Goal: Task Accomplishment & Management: Use online tool/utility

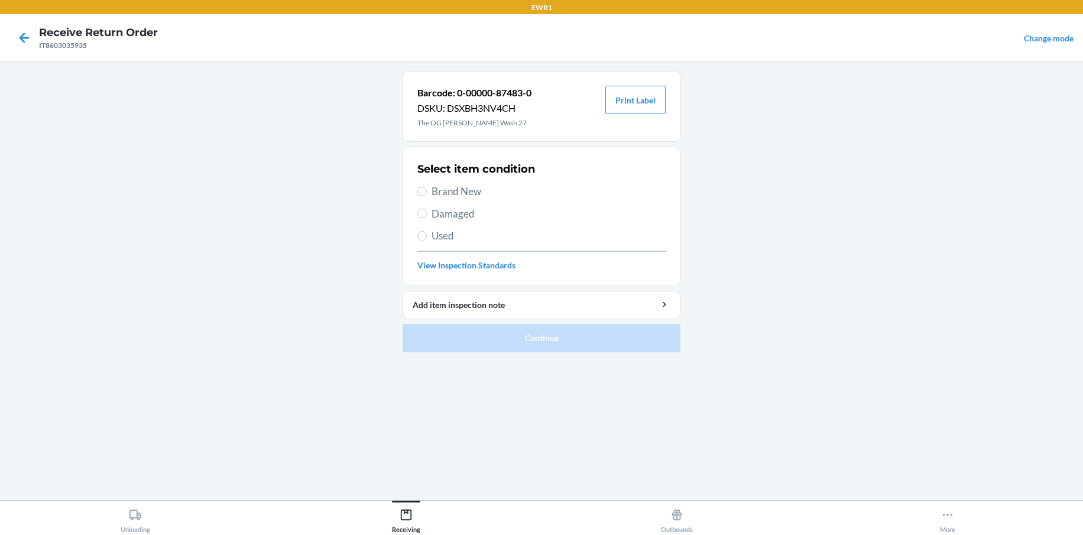
click at [419, 199] on label "Brand New" at bounding box center [542, 191] width 248 height 15
click at [419, 196] on input "Brand New" at bounding box center [422, 191] width 9 height 9
radio input "true"
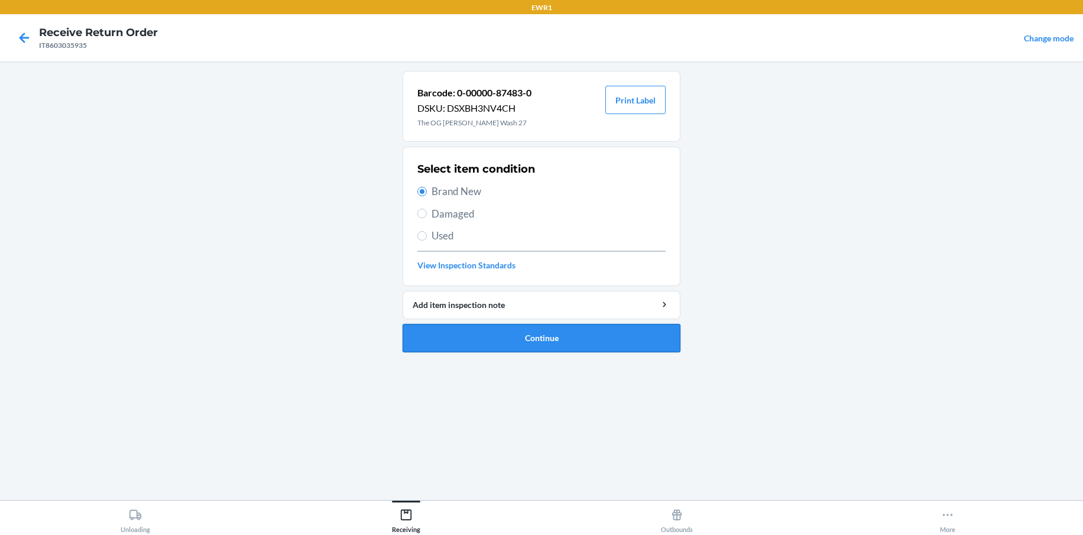
click at [547, 345] on button "Continue" at bounding box center [542, 338] width 278 height 28
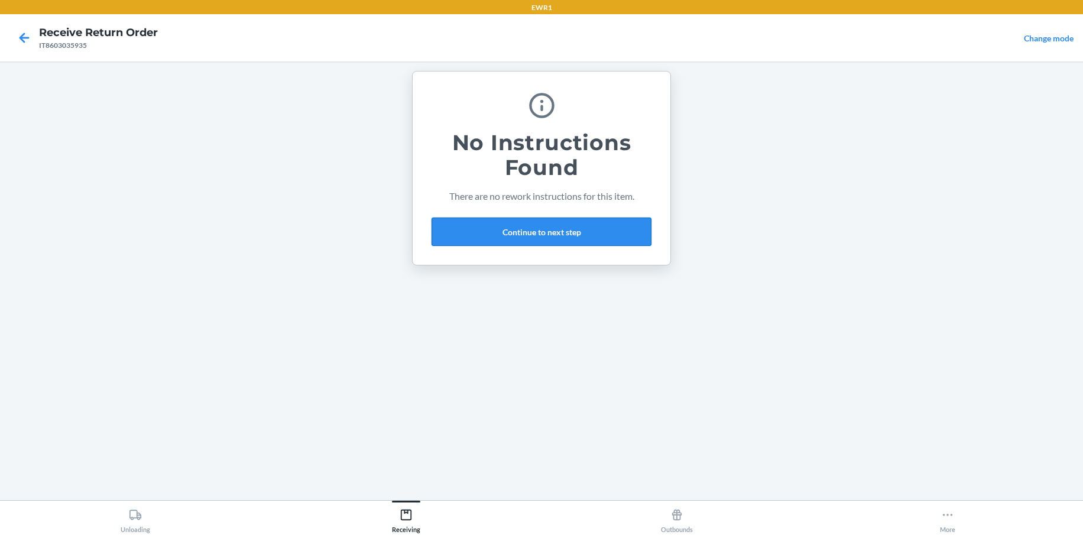
click at [563, 221] on button "Continue to next step" at bounding box center [542, 232] width 220 height 28
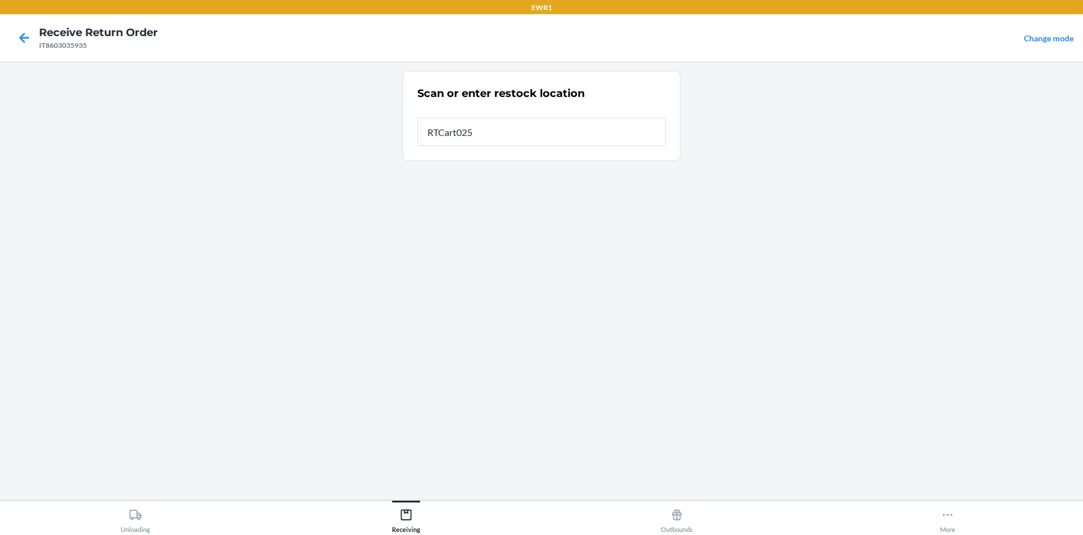
type input "RTCart025"
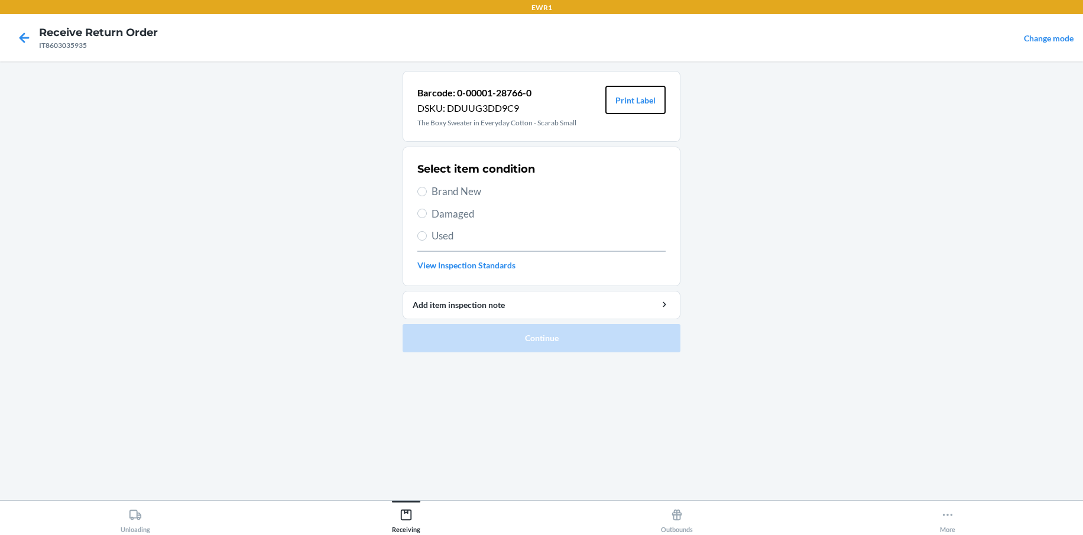
drag, startPoint x: 639, startPoint y: 100, endPoint x: 623, endPoint y: 137, distance: 40.0
click at [637, 102] on button "Print Label" at bounding box center [636, 100] width 60 height 28
click at [422, 188] on input "Brand New" at bounding box center [422, 191] width 9 height 9
radio input "true"
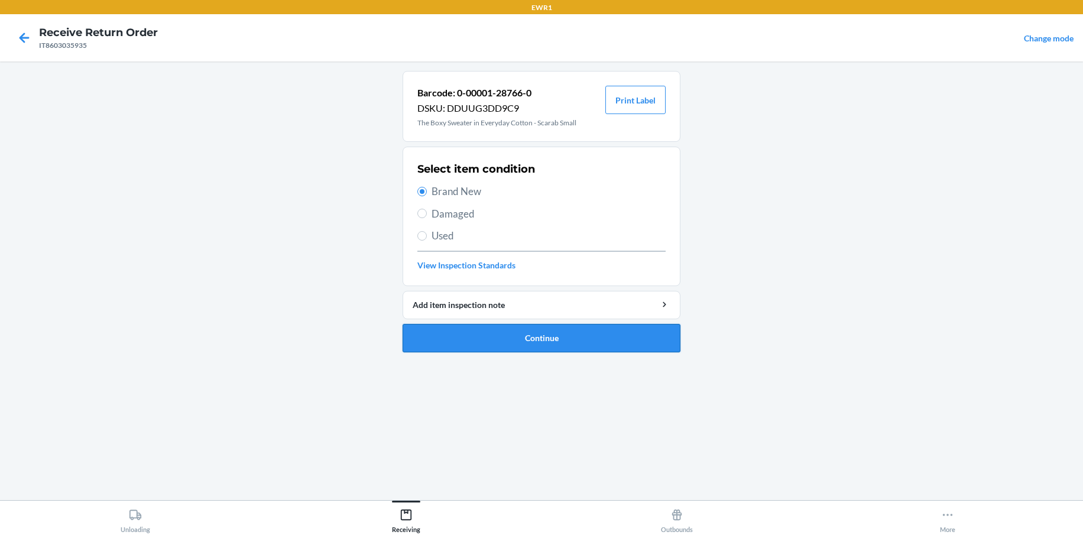
click at [507, 342] on button "Continue" at bounding box center [542, 338] width 278 height 28
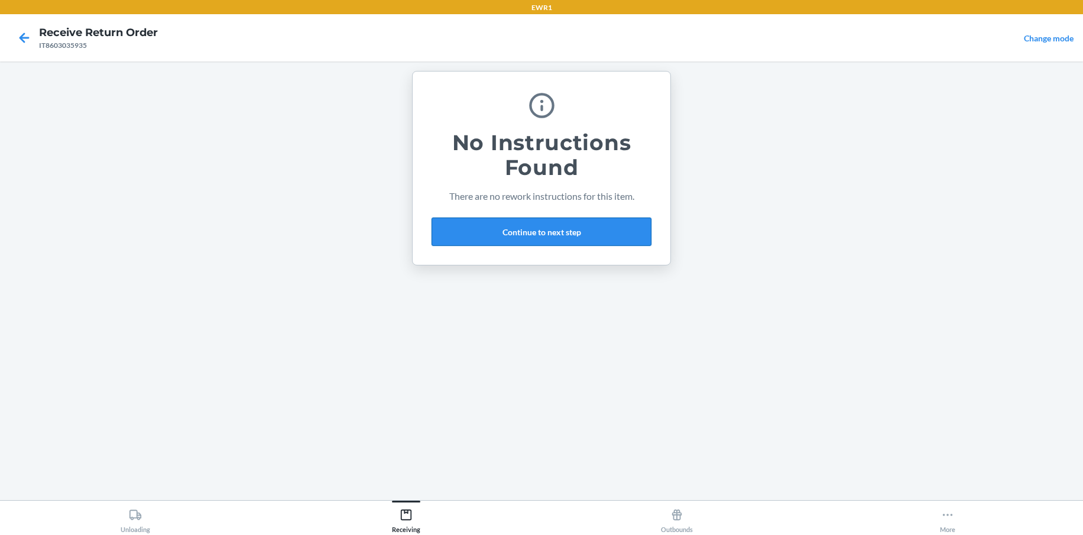
click at [533, 224] on button "Continue to next step" at bounding box center [542, 232] width 220 height 28
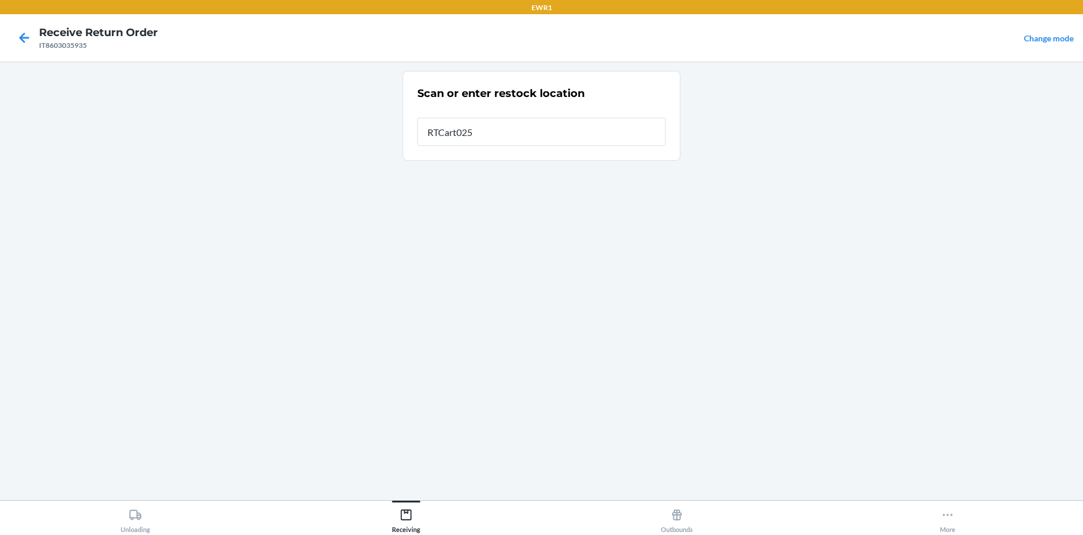
type input "RTCart025"
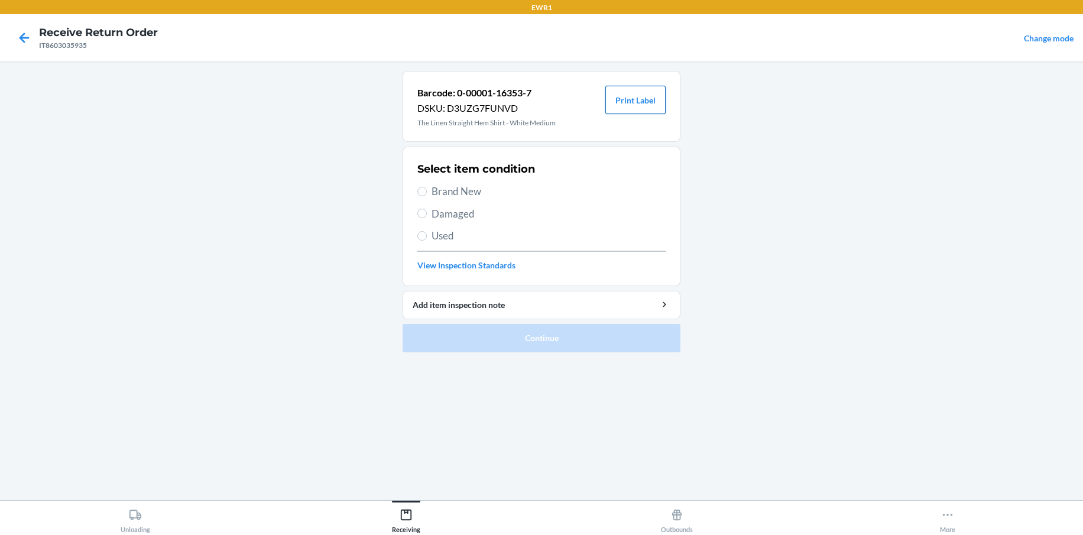
click at [644, 99] on button "Print Label" at bounding box center [636, 100] width 60 height 28
drag, startPoint x: 419, startPoint y: 190, endPoint x: 433, endPoint y: 196, distance: 14.6
click at [427, 193] on label "Brand New" at bounding box center [542, 191] width 248 height 15
click at [427, 193] on input "Brand New" at bounding box center [422, 191] width 9 height 9
radio input "true"
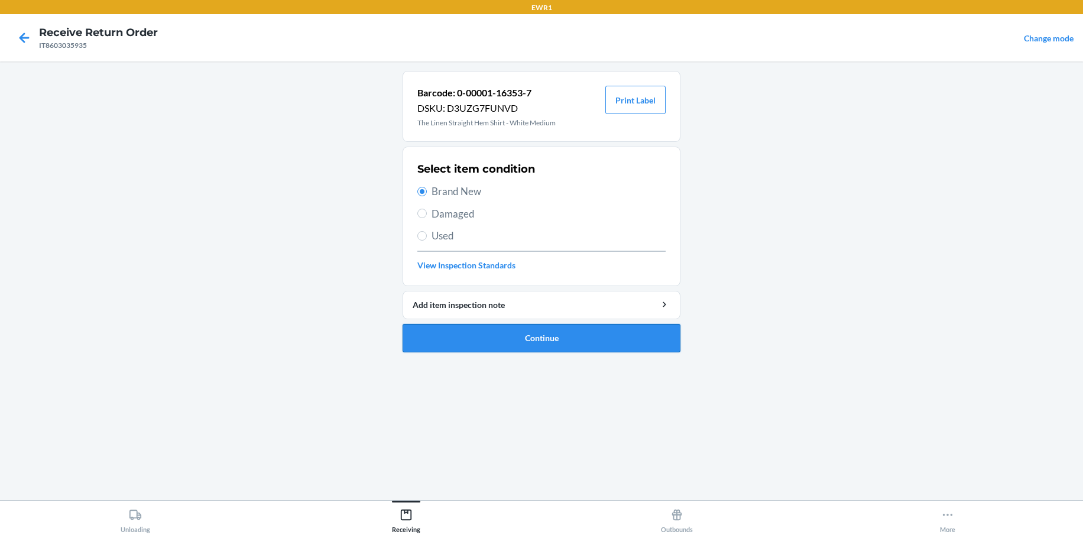
click at [591, 342] on button "Continue" at bounding box center [542, 338] width 278 height 28
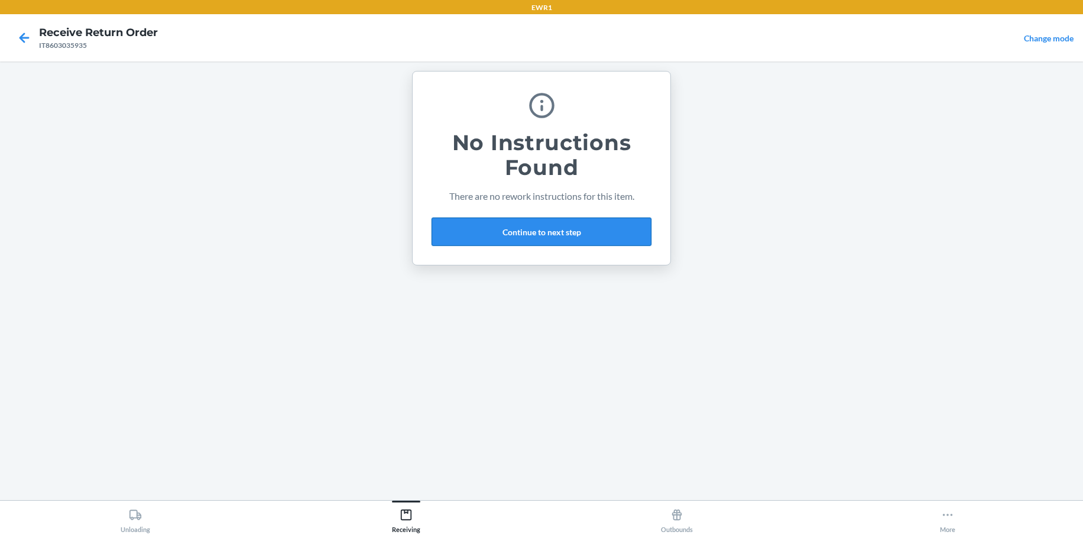
drag, startPoint x: 632, startPoint y: 242, endPoint x: 617, endPoint y: 245, distance: 15.2
click at [632, 240] on button "Continue to next step" at bounding box center [542, 232] width 220 height 28
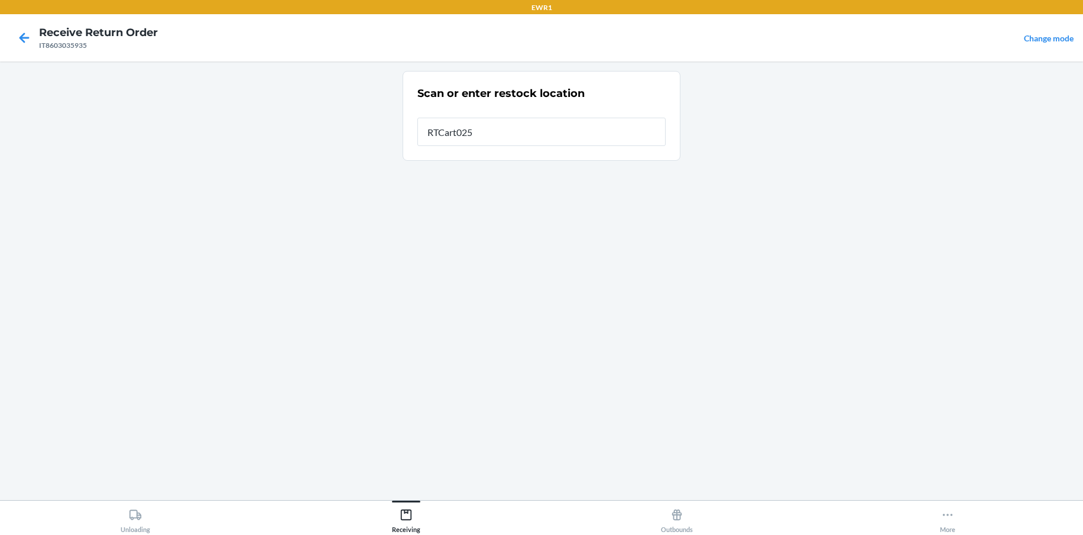
type input "RTCart025"
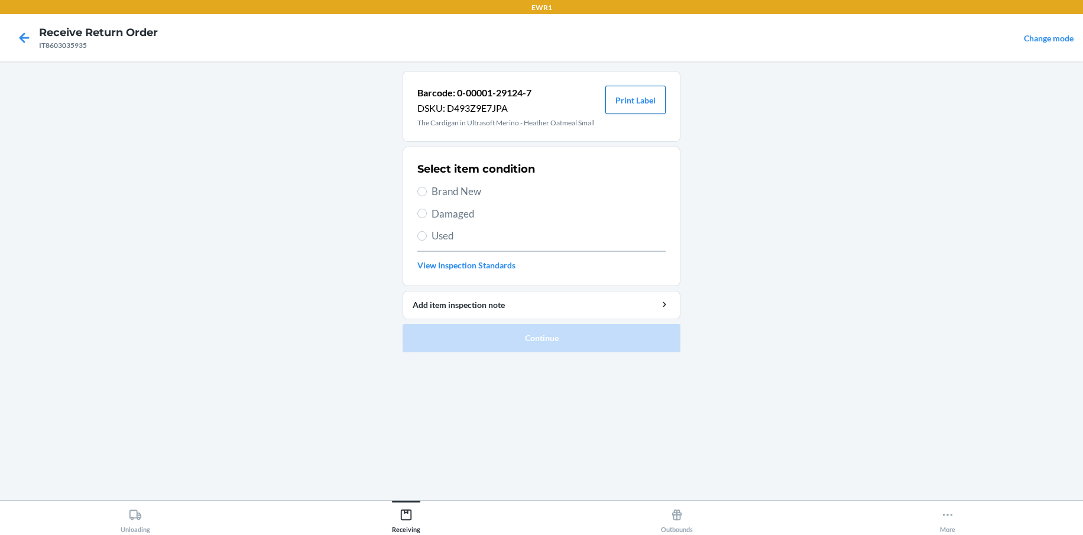
click at [636, 101] on button "Print Label" at bounding box center [636, 100] width 60 height 28
click at [415, 190] on section "Select item condition Brand New Damaged Used View Inspection Standards" at bounding box center [542, 217] width 278 height 140
click at [419, 190] on input "Brand New" at bounding box center [422, 191] width 9 height 9
radio input "true"
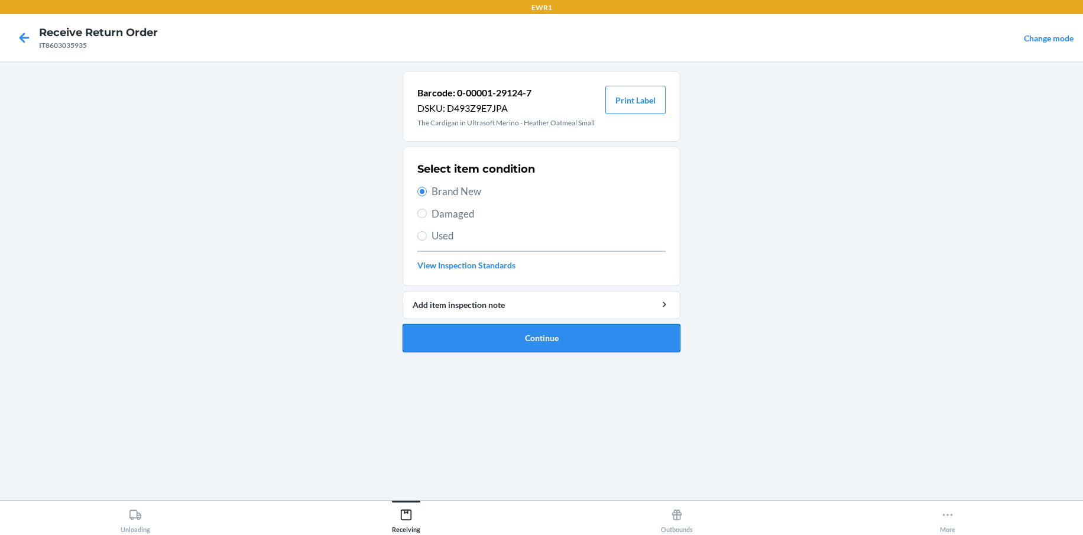
click at [497, 336] on button "Continue" at bounding box center [542, 338] width 278 height 28
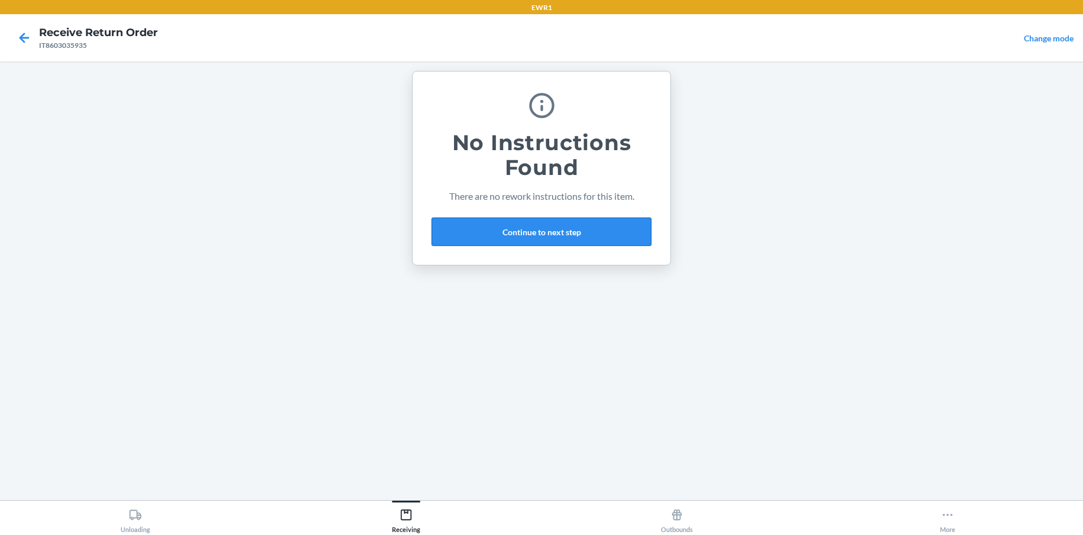
drag, startPoint x: 481, startPoint y: 230, endPoint x: 465, endPoint y: 218, distance: 19.9
click at [480, 231] on button "Continue to next step" at bounding box center [542, 232] width 220 height 28
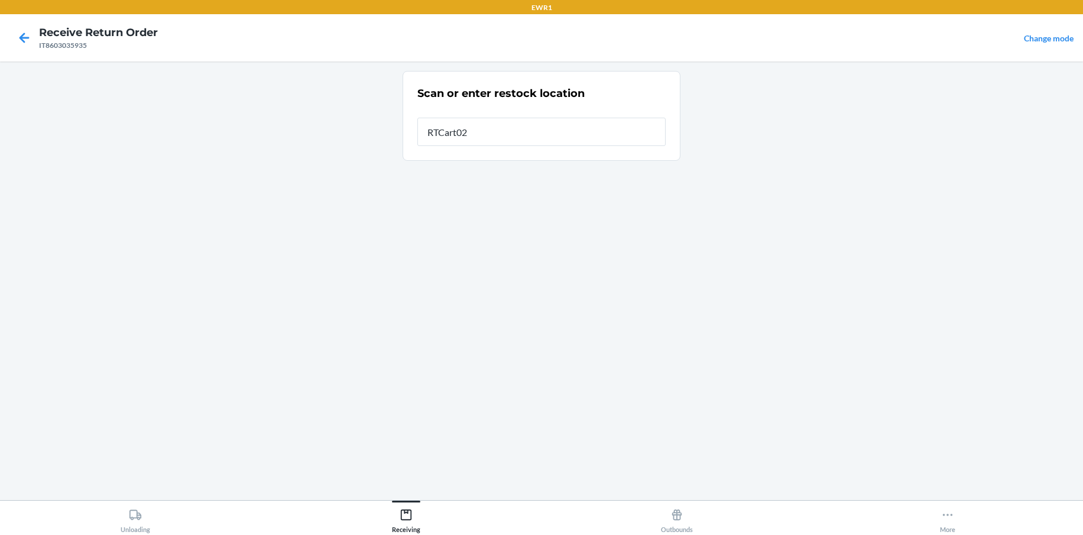
type input "RTCart025"
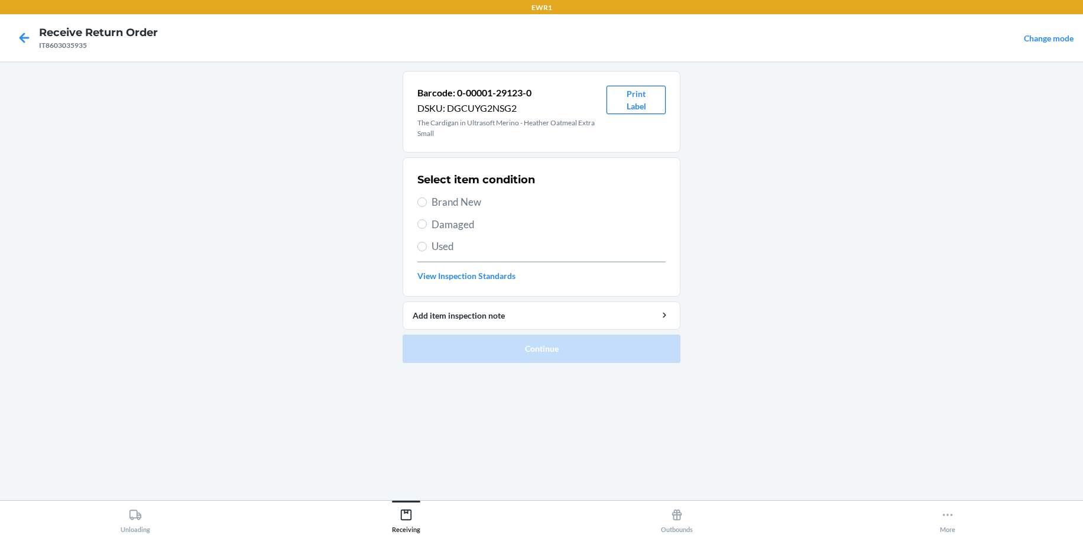
click at [634, 99] on button "Print Label" at bounding box center [636, 100] width 59 height 28
drag, startPoint x: 423, startPoint y: 206, endPoint x: 434, endPoint y: 200, distance: 12.2
click at [425, 202] on input "Brand New" at bounding box center [422, 202] width 9 height 9
radio input "true"
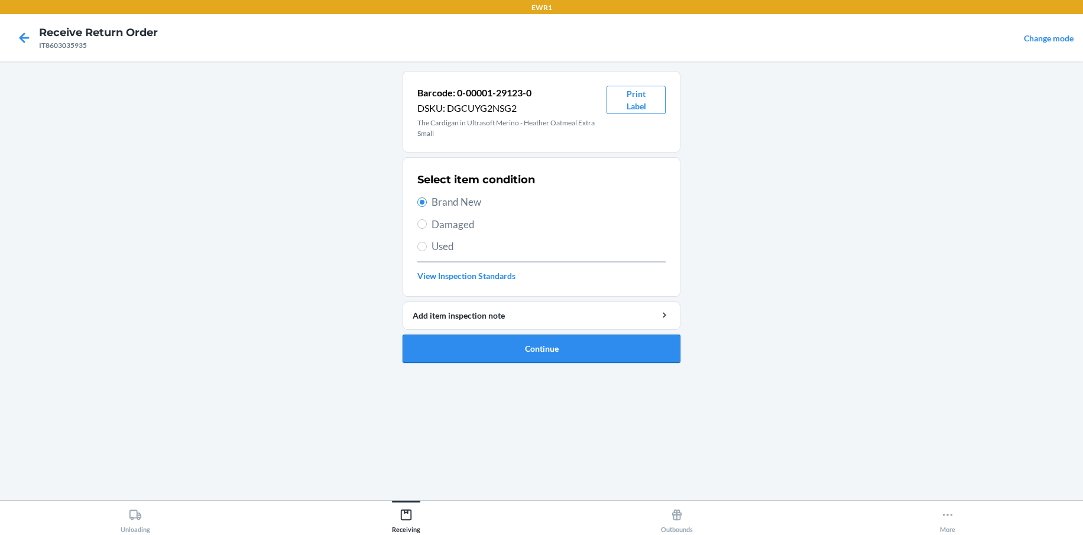
click at [548, 358] on button "Continue" at bounding box center [542, 349] width 278 height 28
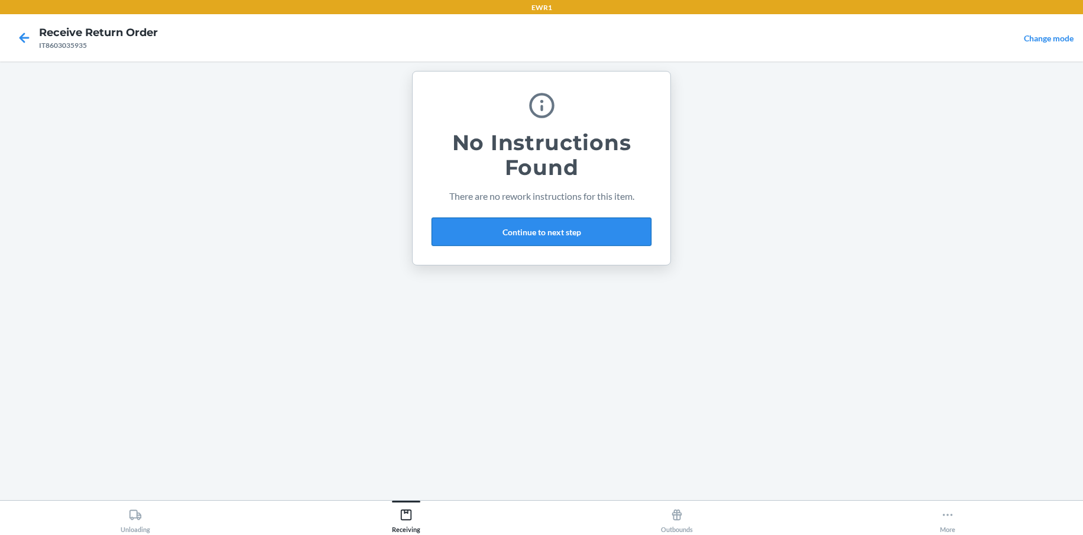
click at [564, 244] on button "Continue to next step" at bounding box center [542, 232] width 220 height 28
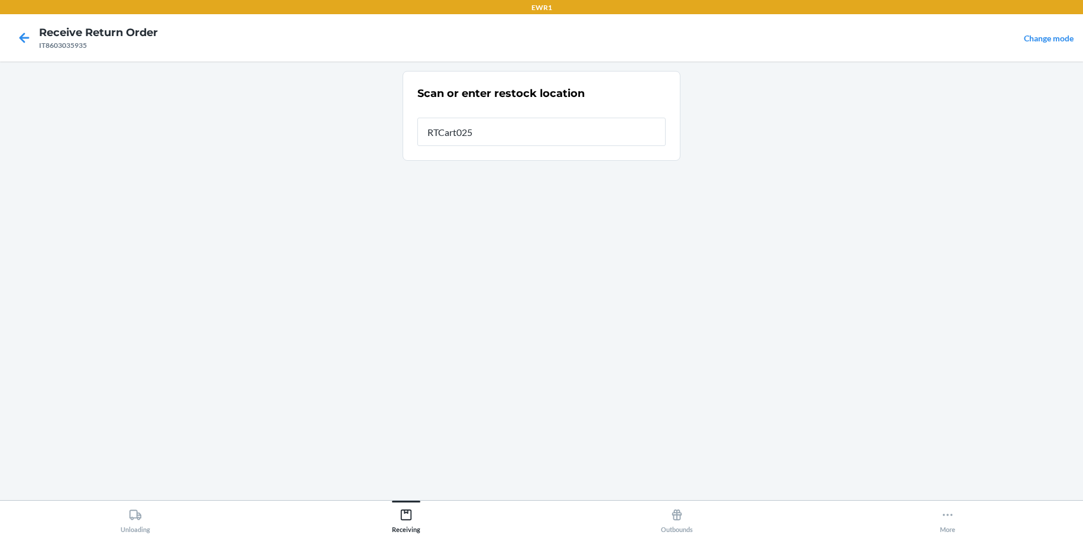
type input "RTCart025"
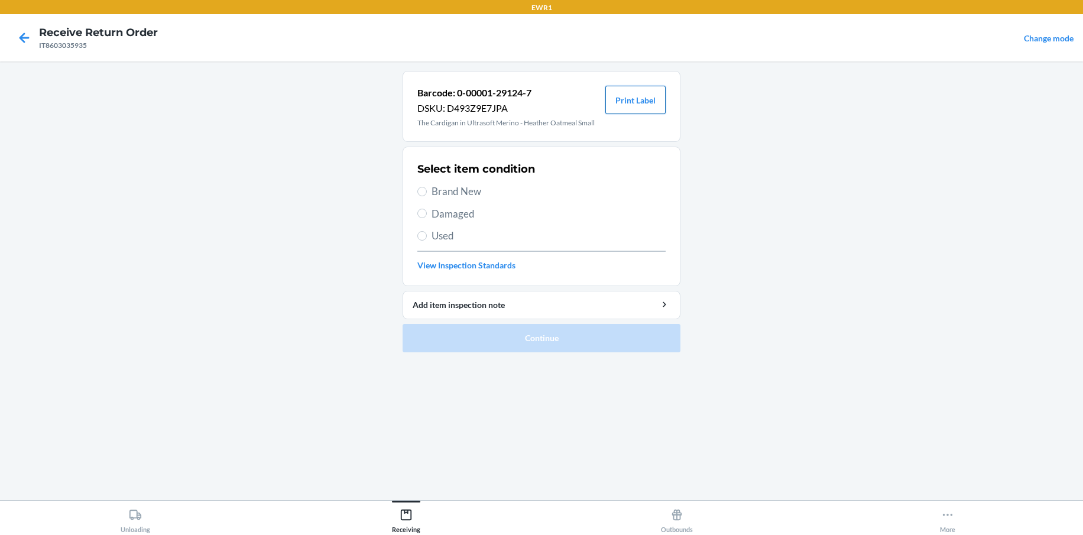
click at [642, 103] on button "Print Label" at bounding box center [636, 100] width 60 height 28
click at [428, 192] on label "Brand New" at bounding box center [542, 191] width 248 height 15
click at [427, 192] on input "Brand New" at bounding box center [422, 191] width 9 height 9
radio input "true"
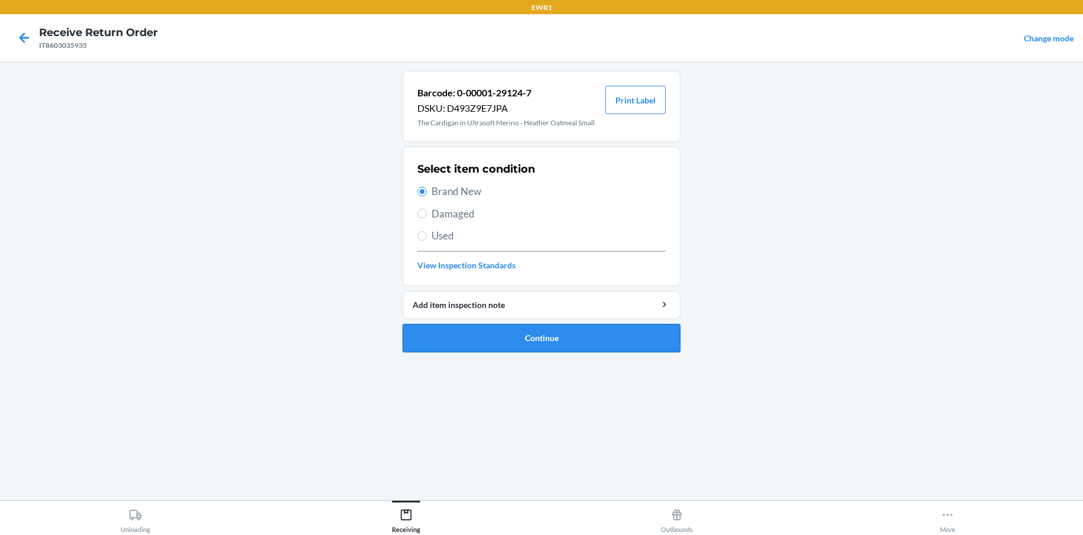
click at [517, 335] on button "Continue" at bounding box center [542, 338] width 278 height 28
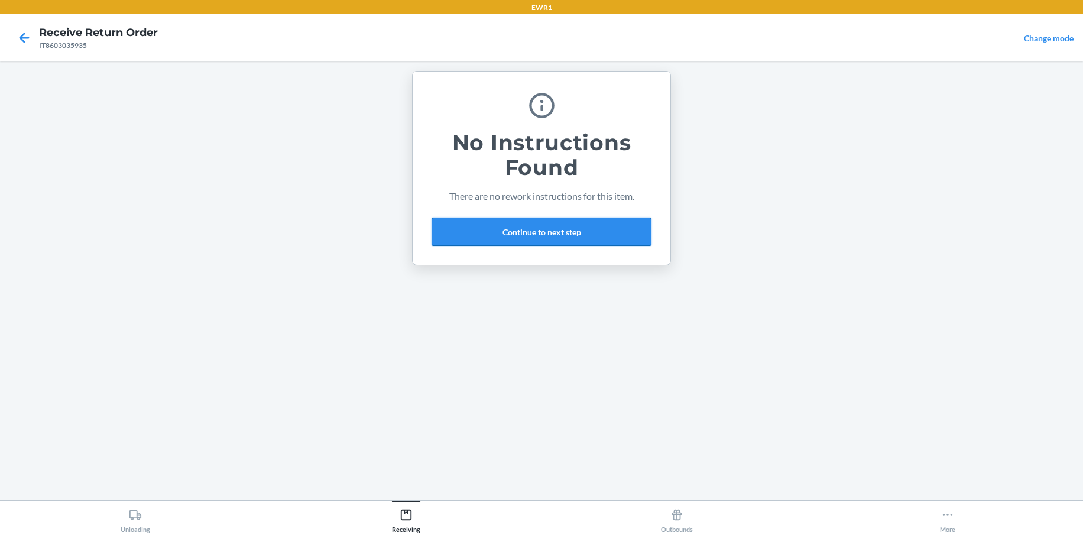
click at [529, 224] on button "Continue to next step" at bounding box center [542, 232] width 220 height 28
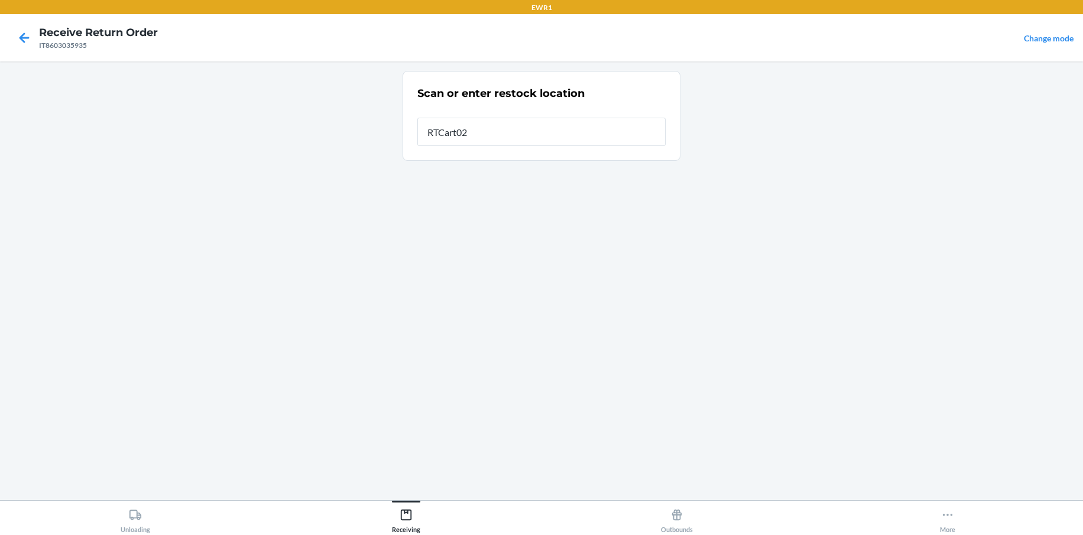
type input "RTCart025"
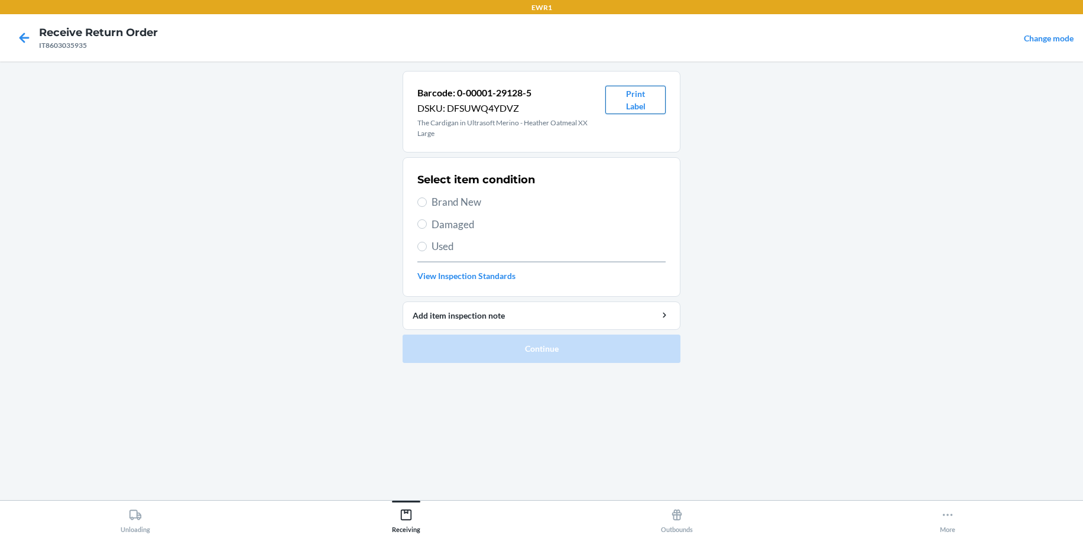
click at [642, 105] on button "Print Label" at bounding box center [636, 100] width 60 height 28
click at [419, 198] on input "Brand New" at bounding box center [422, 202] width 9 height 9
radio input "true"
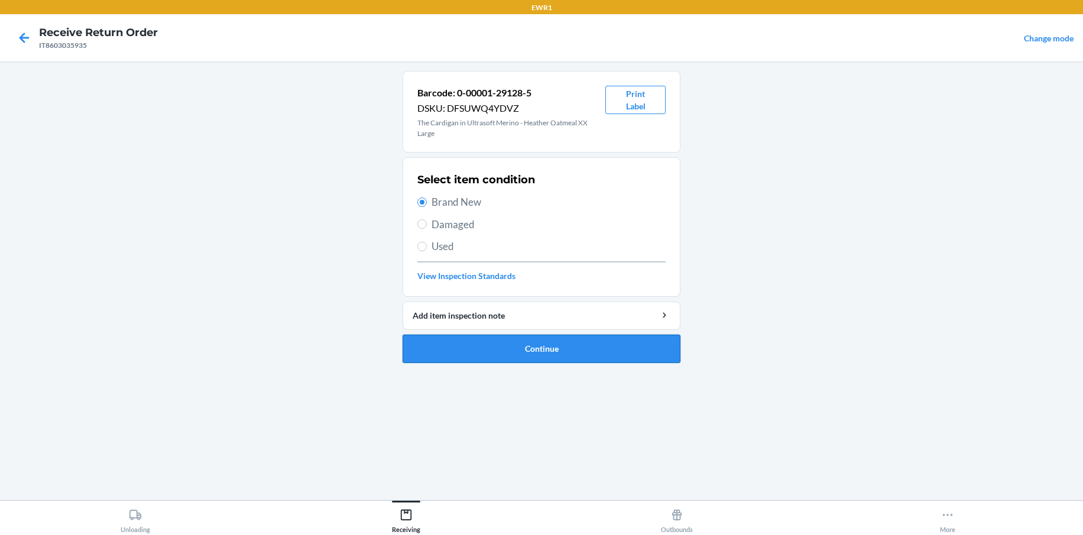
click at [548, 351] on button "Continue" at bounding box center [542, 349] width 278 height 28
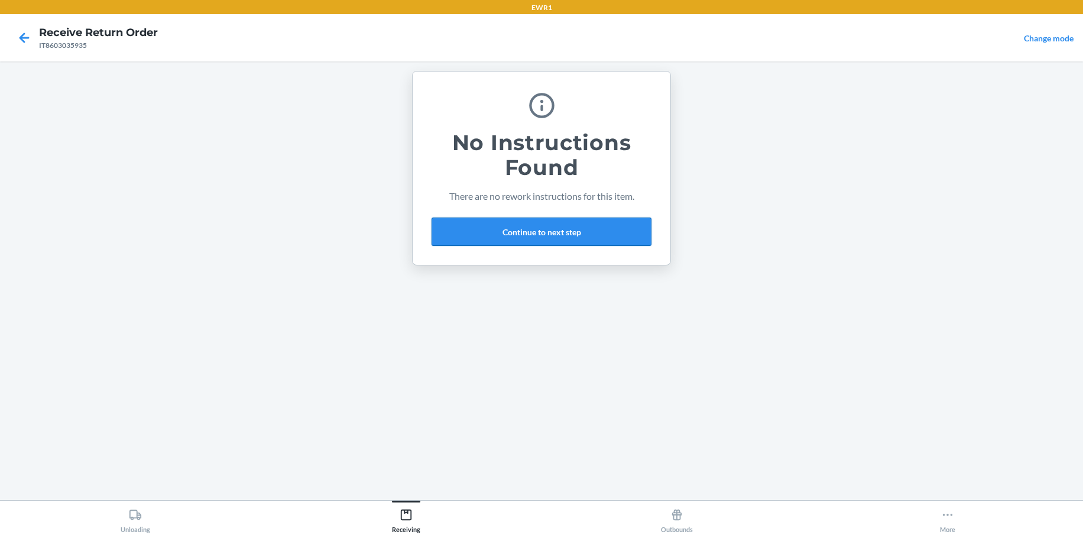
click at [546, 236] on button "Continue to next step" at bounding box center [542, 232] width 220 height 28
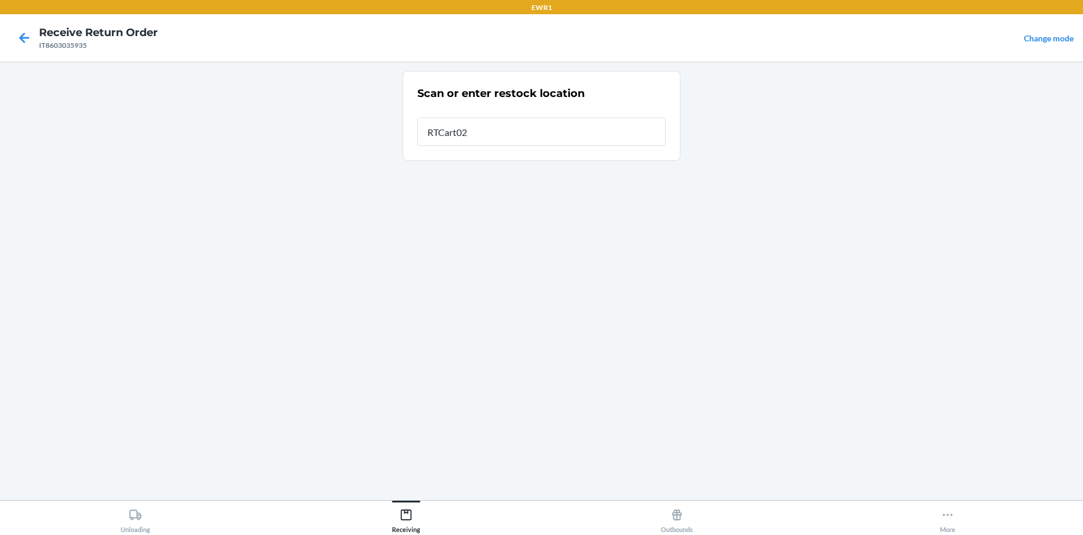
type input "RTCart025"
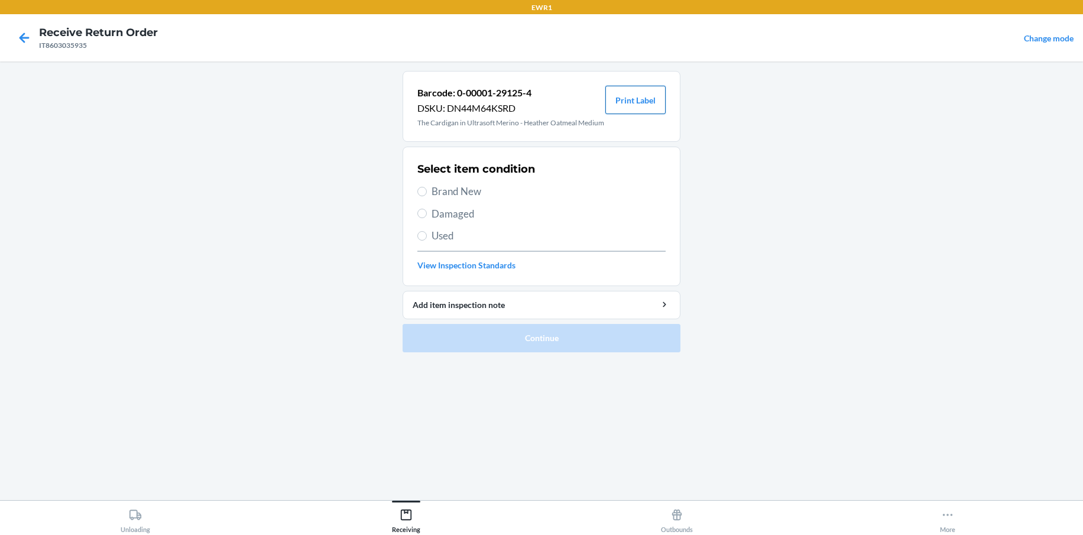
click at [644, 99] on button "Print Label" at bounding box center [636, 100] width 60 height 28
click at [418, 198] on label "Brand New" at bounding box center [542, 191] width 248 height 15
click at [418, 196] on input "Brand New" at bounding box center [422, 191] width 9 height 9
radio input "true"
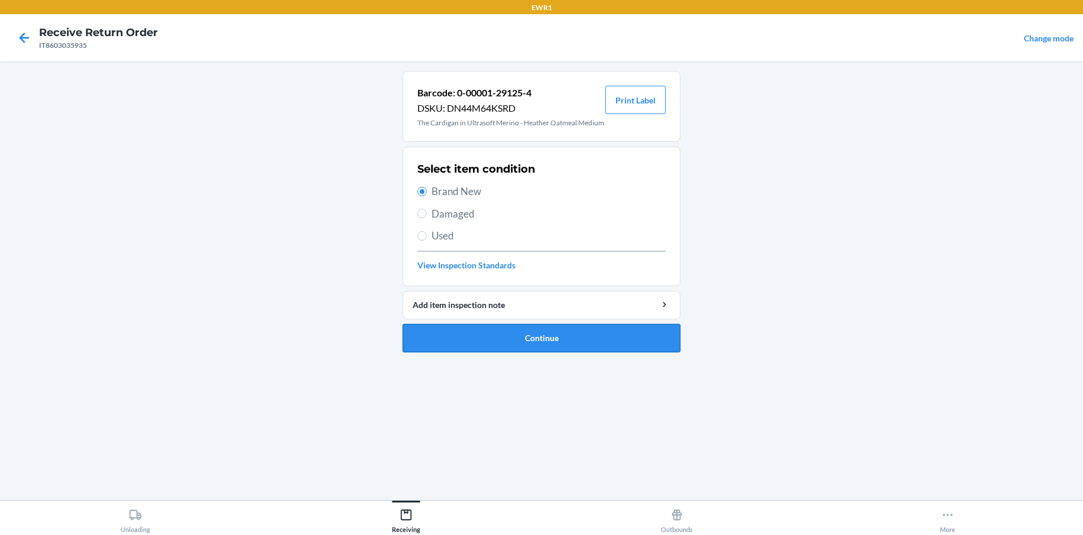
click at [487, 352] on button "Continue" at bounding box center [542, 338] width 278 height 28
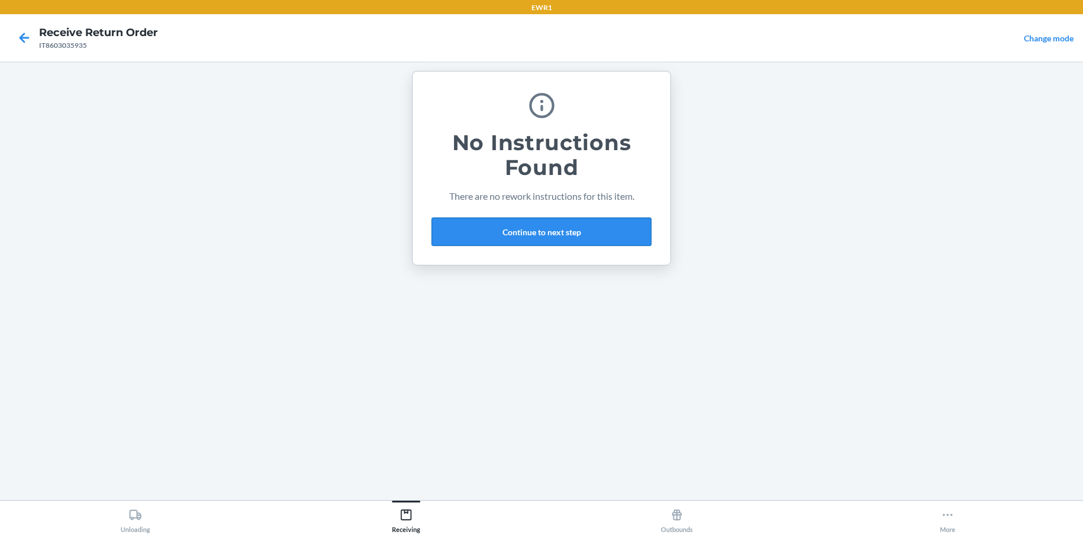
click at [542, 237] on button "Continue to next step" at bounding box center [542, 232] width 220 height 28
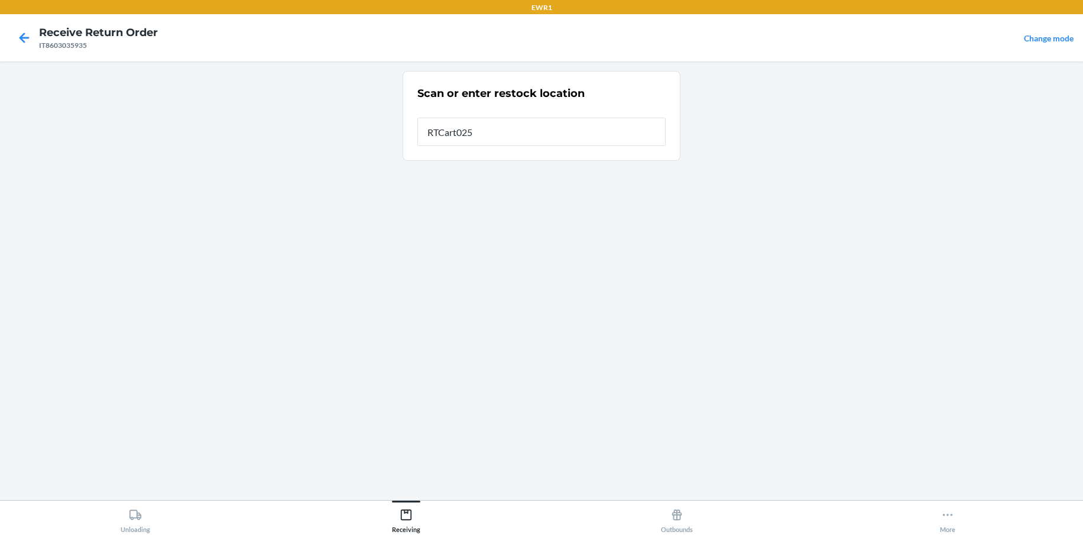
type input "RTCart025"
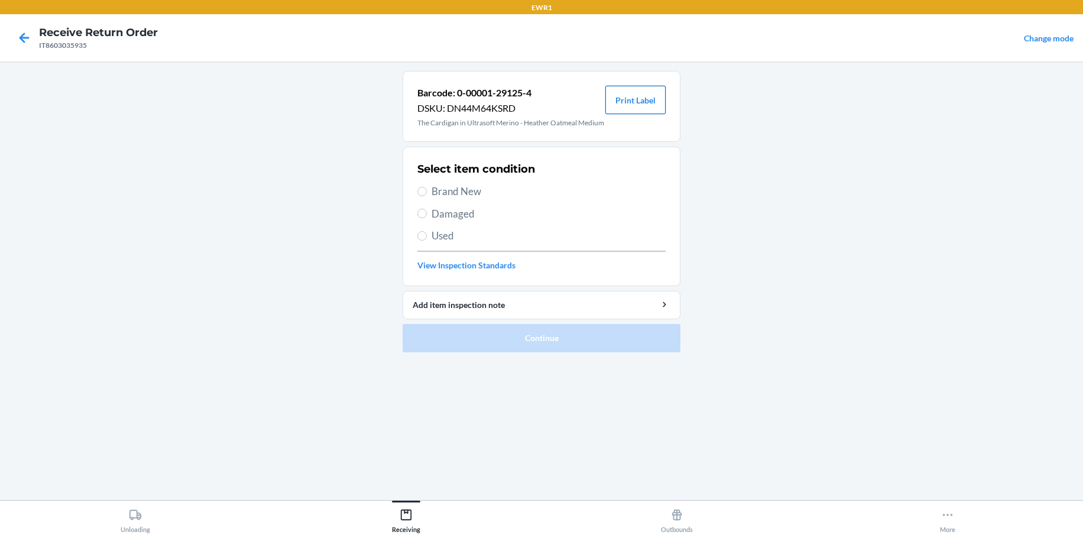
click at [629, 95] on button "Print Label" at bounding box center [636, 100] width 60 height 28
click at [428, 199] on label "Brand New" at bounding box center [542, 191] width 248 height 15
click at [427, 196] on input "Brand New" at bounding box center [422, 191] width 9 height 9
radio input "true"
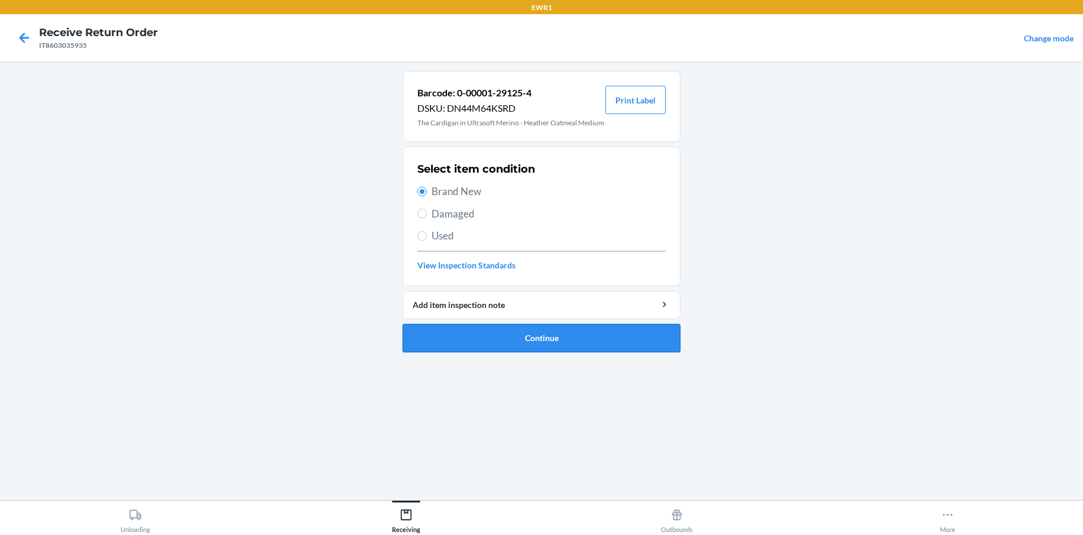
drag, startPoint x: 561, startPoint y: 350, endPoint x: 558, endPoint y: 339, distance: 10.9
click at [563, 347] on button "Continue" at bounding box center [542, 338] width 278 height 28
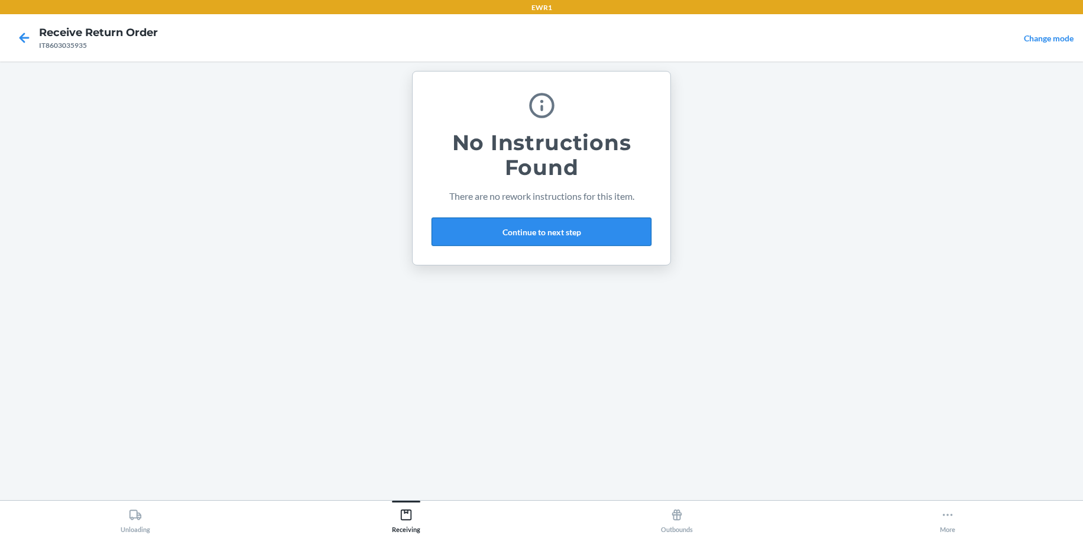
click at [491, 234] on button "Continue to next step" at bounding box center [542, 232] width 220 height 28
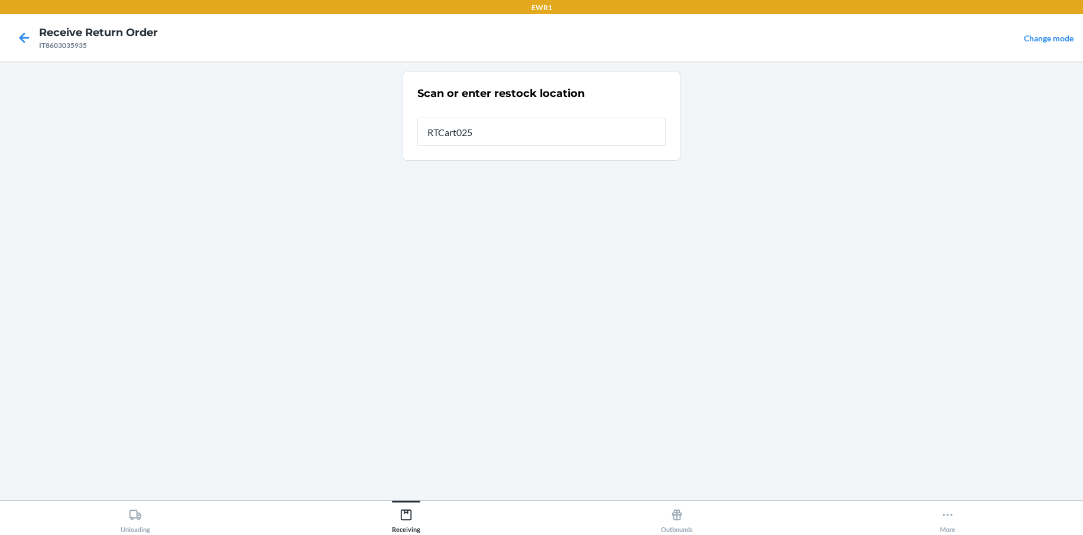
type input "RTCart025"
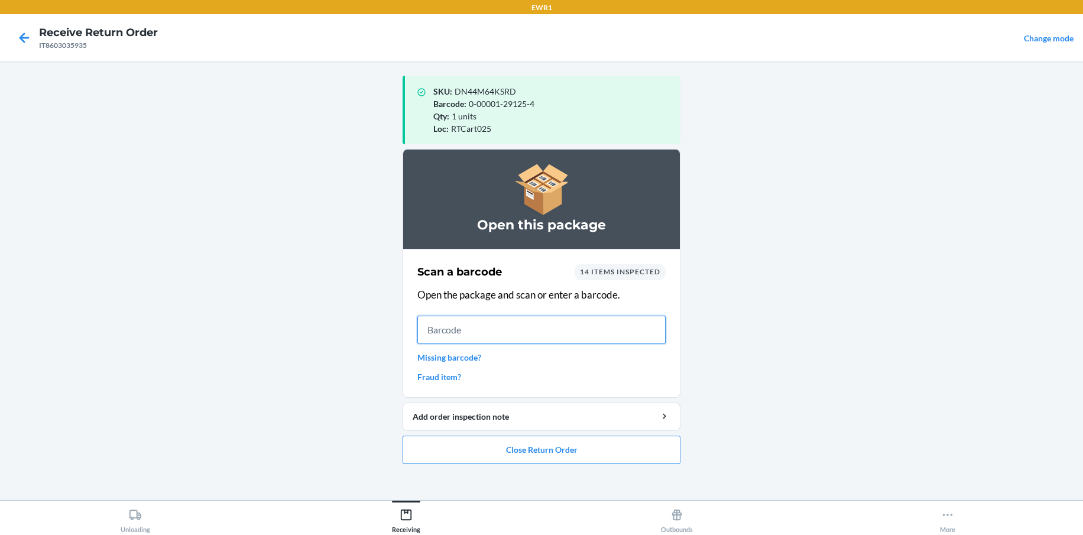
click at [455, 331] on input "text" at bounding box center [542, 330] width 248 height 28
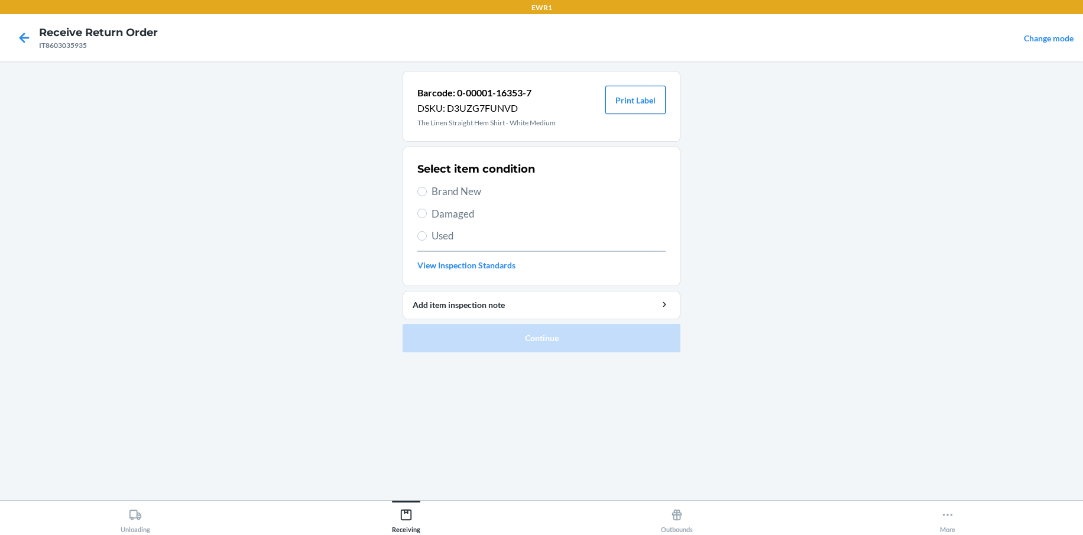
click at [628, 102] on button "Print Label" at bounding box center [636, 100] width 60 height 28
click at [423, 189] on input "Brand New" at bounding box center [422, 191] width 9 height 9
radio input "true"
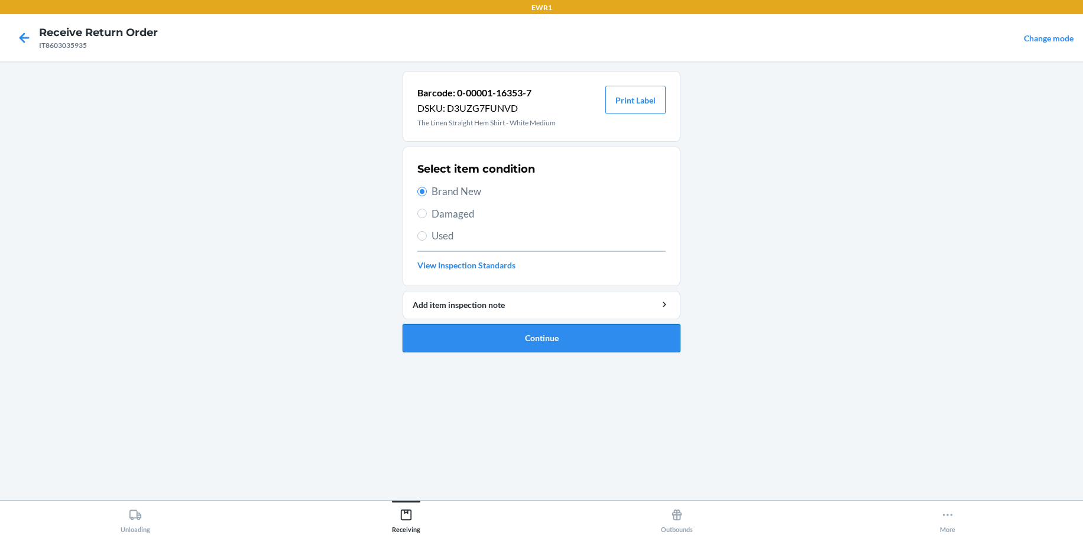
click at [568, 326] on button "Continue" at bounding box center [542, 338] width 278 height 28
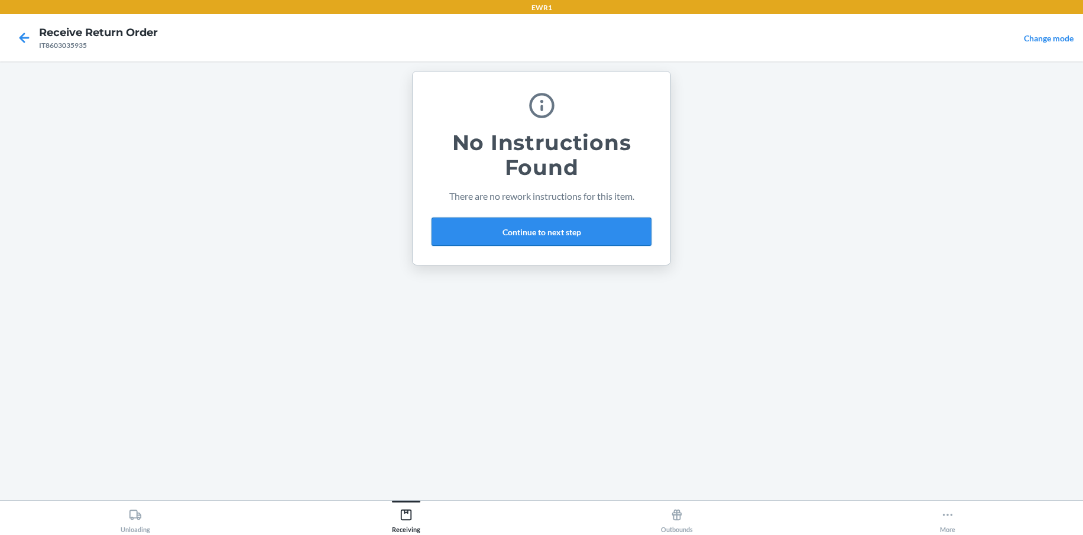
drag, startPoint x: 549, startPoint y: 247, endPoint x: 545, endPoint y: 241, distance: 6.7
click at [549, 247] on div "No Instructions Found There are no rework instructions for this item. Continue …" at bounding box center [542, 168] width 220 height 165
click at [520, 237] on button "Continue to next step" at bounding box center [542, 232] width 220 height 28
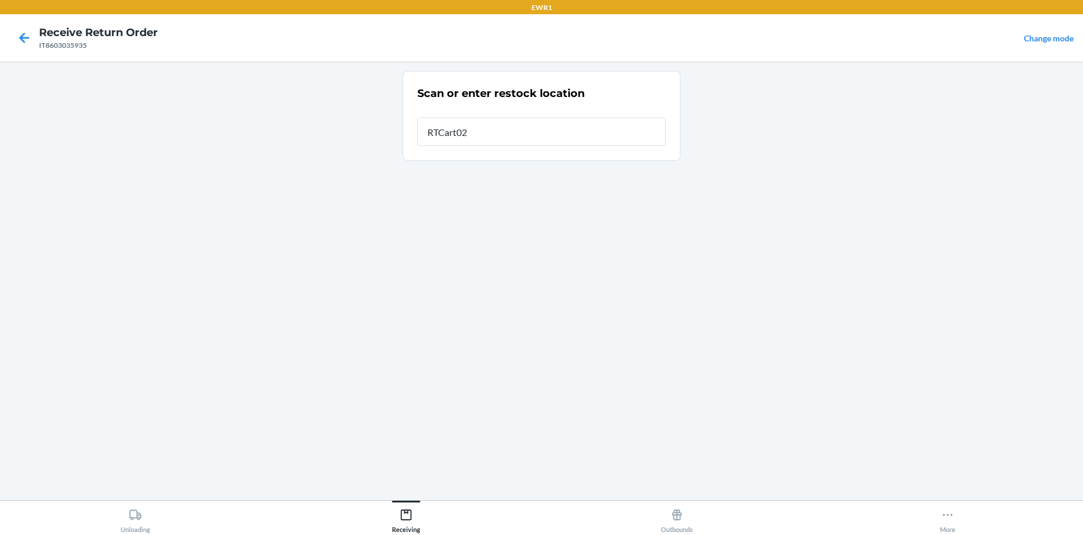
type input "RTCart025"
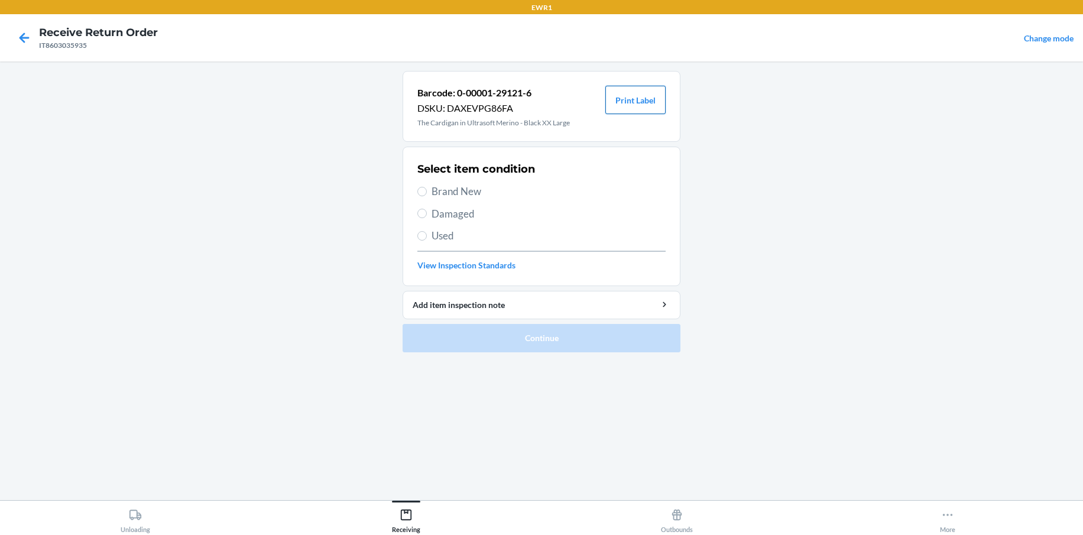
click at [626, 101] on button "Print Label" at bounding box center [636, 100] width 60 height 28
click at [422, 191] on input "Brand New" at bounding box center [422, 191] width 9 height 9
radio input "true"
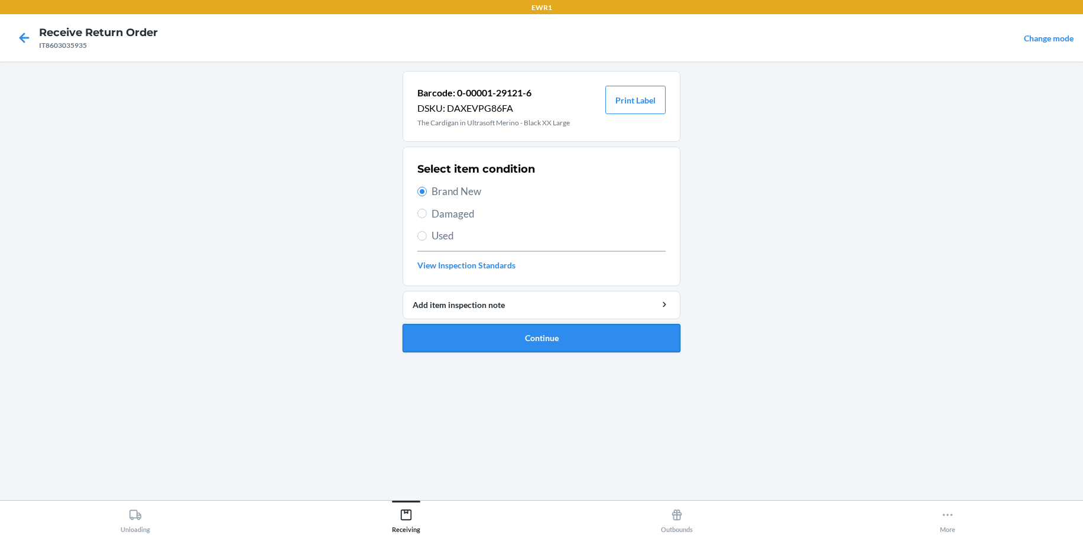
click at [544, 336] on button "Continue" at bounding box center [542, 338] width 278 height 28
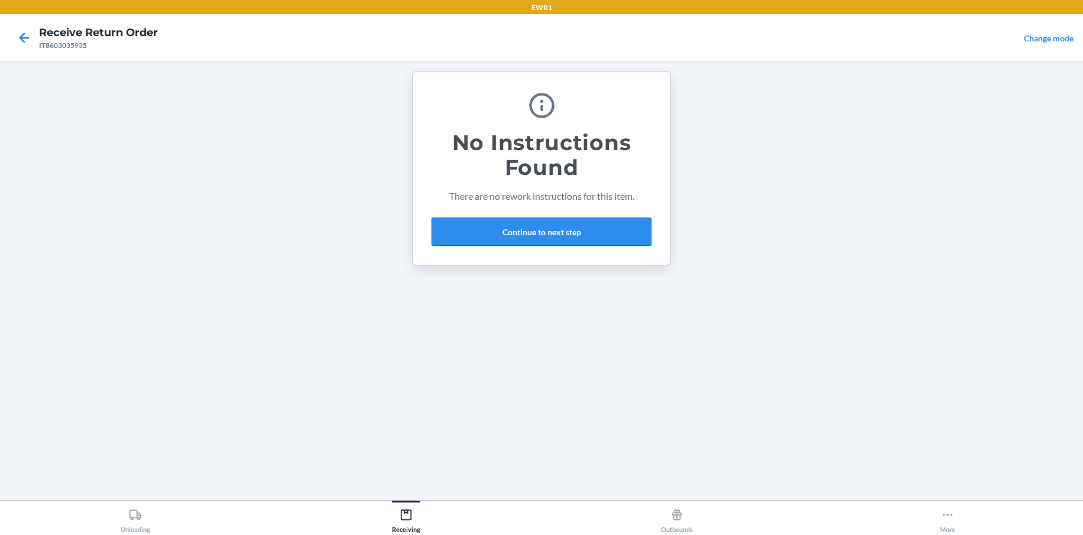
click at [516, 235] on button "Continue to next step" at bounding box center [542, 232] width 220 height 28
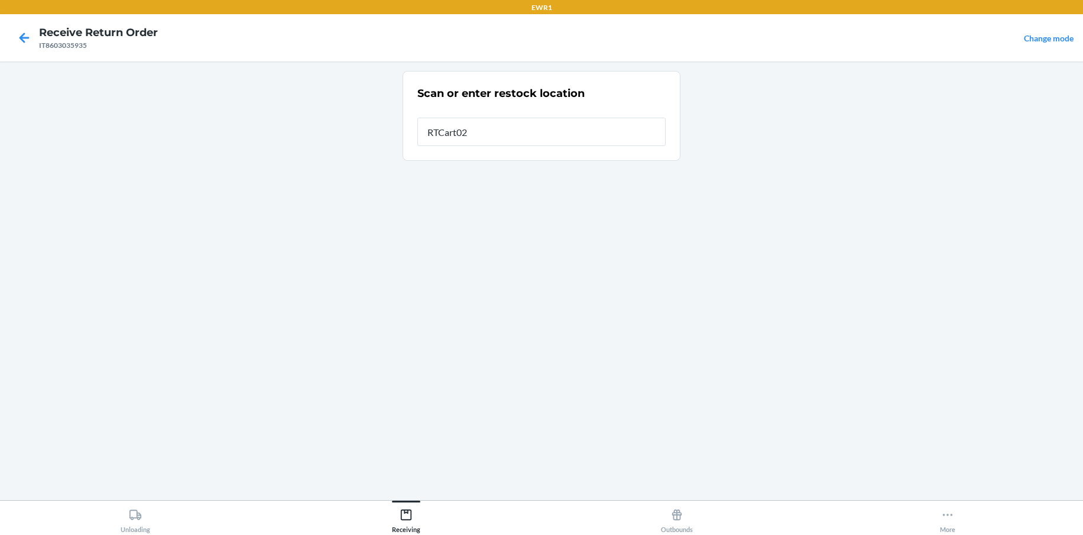
type input "RTCart025"
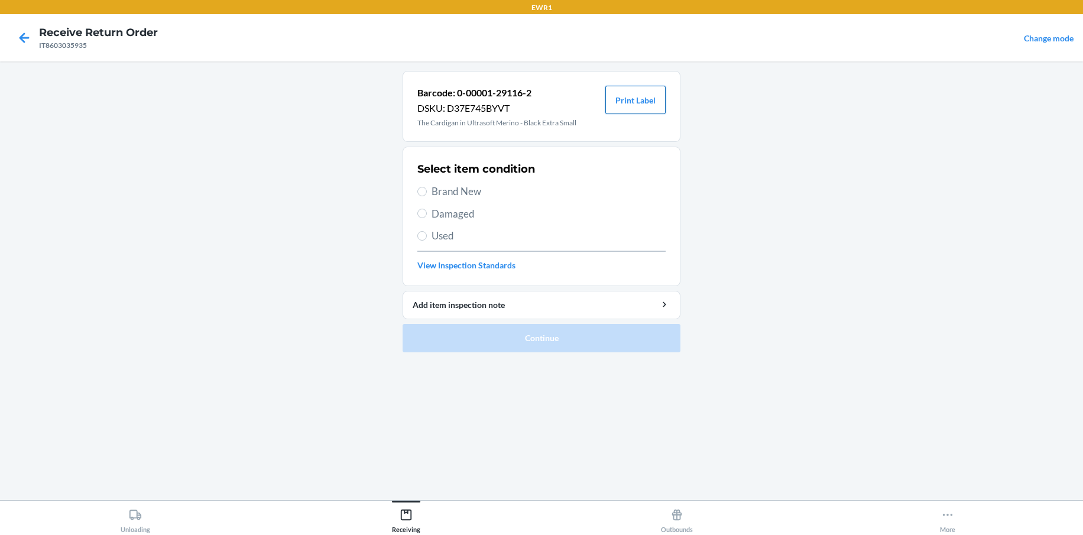
click at [625, 101] on button "Print Label" at bounding box center [636, 100] width 60 height 28
drag, startPoint x: 417, startPoint y: 190, endPoint x: 430, endPoint y: 189, distance: 13.0
click at [430, 189] on section "Select item condition Brand New Damaged Used View Inspection Standards" at bounding box center [542, 217] width 278 height 140
click at [415, 192] on section "Select item condition Brand New Damaged Used View Inspection Standards" at bounding box center [542, 217] width 278 height 140
click at [422, 190] on input "Brand New" at bounding box center [422, 191] width 9 height 9
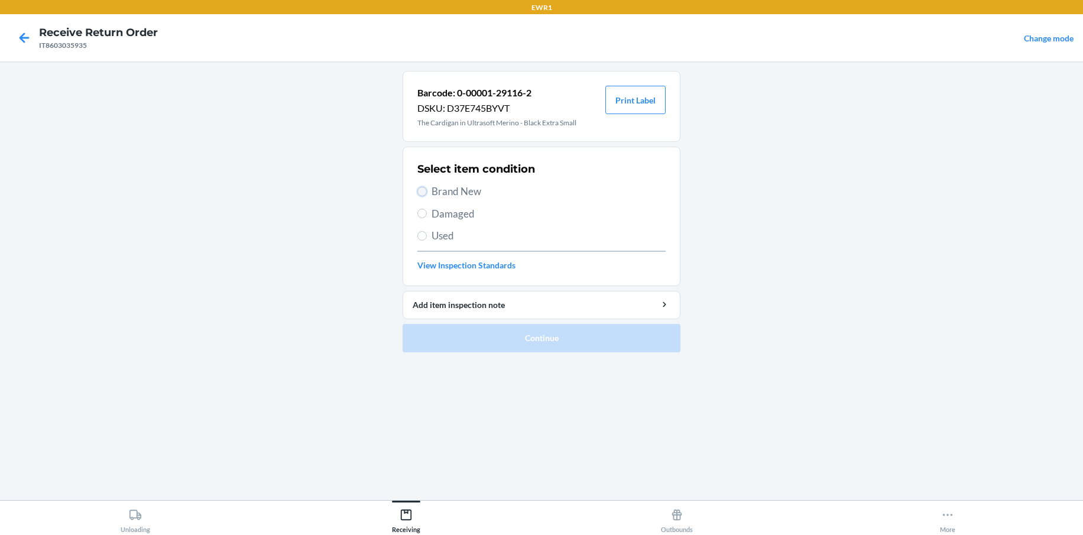
radio input "true"
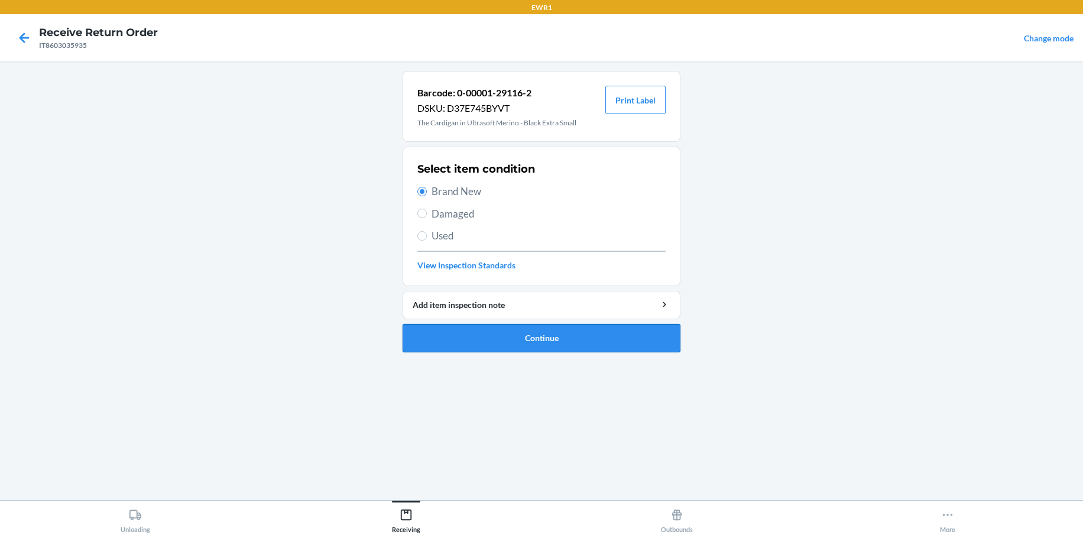
click at [496, 340] on button "Continue" at bounding box center [542, 338] width 278 height 28
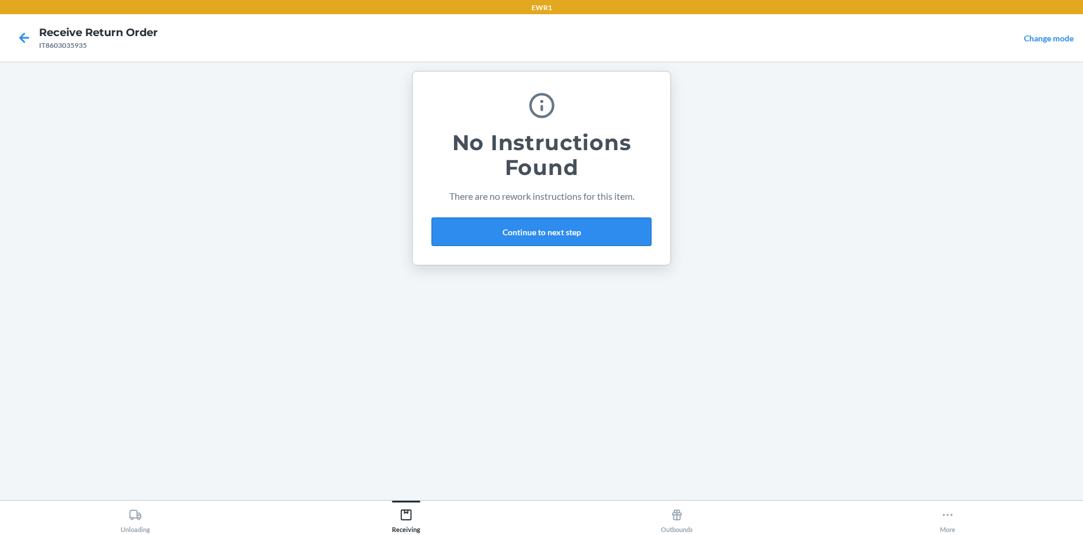
click at [556, 241] on button "Continue to next step" at bounding box center [542, 232] width 220 height 28
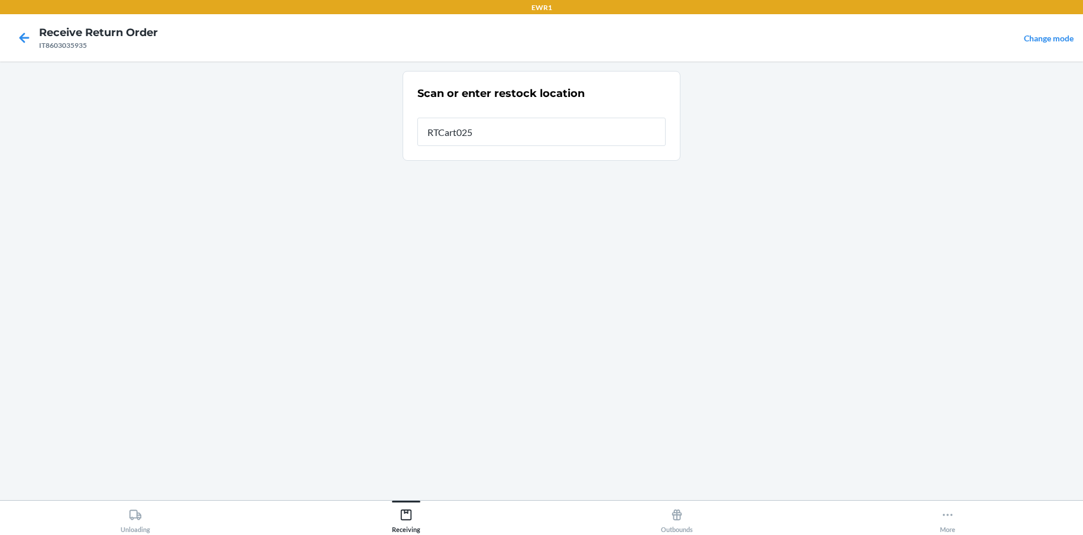
type input "RTCart025"
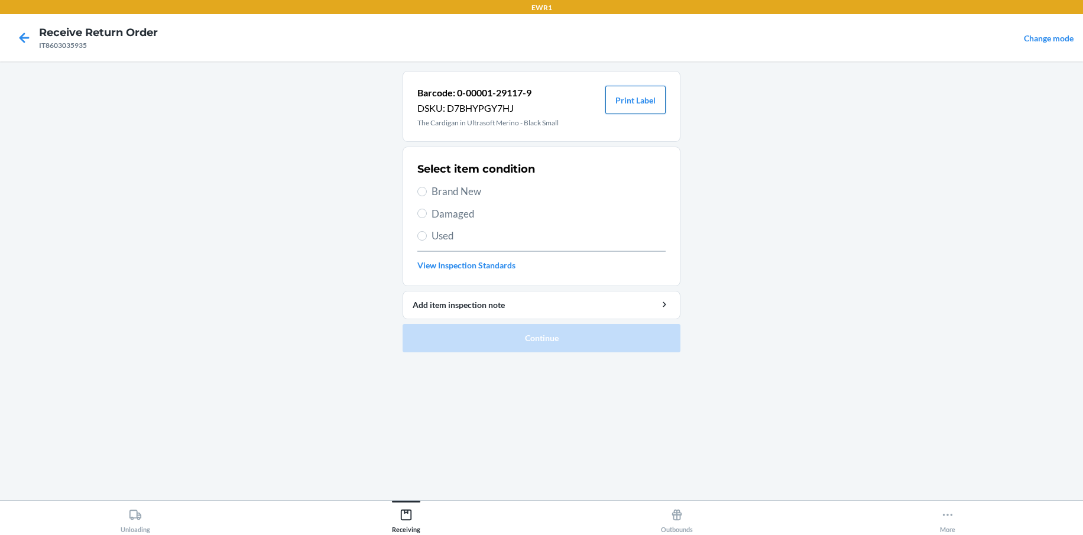
click at [641, 93] on button "Print Label" at bounding box center [636, 100] width 60 height 28
click at [418, 190] on input "Brand New" at bounding box center [422, 191] width 9 height 9
radio input "true"
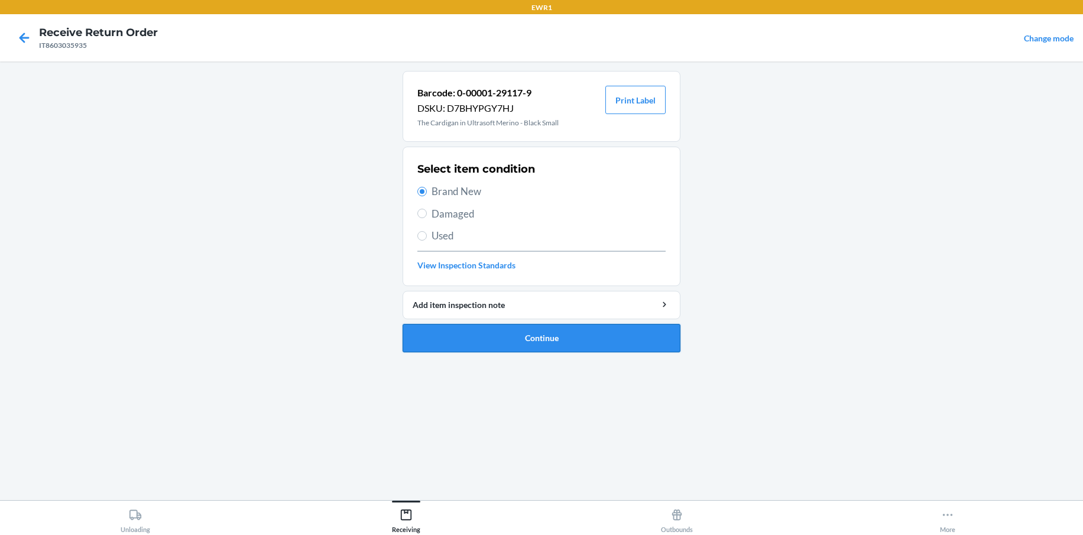
click at [535, 340] on button "Continue" at bounding box center [542, 338] width 278 height 28
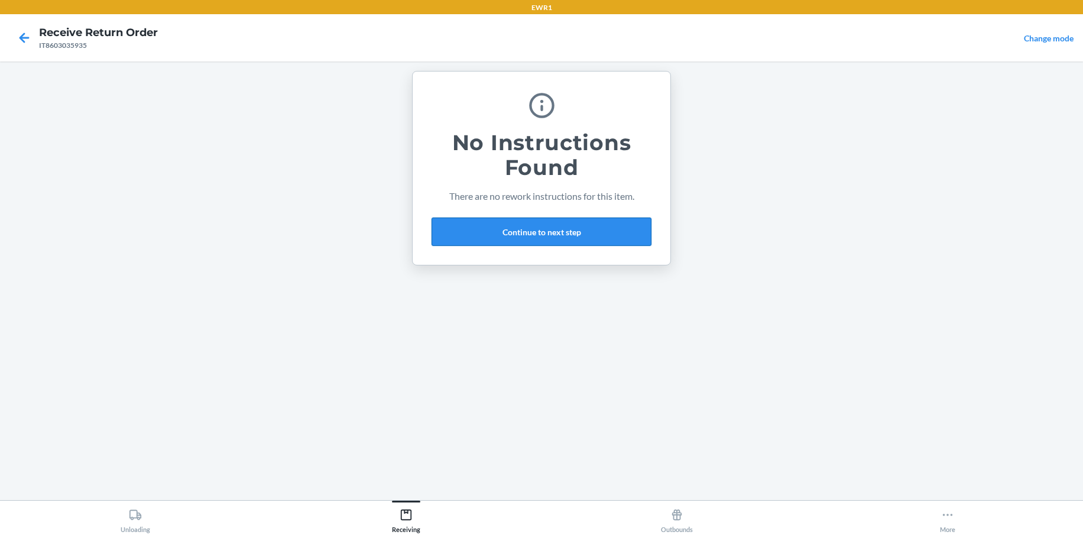
click at [535, 235] on button "Continue to next step" at bounding box center [542, 232] width 220 height 28
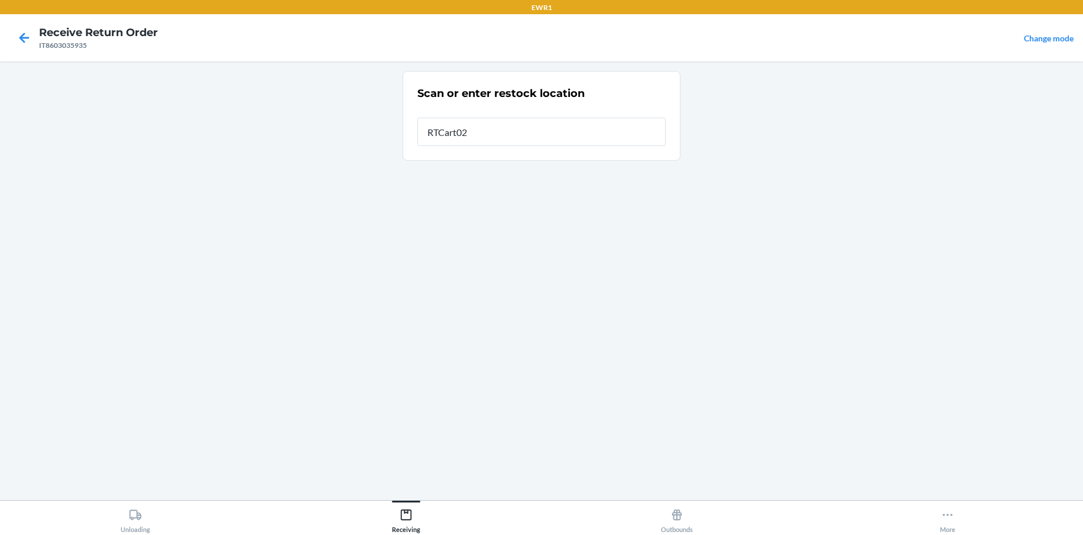
type input "RTCart025"
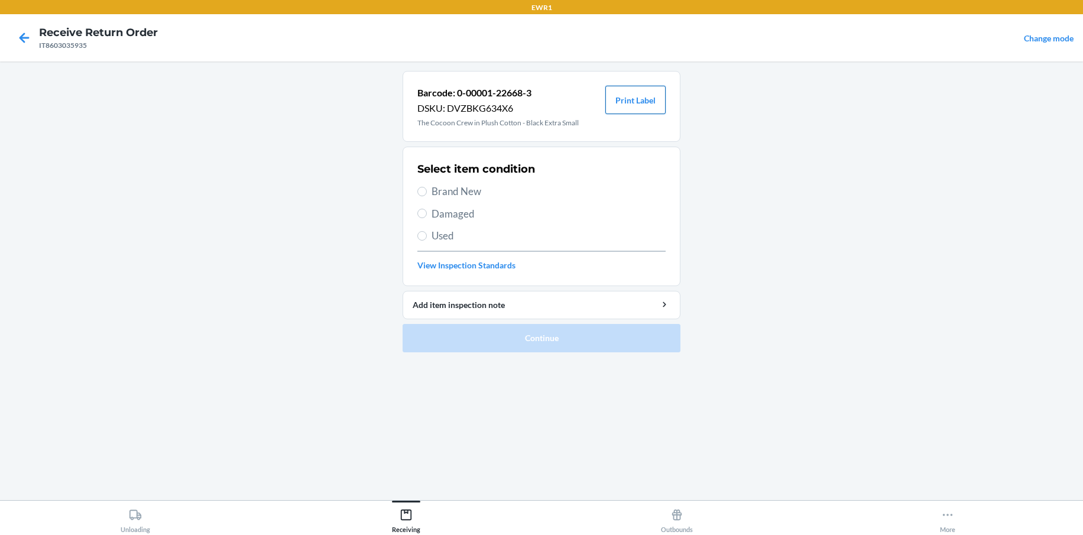
click at [630, 95] on button "Print Label" at bounding box center [636, 100] width 60 height 28
click at [421, 191] on input "Brand New" at bounding box center [422, 191] width 9 height 9
radio input "true"
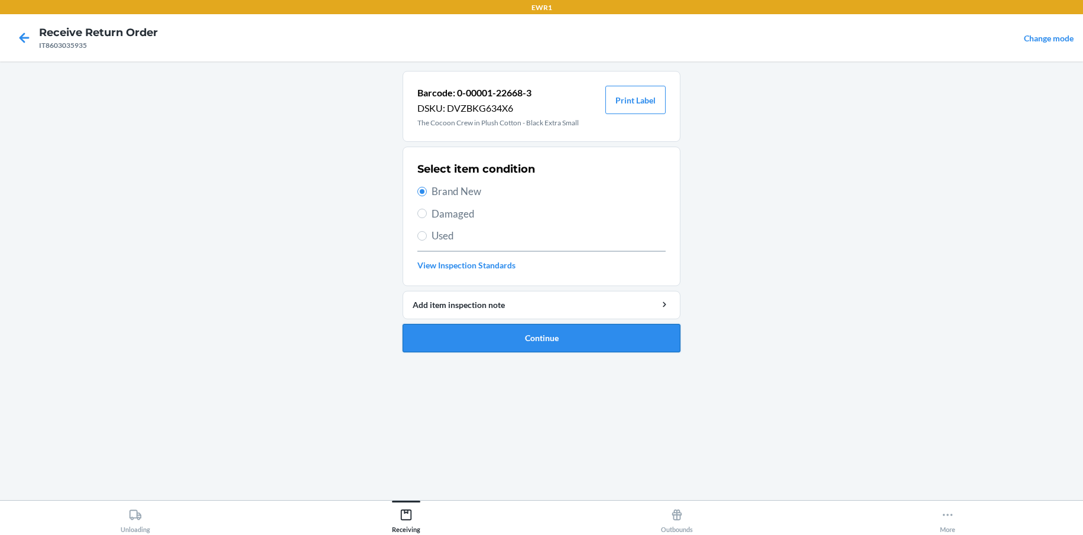
click at [528, 332] on button "Continue" at bounding box center [542, 338] width 278 height 28
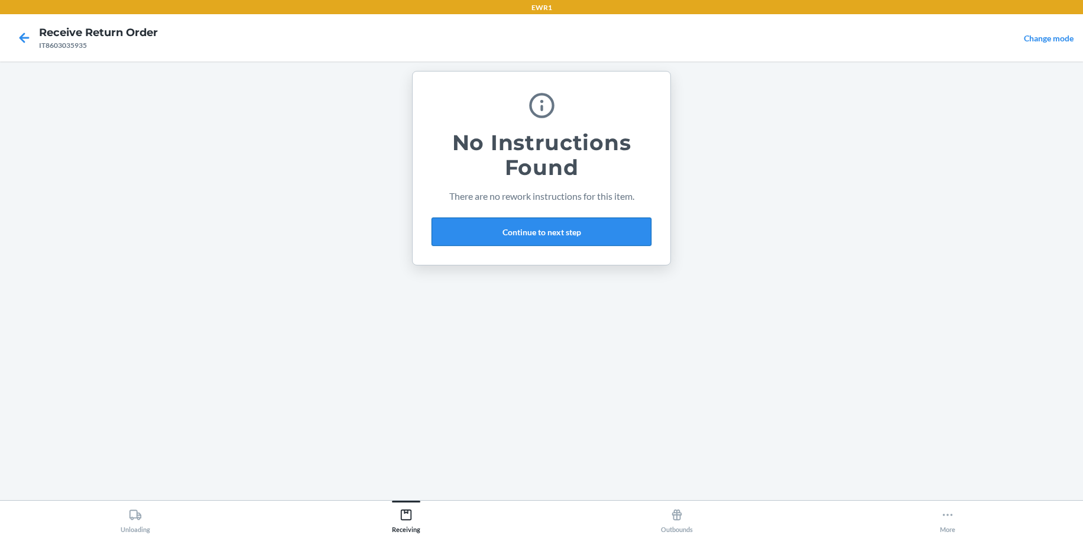
click at [545, 244] on button "Continue to next step" at bounding box center [542, 232] width 220 height 28
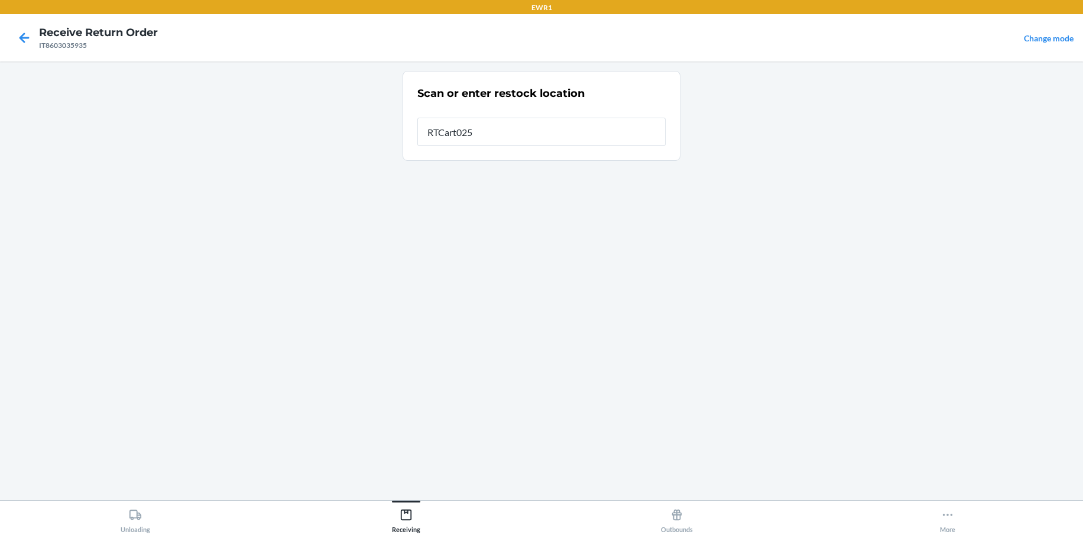
type input "RTCart025"
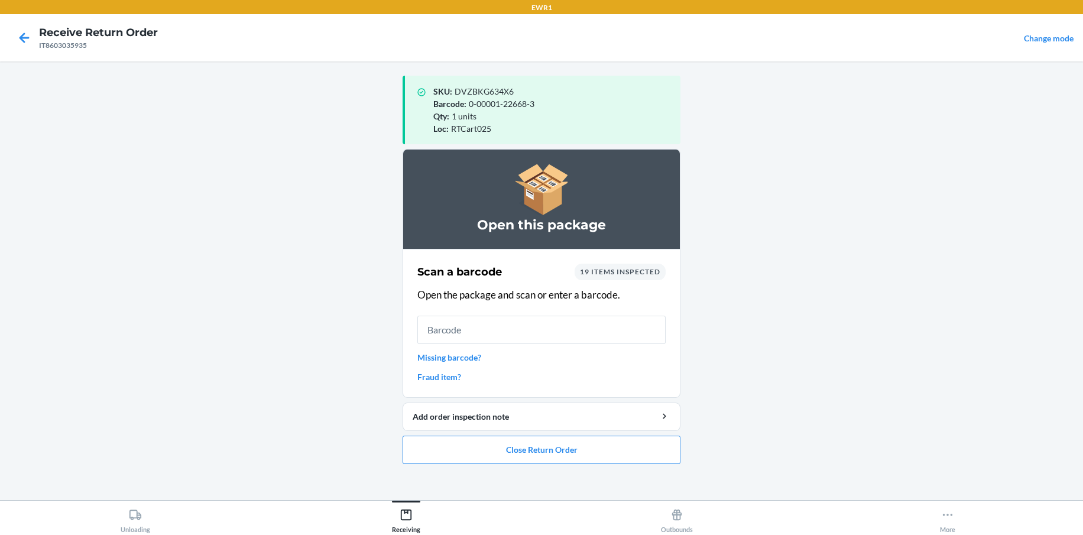
drag, startPoint x: -41, startPoint y: 323, endPoint x: 309, endPoint y: 265, distance: 355.0
click at [309, 265] on main "SKU : DVZBKG634X6 Barcode : 0-00001-22668-3 Qty : 1 units Loc : RTCart025 Open …" at bounding box center [541, 281] width 1083 height 439
click at [566, 345] on div "Scan a barcode 19 items inspected Open the package and scan or enter a barcode.…" at bounding box center [542, 323] width 248 height 127
click at [561, 331] on input "text" at bounding box center [542, 330] width 248 height 28
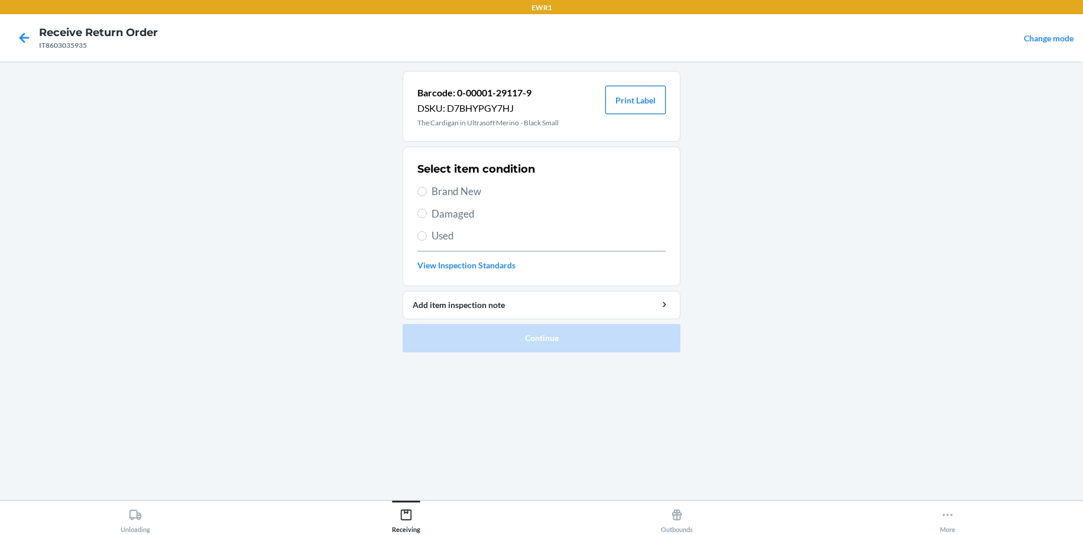
click at [653, 103] on button "Print Label" at bounding box center [636, 100] width 60 height 28
click at [425, 189] on input "Brand New" at bounding box center [422, 191] width 9 height 9
radio input "true"
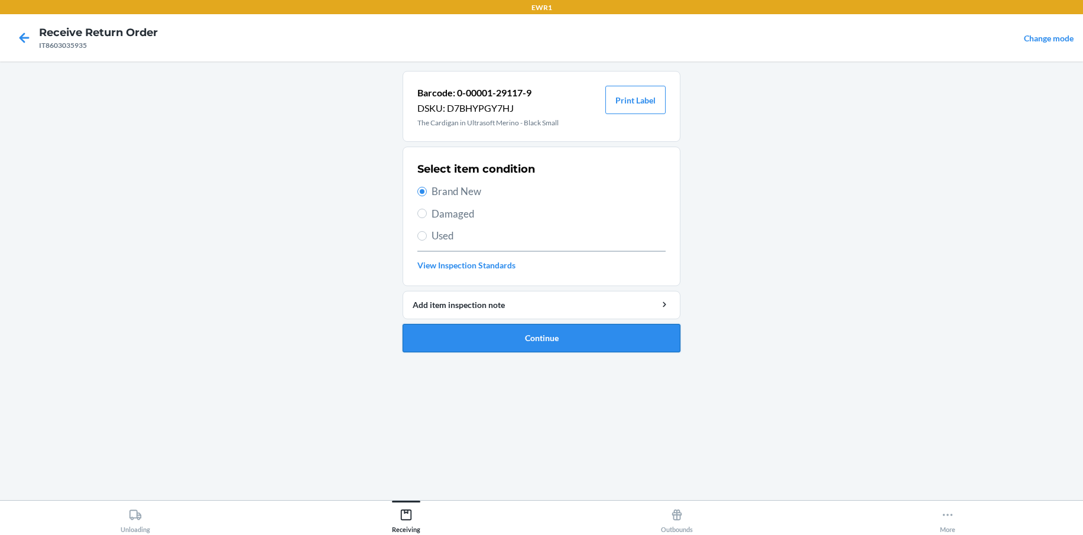
click at [514, 342] on button "Continue" at bounding box center [542, 338] width 278 height 28
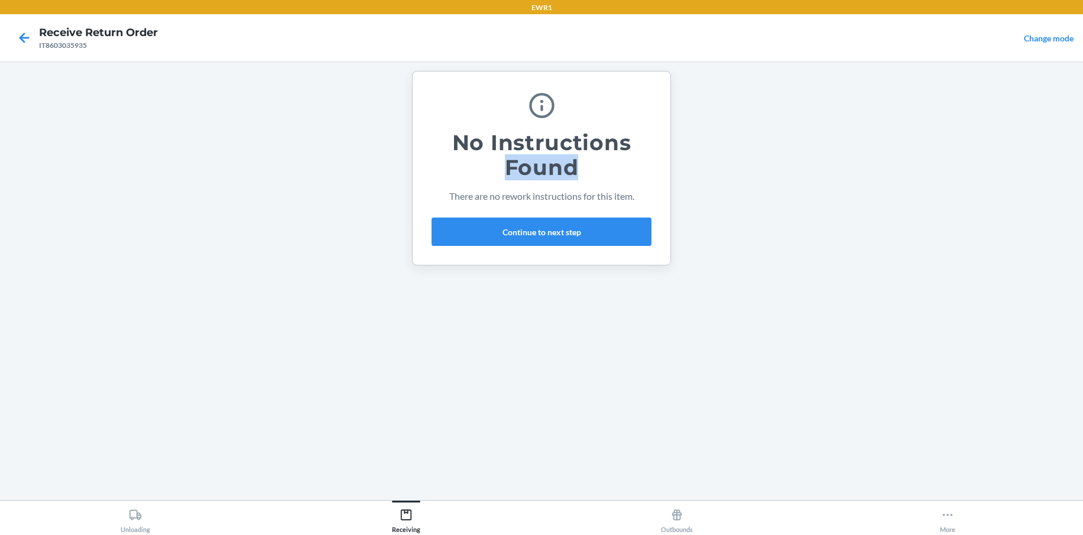
drag, startPoint x: 1069, startPoint y: 125, endPoint x: 1085, endPoint y: 221, distance: 96.5
click at [1083, 221] on html "EWR1 Receive Return Order IT8603035935 Change mode No Instructions Found There …" at bounding box center [541, 267] width 1083 height 535
click at [568, 229] on button "Continue to next step" at bounding box center [542, 232] width 220 height 28
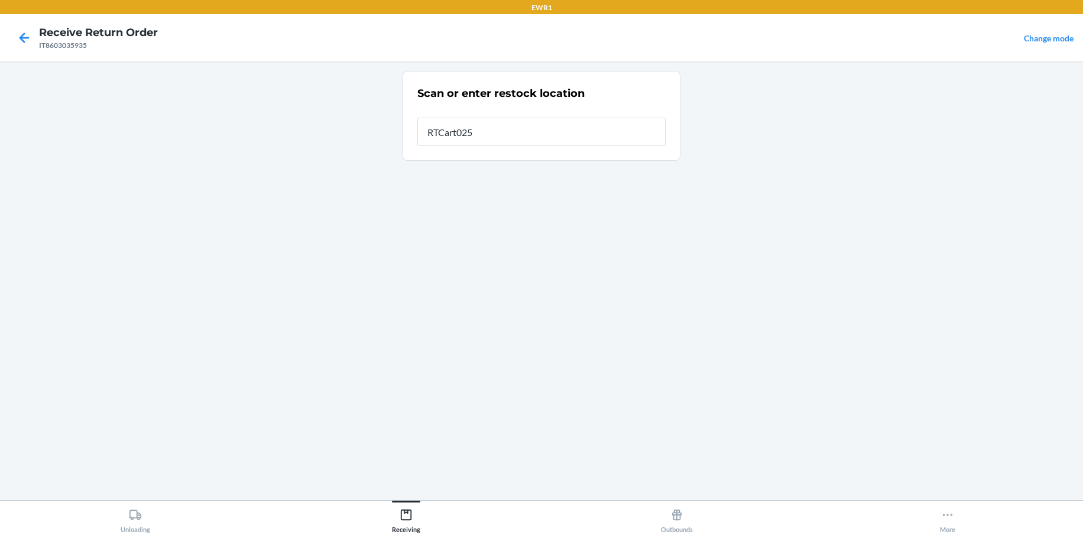
type input "RTCart025"
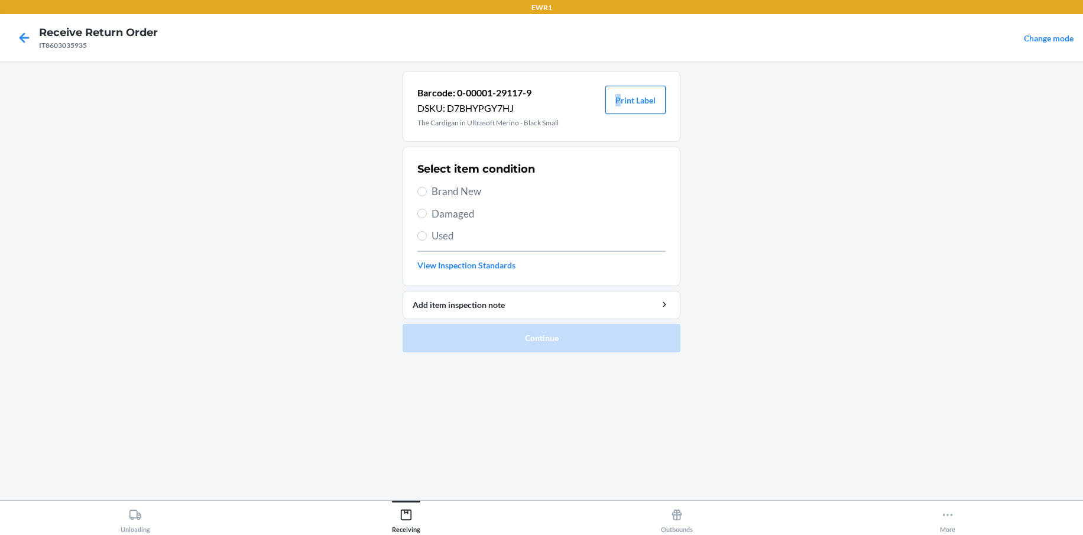
drag, startPoint x: 617, startPoint y: 76, endPoint x: 629, endPoint y: 93, distance: 21.7
click at [625, 92] on div "Barcode: 0-00001-29117-9 DSKU: D7BHYPGY7HJ The Cardigan in Ultrasoft Merino - B…" at bounding box center [542, 106] width 278 height 71
click at [629, 93] on button "Print Label" at bounding box center [636, 100] width 60 height 28
click at [420, 191] on input "Brand New" at bounding box center [422, 191] width 9 height 9
radio input "true"
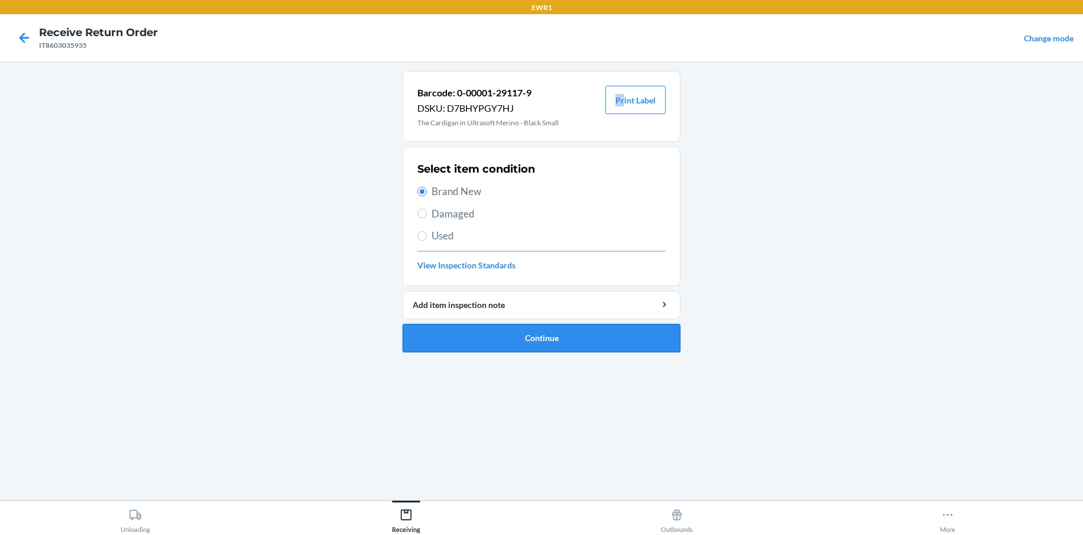
click at [626, 347] on button "Continue" at bounding box center [542, 338] width 278 height 28
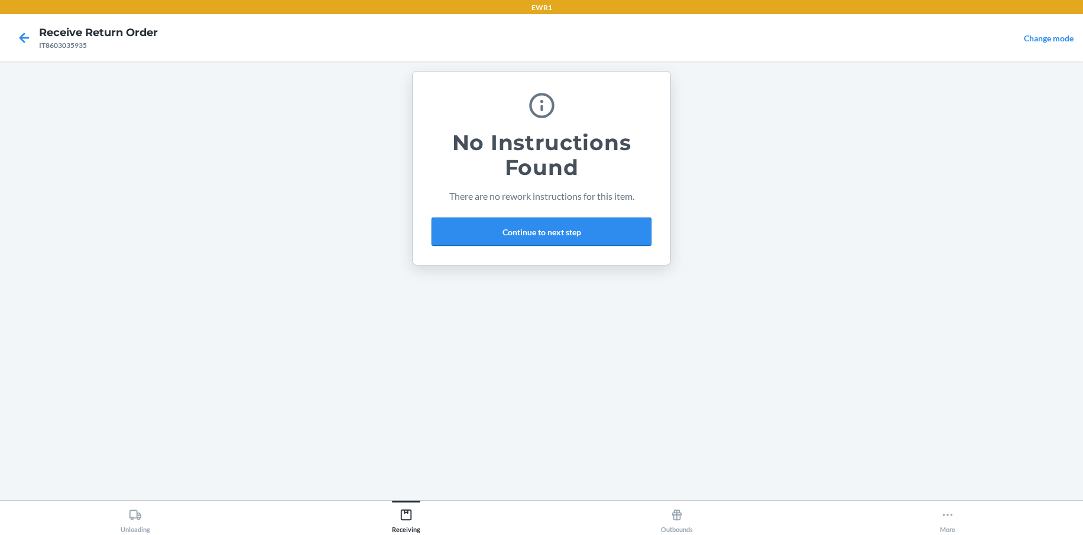
click at [527, 229] on button "Continue to next step" at bounding box center [542, 232] width 220 height 28
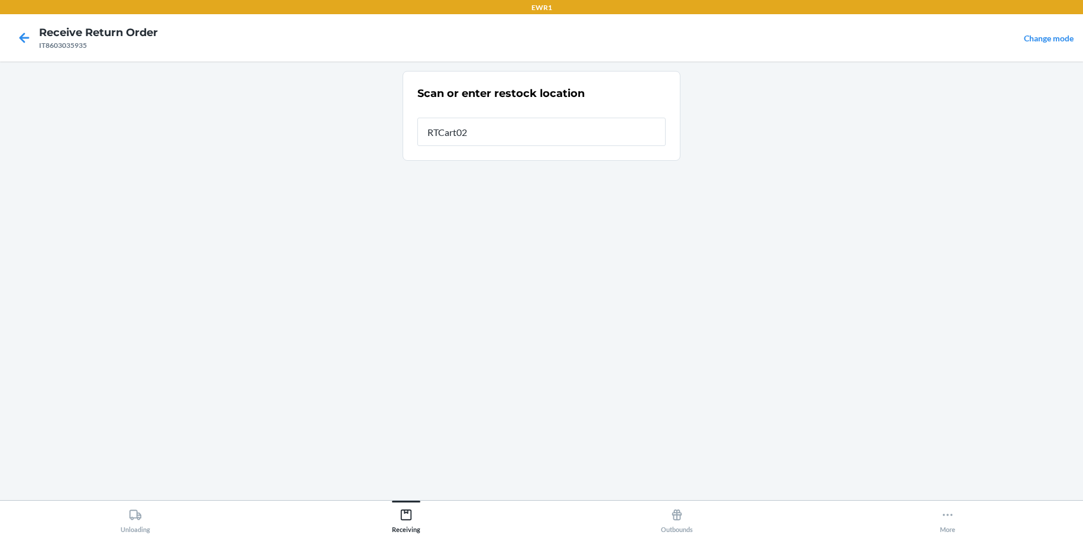
type input "RTCart025"
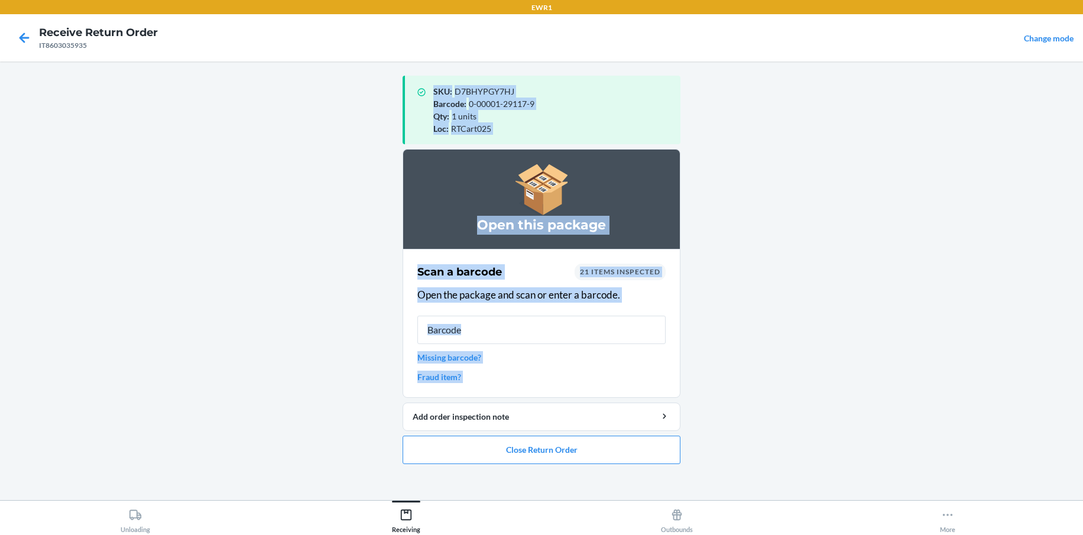
click at [648, 535] on html "EWR1 Receive Return Order IT8603035935 Change mode SKU : D7BHYPGY7HJ Barcode : …" at bounding box center [541, 267] width 1083 height 535
click at [924, 341] on main "SKU : D7BHYPGY7HJ Barcode : 0-00001-29117-9 Qty : 1 units Loc : RTCart025 Open …" at bounding box center [541, 281] width 1083 height 439
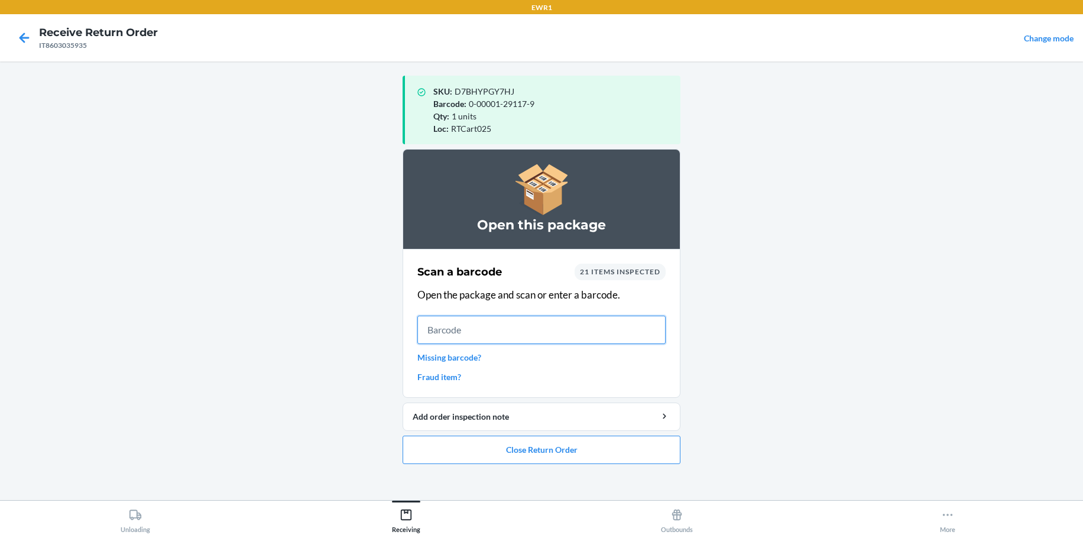
click at [477, 325] on input "text" at bounding box center [542, 330] width 248 height 28
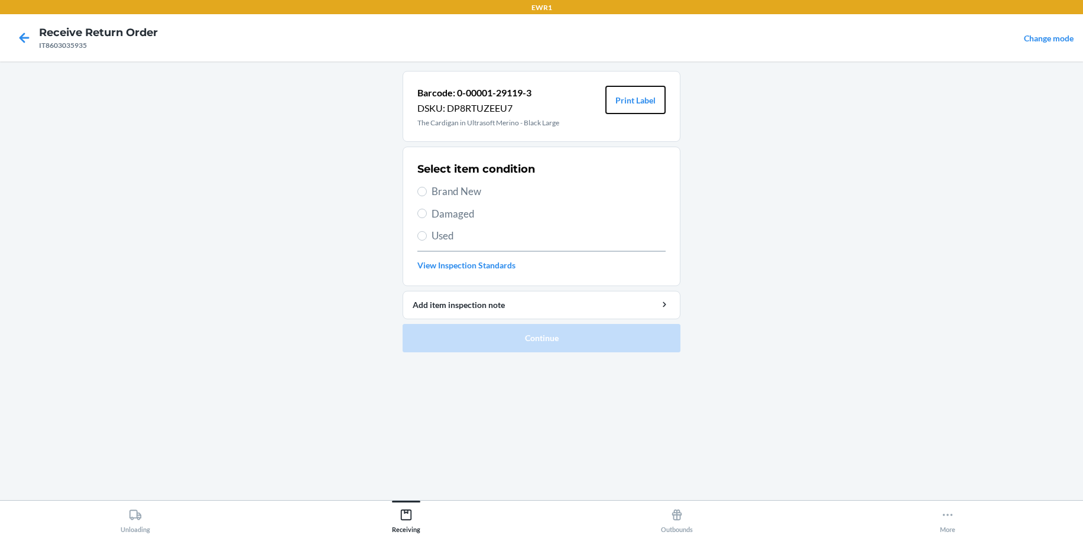
drag, startPoint x: 629, startPoint y: 101, endPoint x: 616, endPoint y: 114, distance: 18.4
click at [629, 101] on button "Print Label" at bounding box center [636, 100] width 60 height 28
click at [428, 183] on div "Select item condition Brand New Damaged Used View Inspection Standards" at bounding box center [542, 216] width 248 height 117
click at [425, 193] on input "Brand New" at bounding box center [422, 191] width 9 height 9
radio input "true"
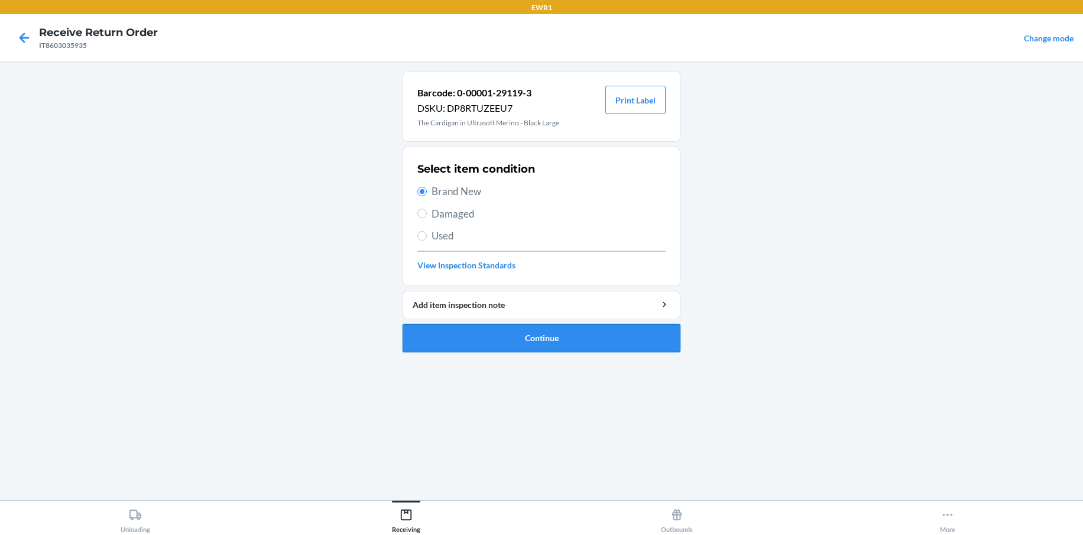
click at [483, 329] on button "Continue" at bounding box center [542, 338] width 278 height 28
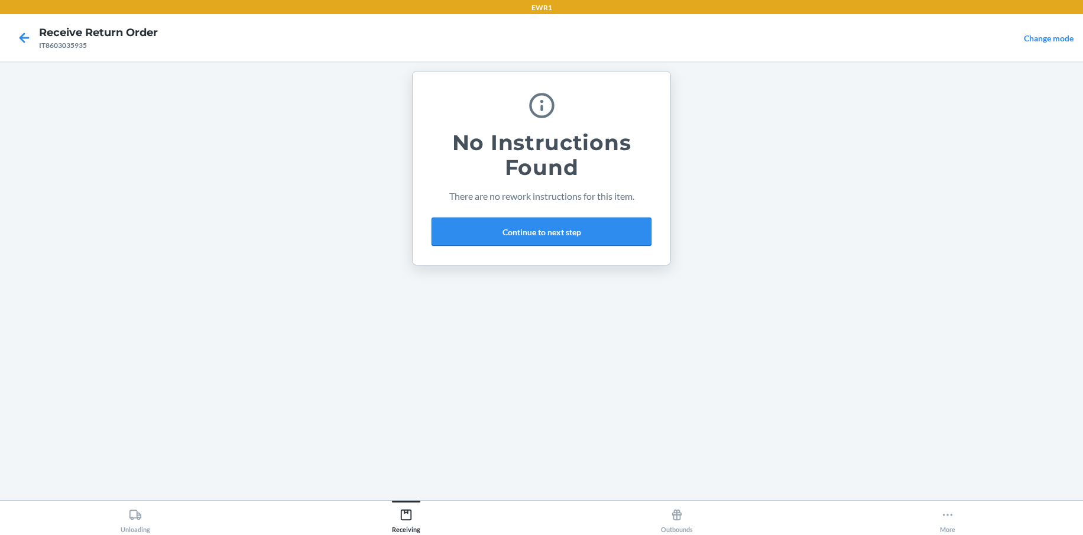
click at [567, 228] on button "Continue to next step" at bounding box center [542, 232] width 220 height 28
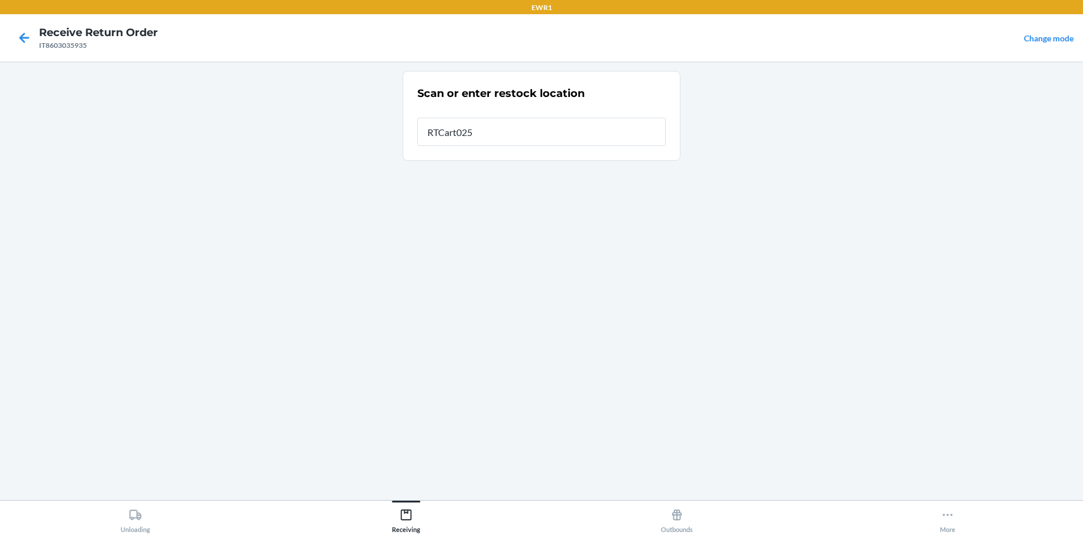
type input "RTCart025"
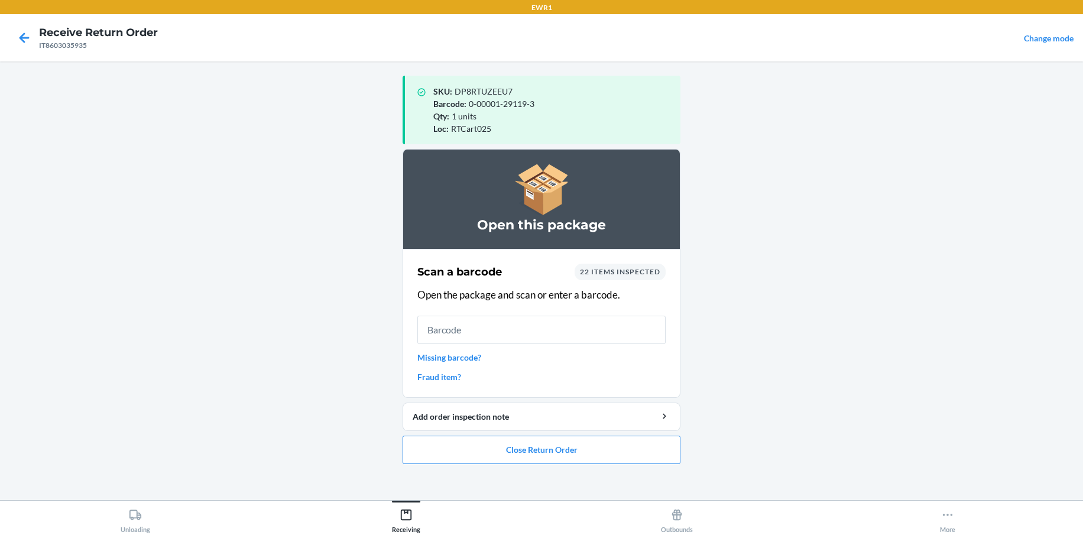
click at [562, 432] on li "Open this package Scan a barcode 22 items inspected Open the package and scan o…" at bounding box center [542, 306] width 278 height 315
click at [464, 326] on input "text" at bounding box center [542, 330] width 248 height 28
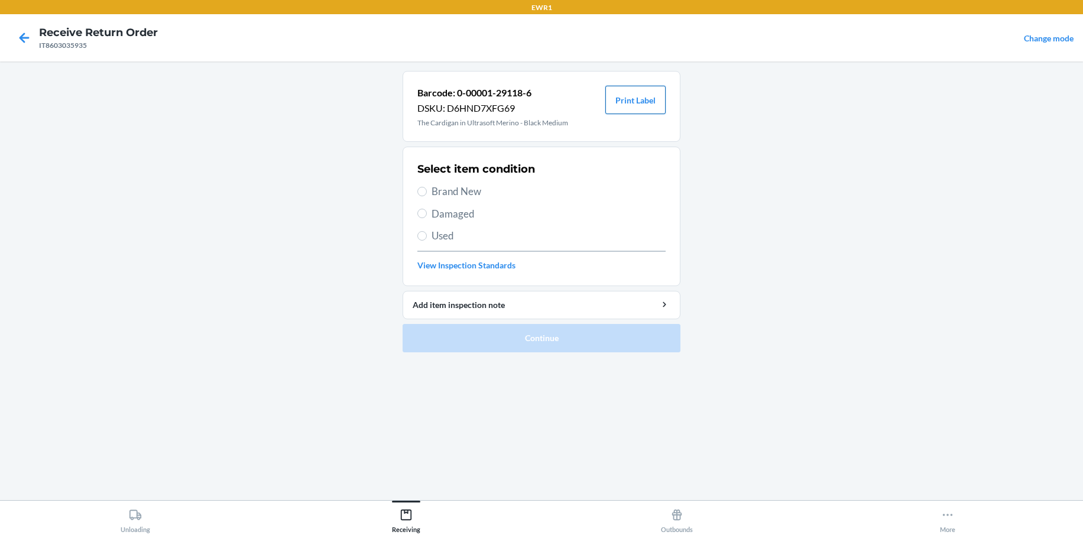
click at [652, 98] on button "Print Label" at bounding box center [636, 100] width 60 height 28
click at [426, 190] on input "Brand New" at bounding box center [422, 191] width 9 height 9
radio input "true"
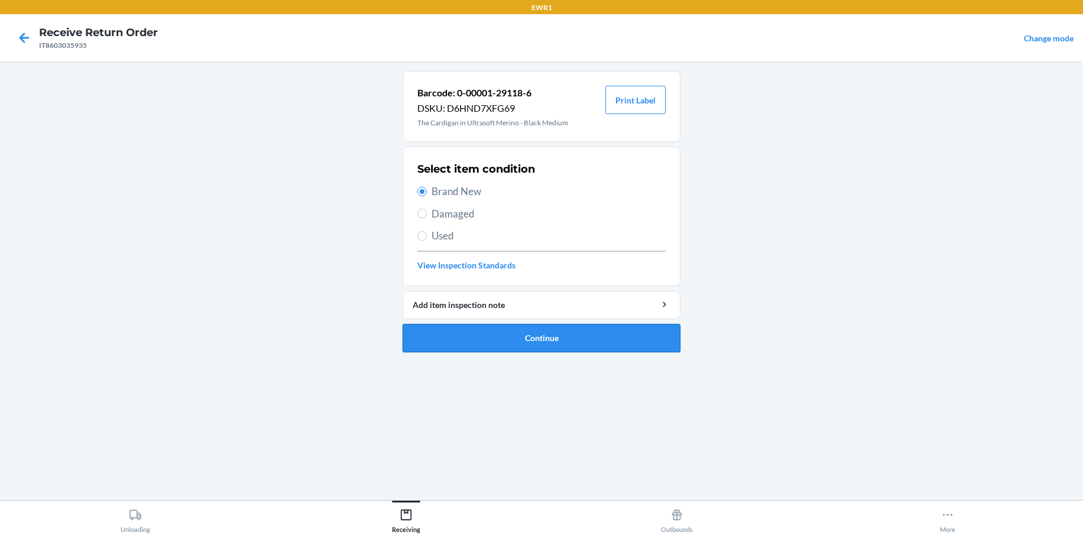
click at [545, 344] on button "Continue" at bounding box center [542, 338] width 278 height 28
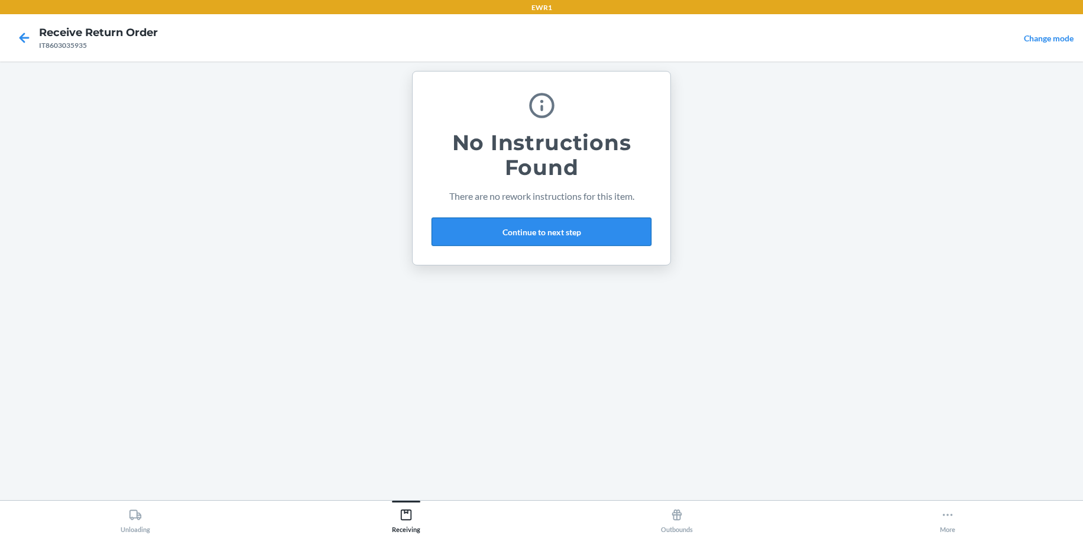
click at [523, 238] on button "Continue to next step" at bounding box center [542, 232] width 220 height 28
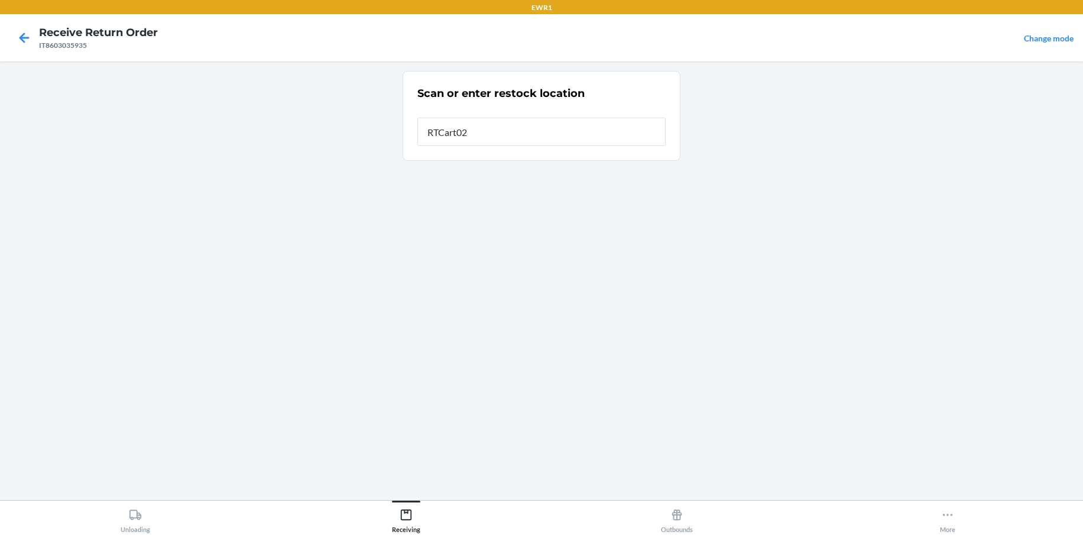
type input "RTCart025"
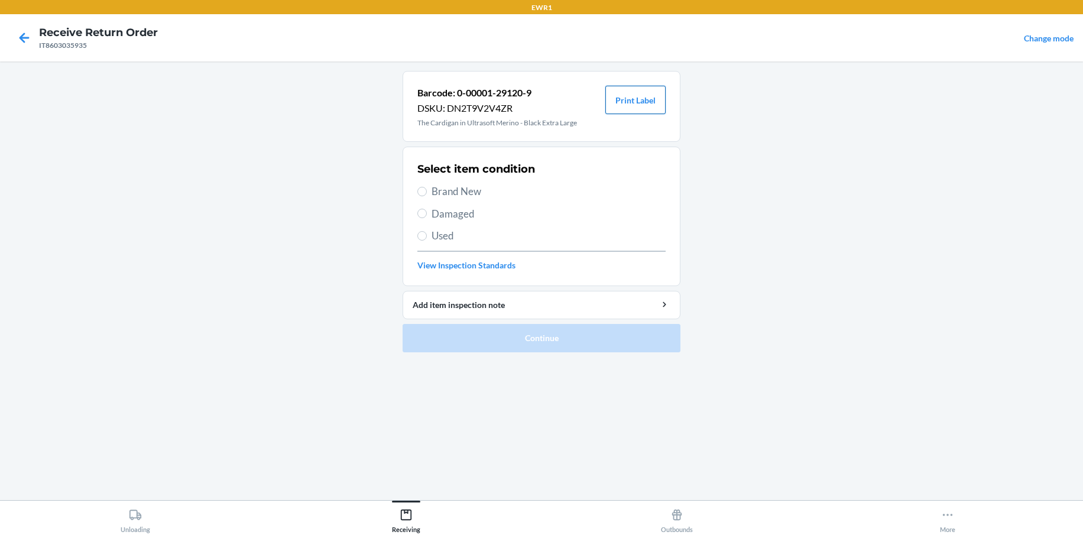
click at [630, 103] on button "Print Label" at bounding box center [636, 100] width 60 height 28
click at [430, 195] on label "Brand New" at bounding box center [542, 191] width 248 height 15
click at [427, 195] on input "Brand New" at bounding box center [422, 191] width 9 height 9
radio input "true"
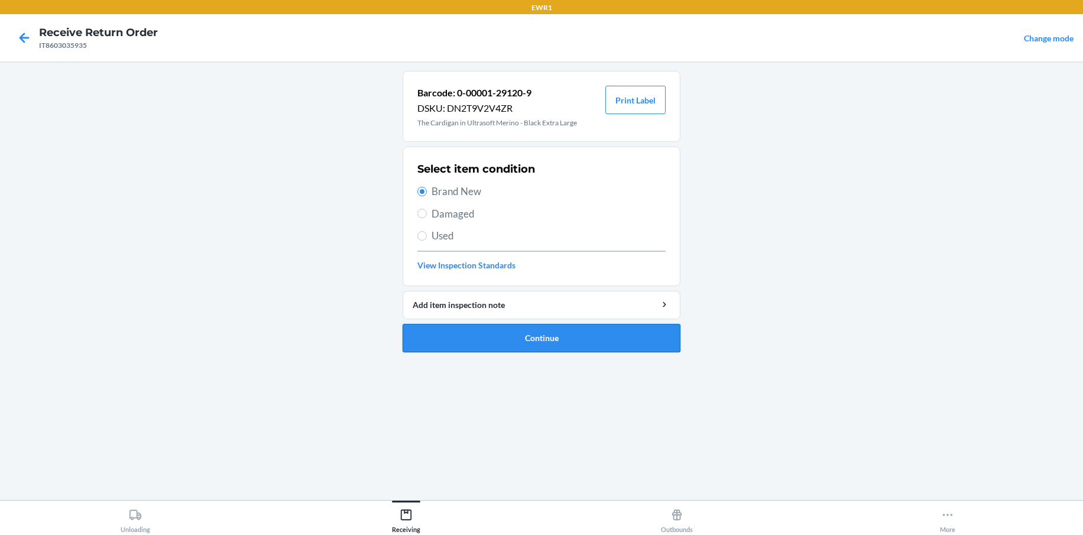
click at [522, 339] on button "Continue" at bounding box center [542, 338] width 278 height 28
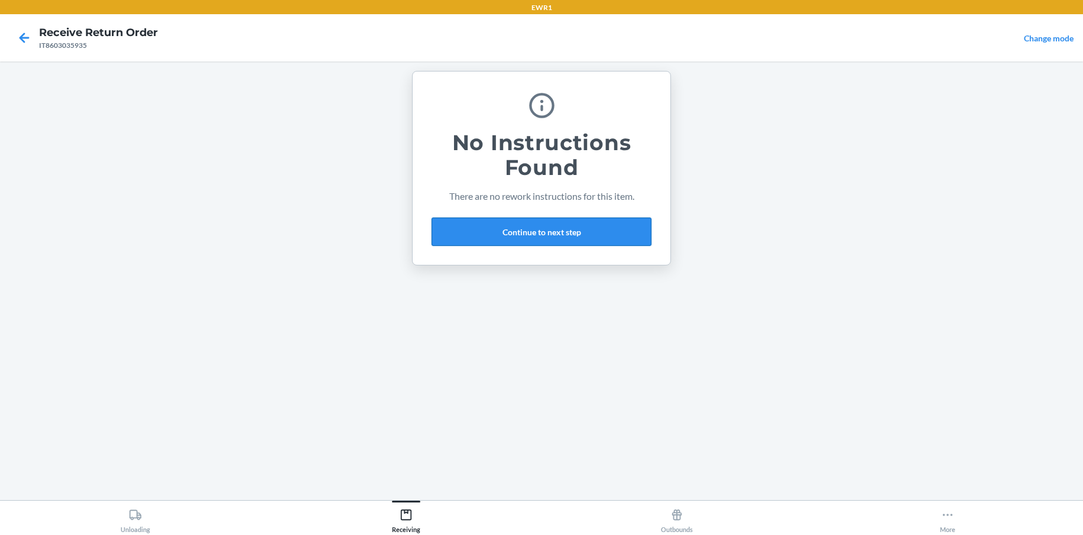
click at [566, 235] on button "Continue to next step" at bounding box center [542, 232] width 220 height 28
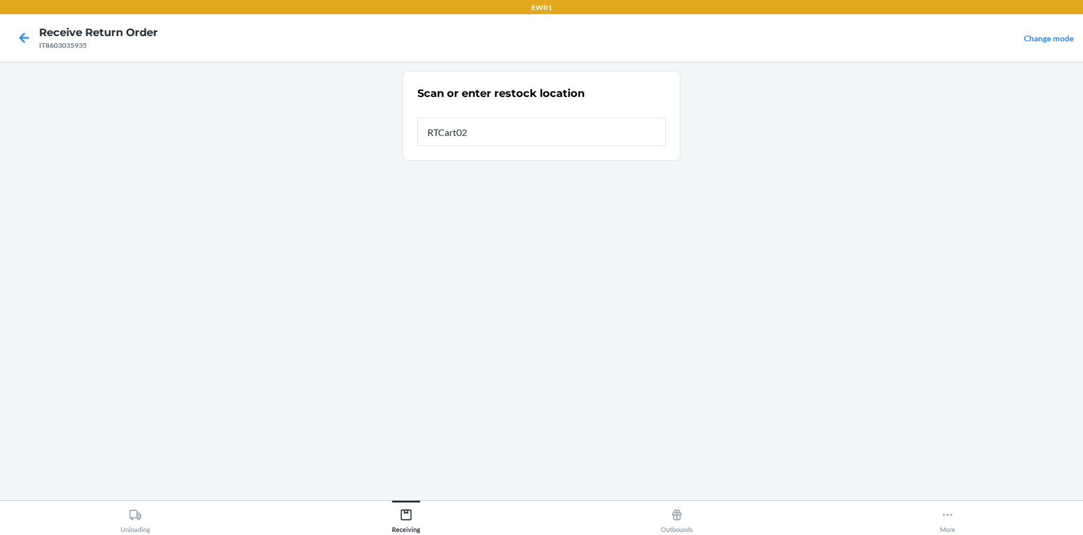
type input "RTCart025"
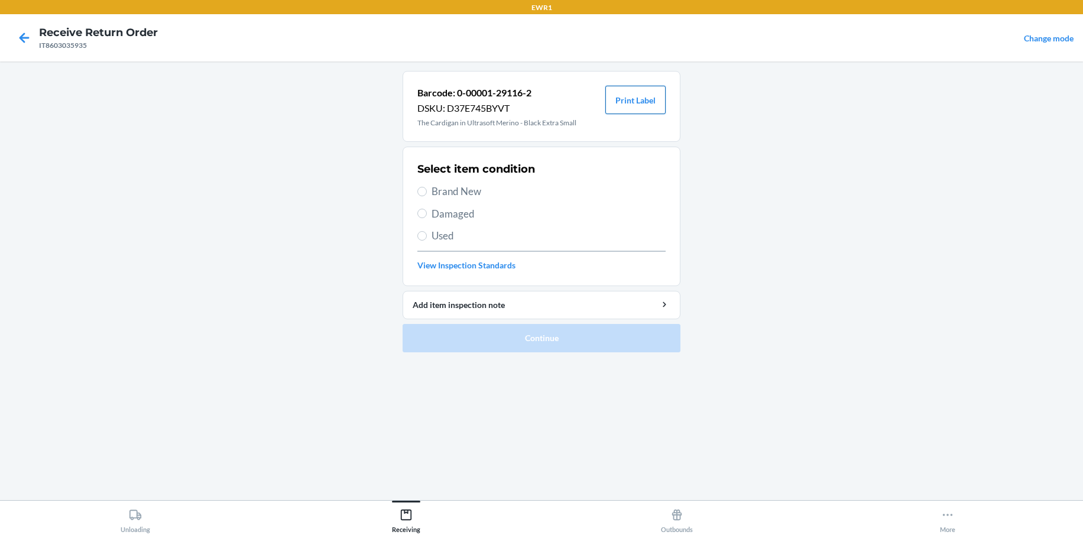
click at [631, 102] on button "Print Label" at bounding box center [636, 100] width 60 height 28
click at [420, 190] on input "Brand New" at bounding box center [422, 191] width 9 height 9
radio input "true"
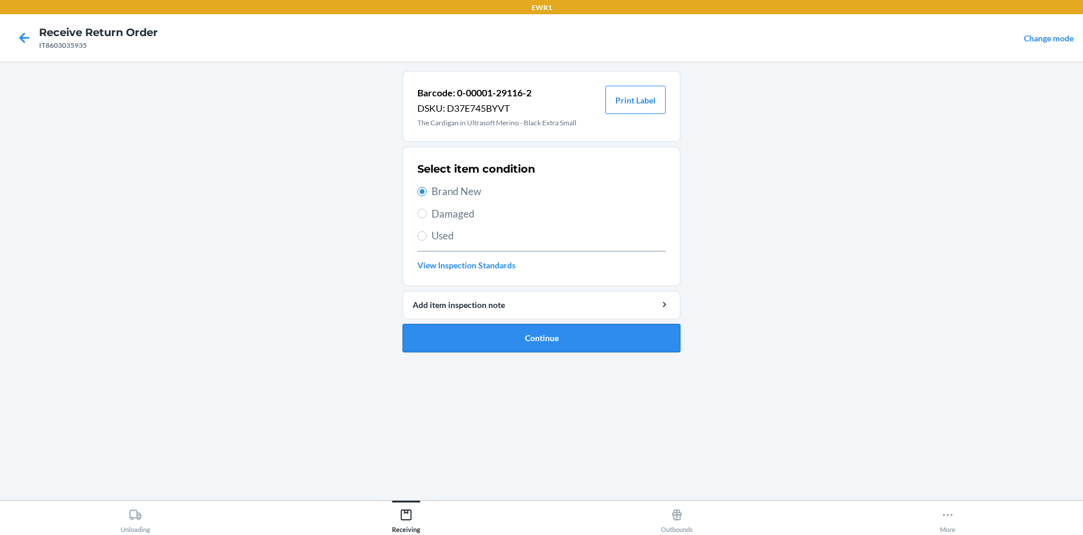
click at [545, 337] on button "Continue" at bounding box center [542, 338] width 278 height 28
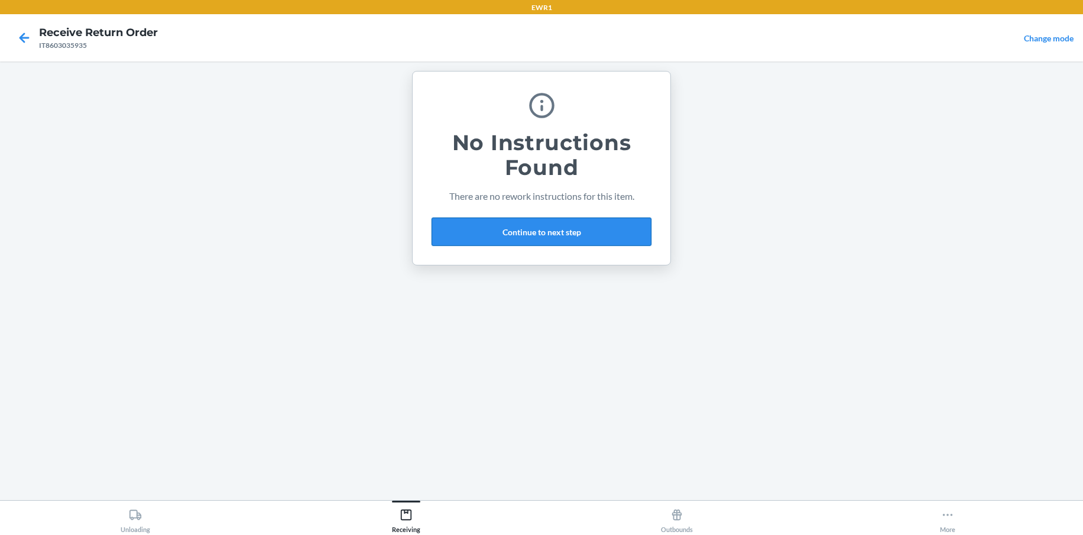
click at [558, 232] on button "Continue to next step" at bounding box center [542, 232] width 220 height 28
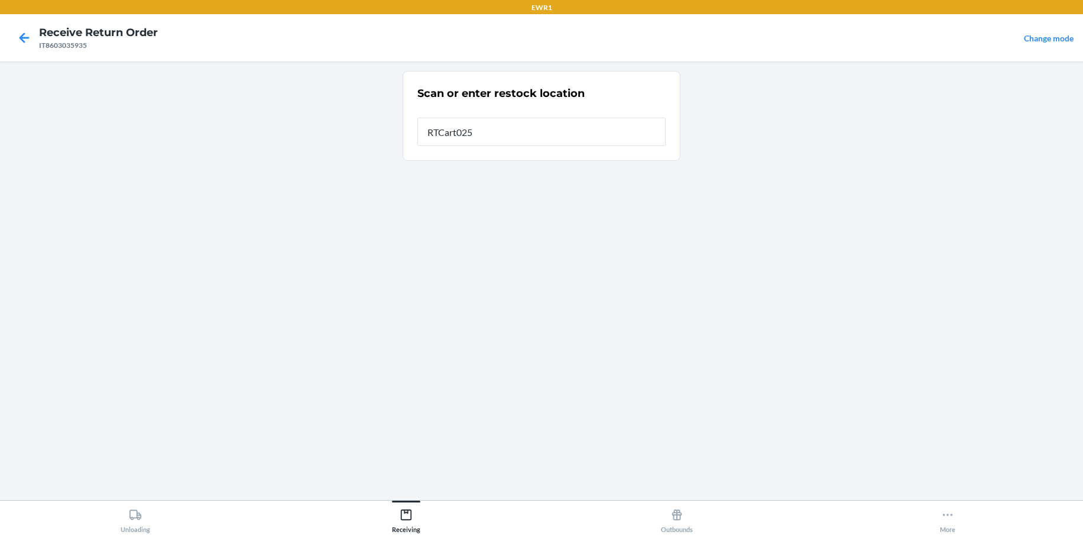
type input "RTCart025"
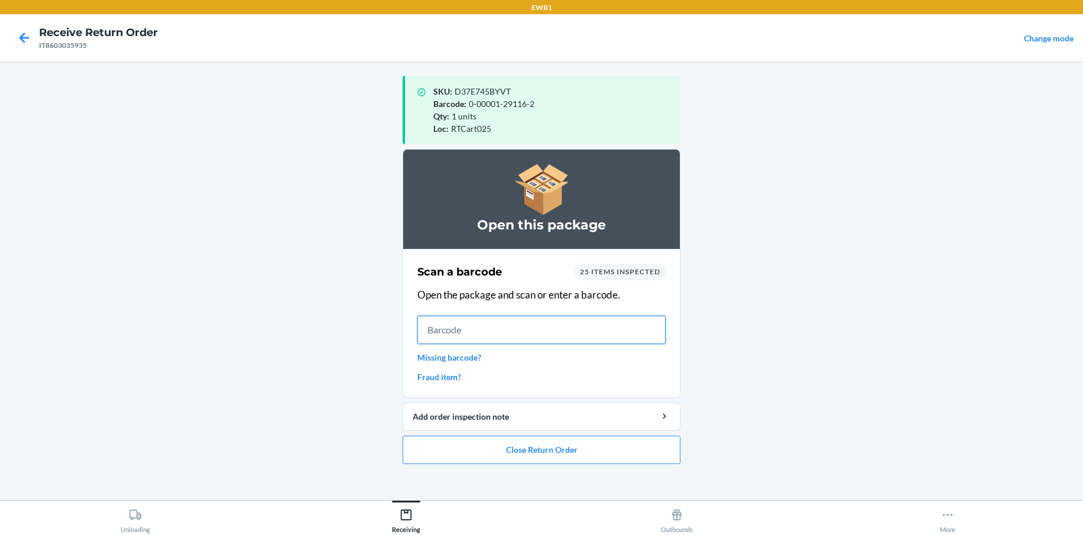
click at [504, 330] on input "text" at bounding box center [542, 330] width 248 height 28
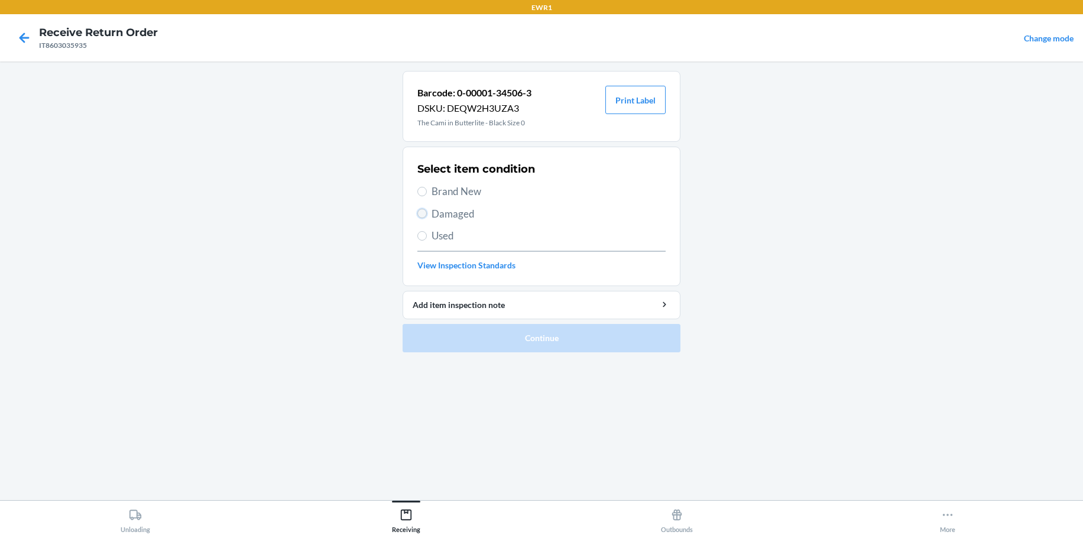
click at [422, 210] on input "Damaged" at bounding box center [422, 213] width 9 height 9
radio input "true"
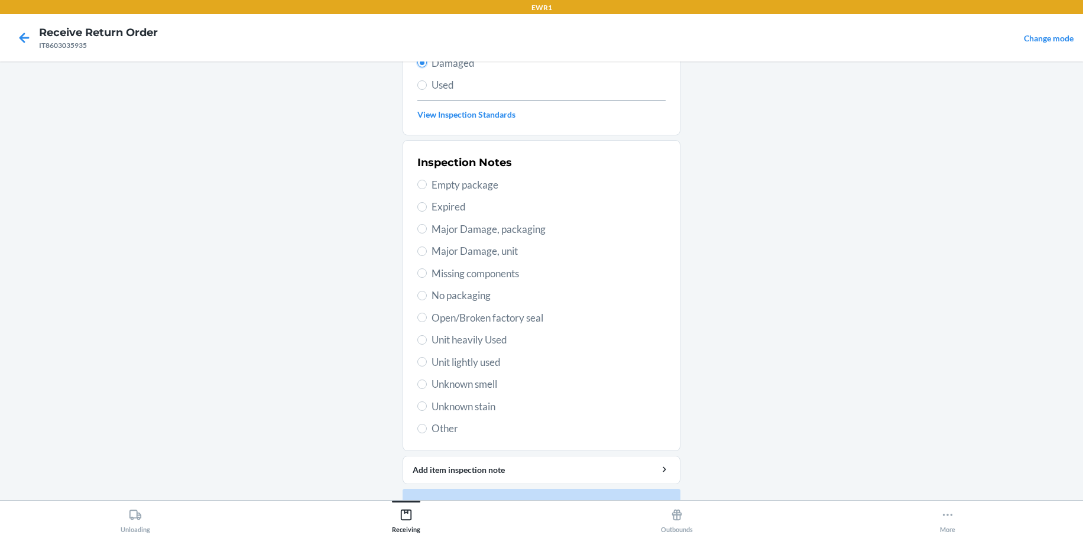
scroll to position [177, 0]
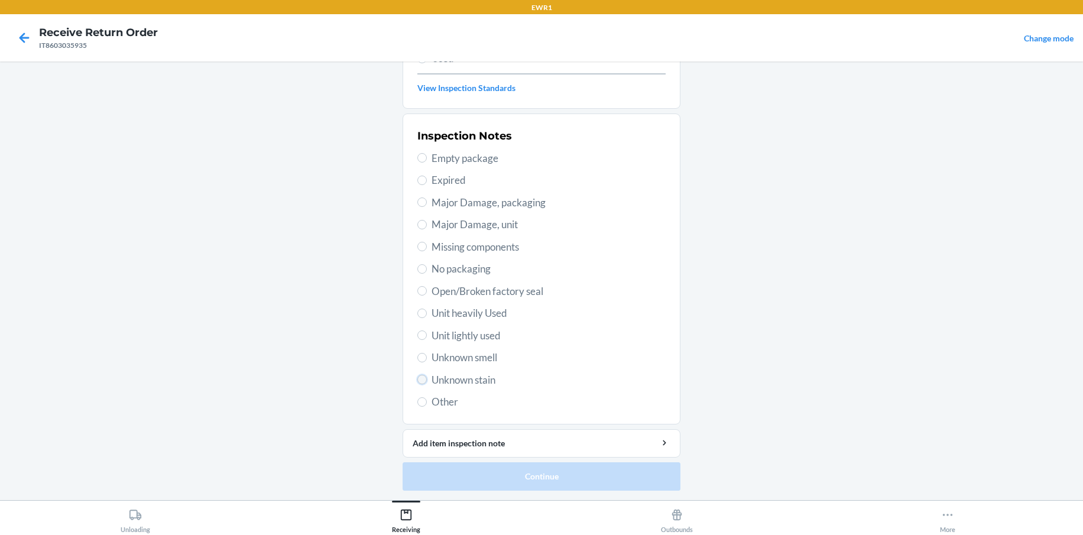
click at [418, 381] on input "Unknown stain" at bounding box center [422, 379] width 9 height 9
radio input "true"
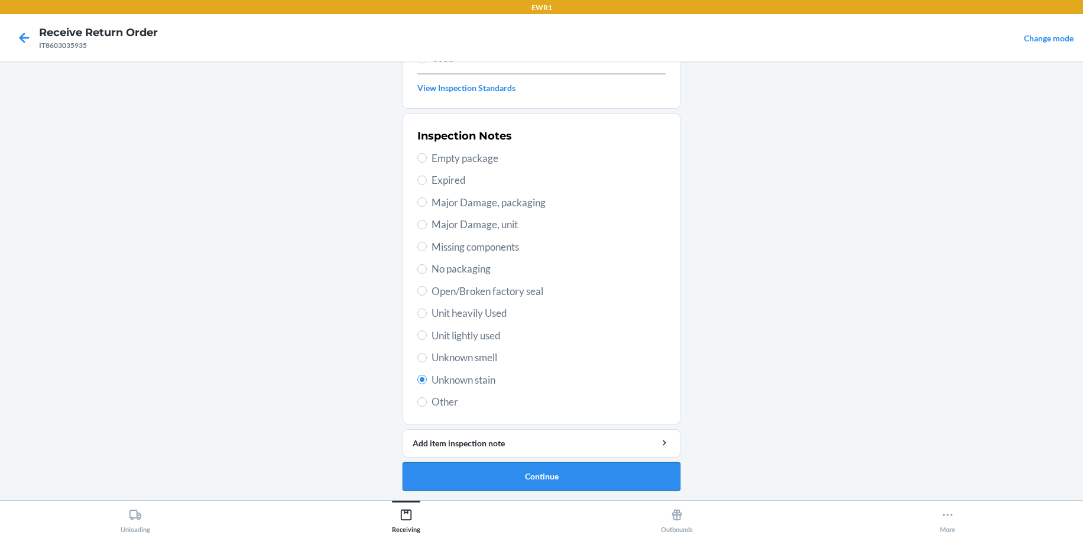
click at [536, 474] on button "Continue" at bounding box center [542, 476] width 278 height 28
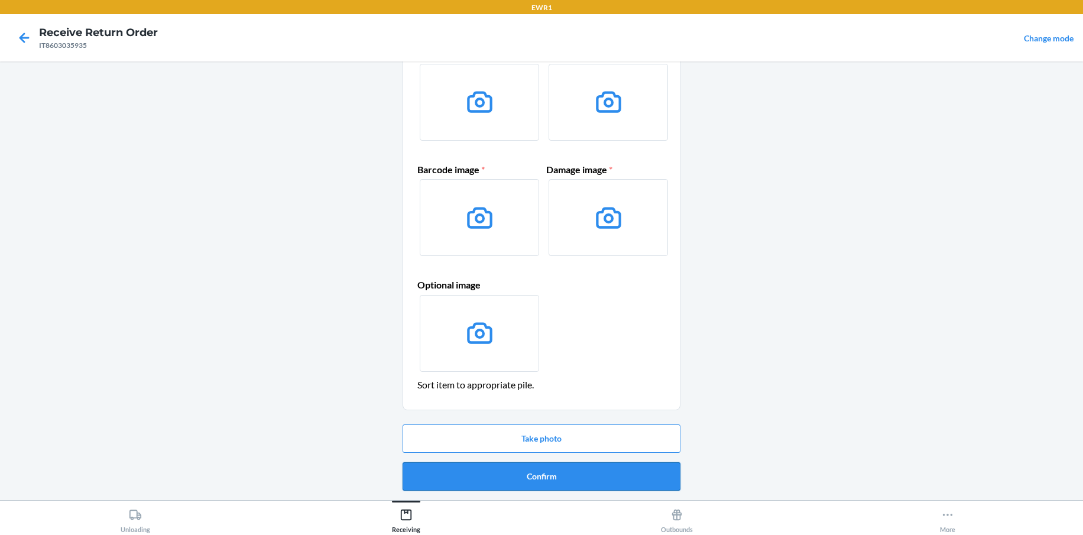
click at [547, 481] on button "Confirm" at bounding box center [542, 476] width 278 height 28
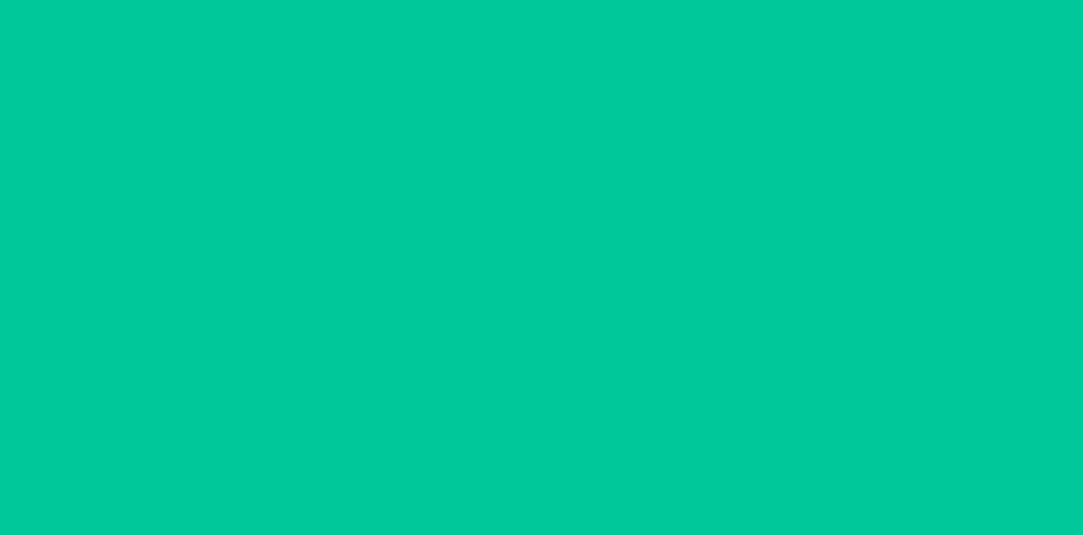
scroll to position [0, 0]
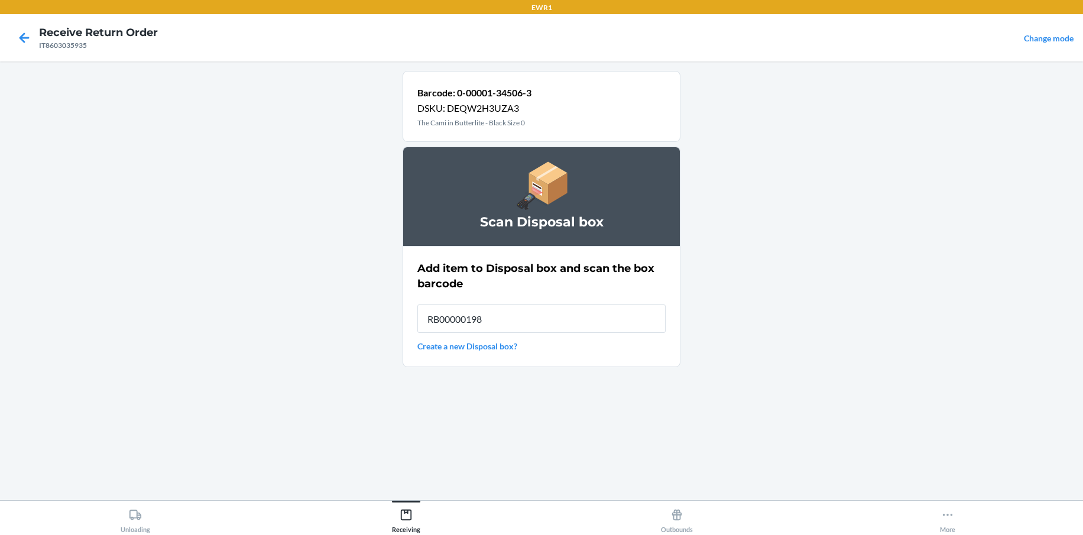
type input "RB000001987"
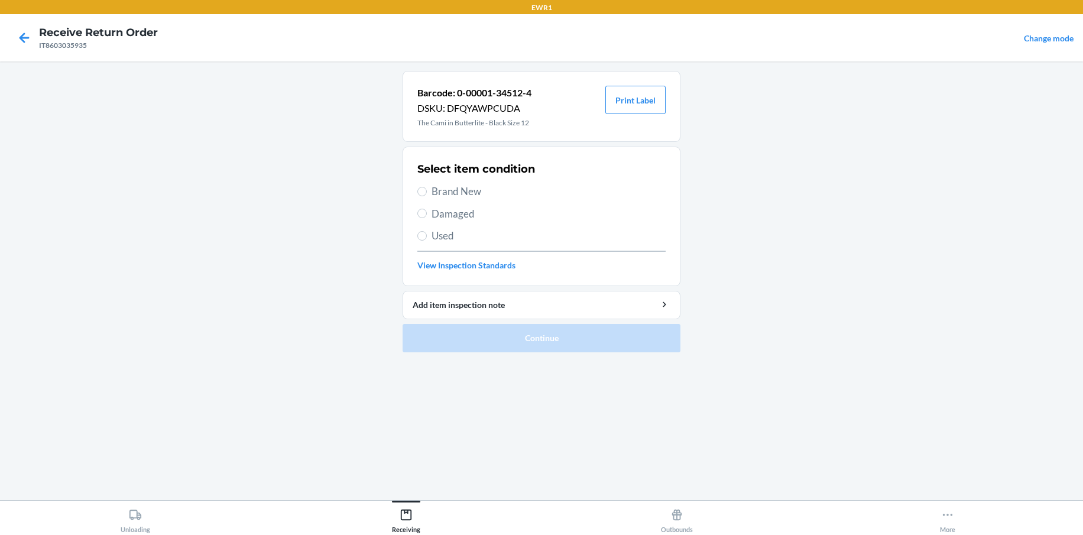
click at [427, 214] on label "Damaged" at bounding box center [542, 213] width 248 height 15
click at [427, 214] on input "Damaged" at bounding box center [422, 213] width 9 height 9
radio input "true"
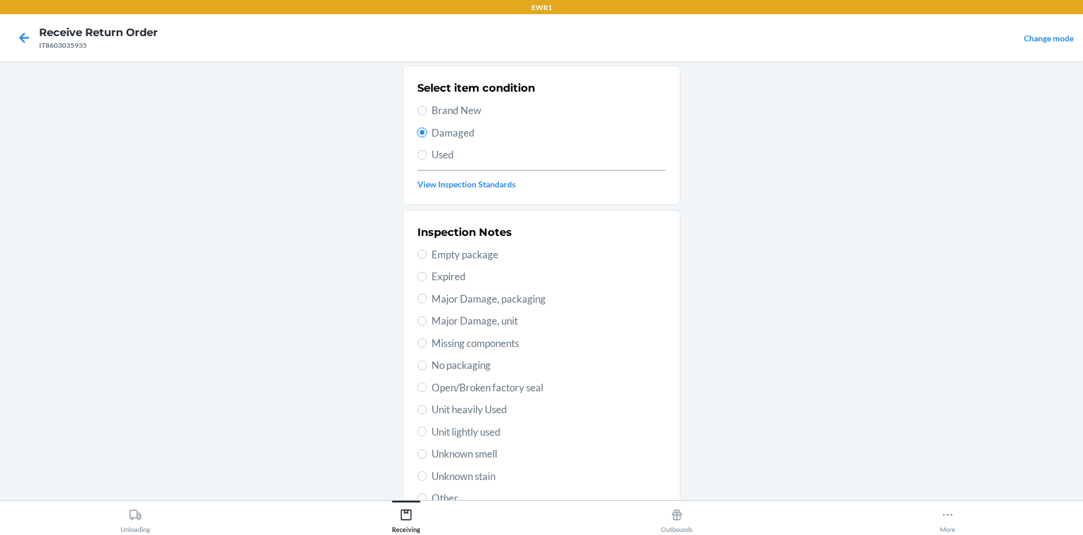
scroll to position [177, 0]
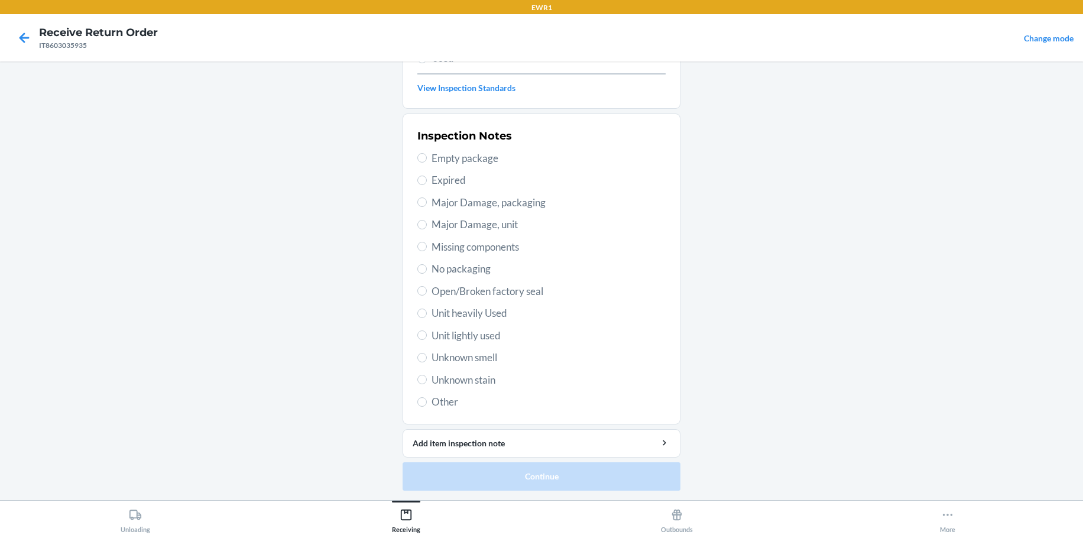
click at [418, 386] on label "Unknown stain" at bounding box center [542, 380] width 248 height 15
click at [418, 384] on input "Unknown stain" at bounding box center [422, 379] width 9 height 9
radio input "true"
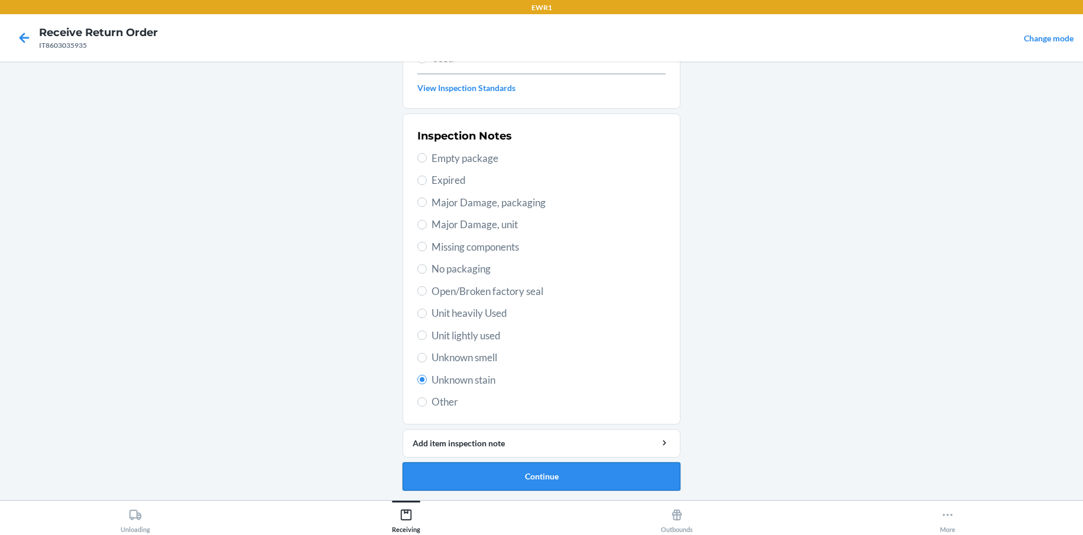
click at [532, 480] on button "Continue" at bounding box center [542, 476] width 278 height 28
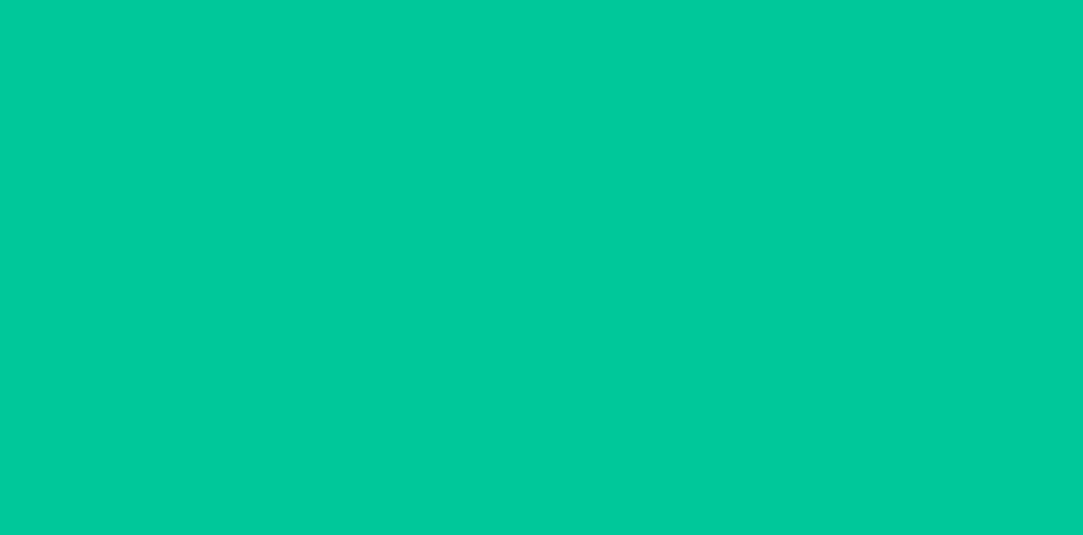
scroll to position [80, 0]
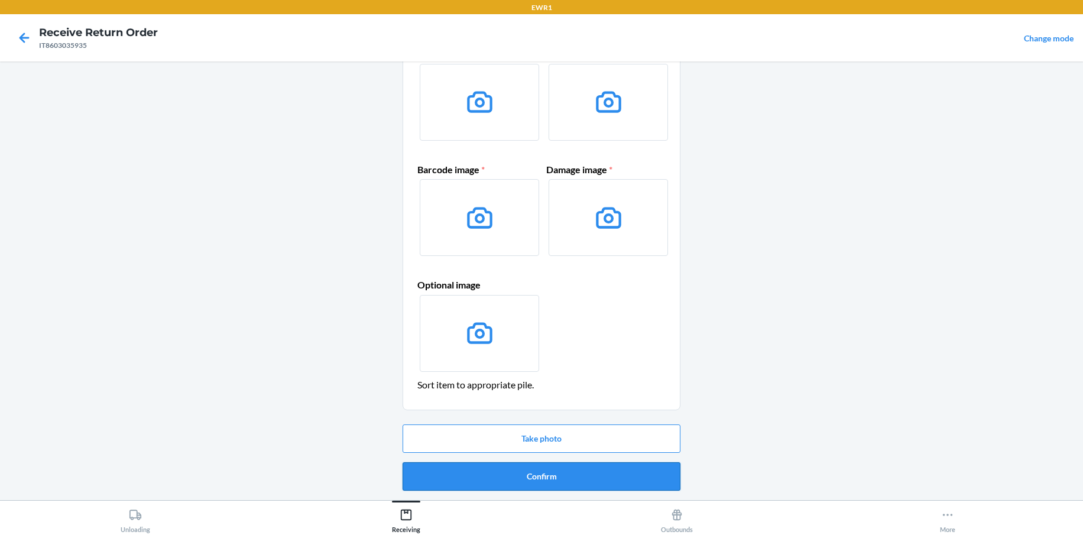
click at [546, 475] on button "Confirm" at bounding box center [542, 476] width 278 height 28
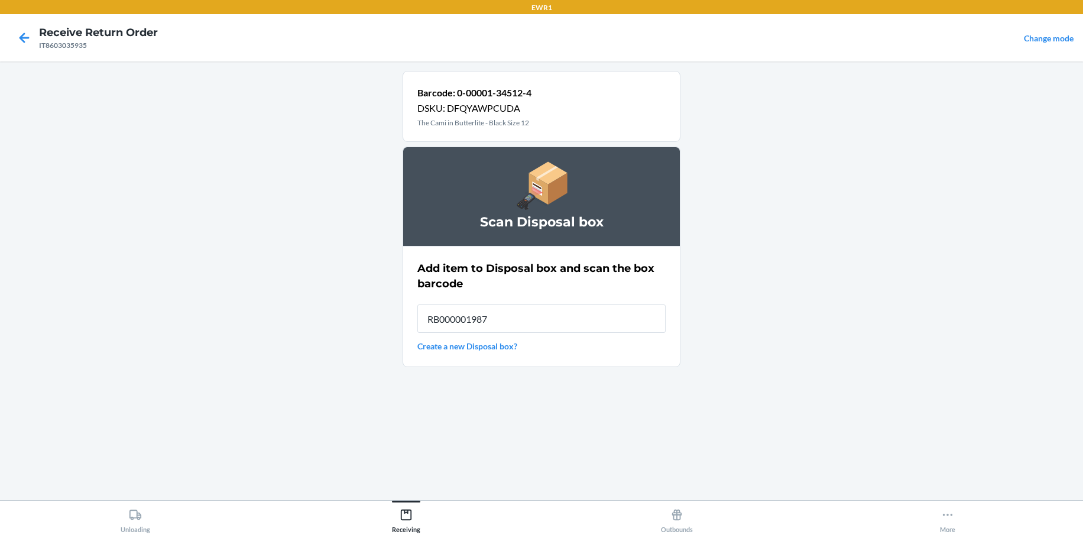
type input "RB000001987"
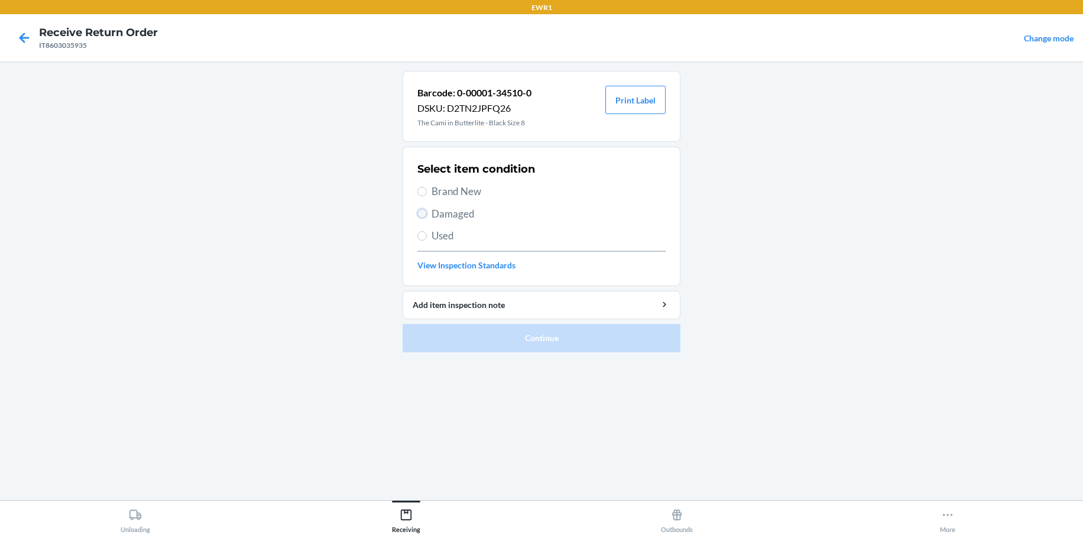
click at [425, 212] on input "Damaged" at bounding box center [422, 213] width 9 height 9
radio input "true"
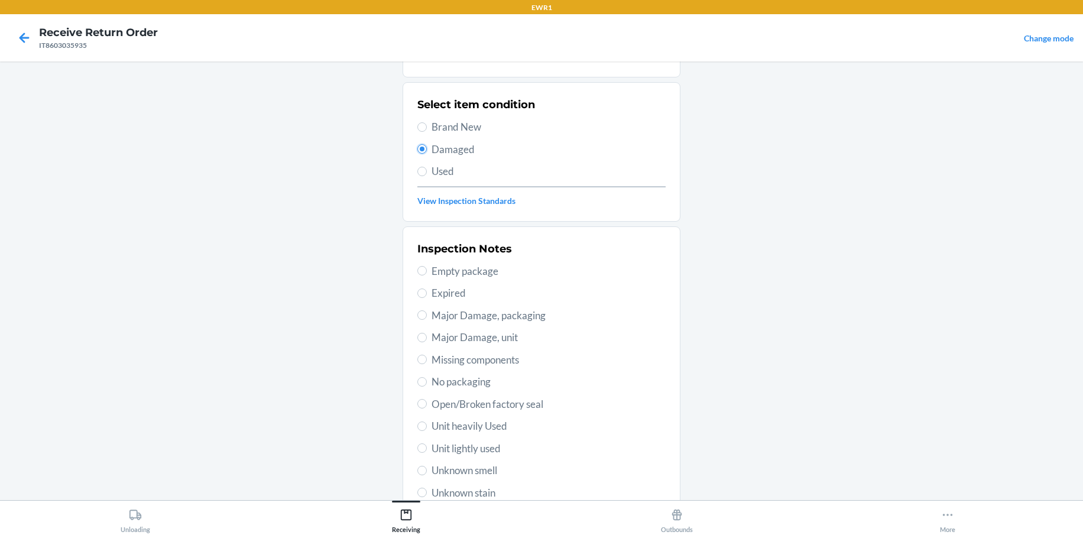
scroll to position [177, 0]
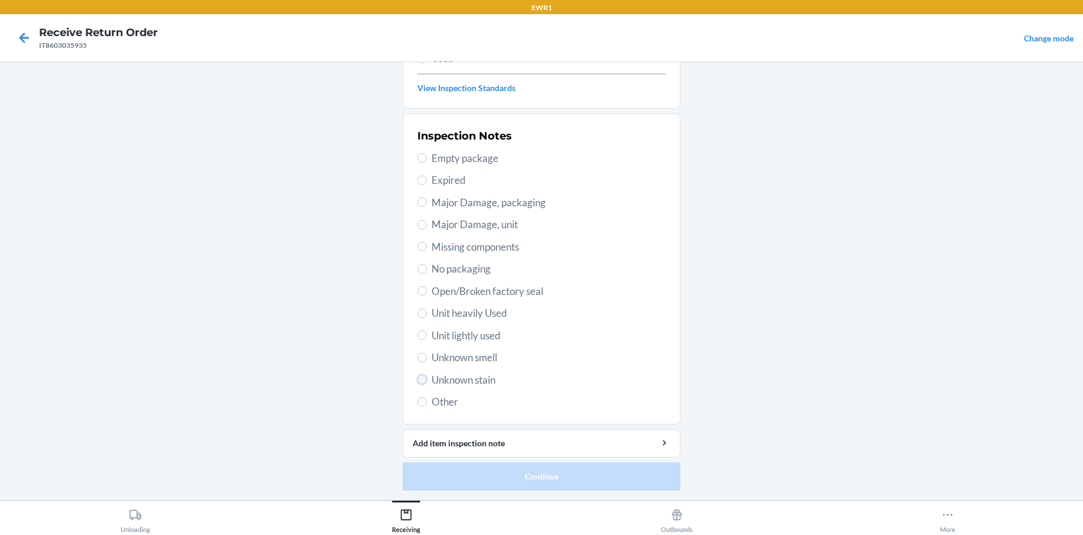
click at [421, 381] on input "Unknown stain" at bounding box center [422, 379] width 9 height 9
radio input "true"
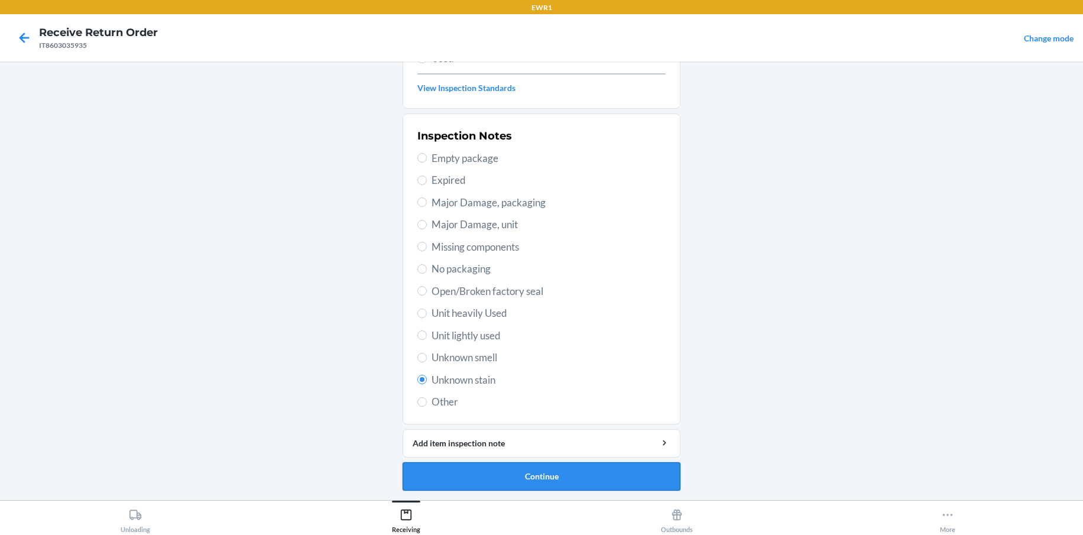
click at [578, 483] on button "Continue" at bounding box center [542, 476] width 278 height 28
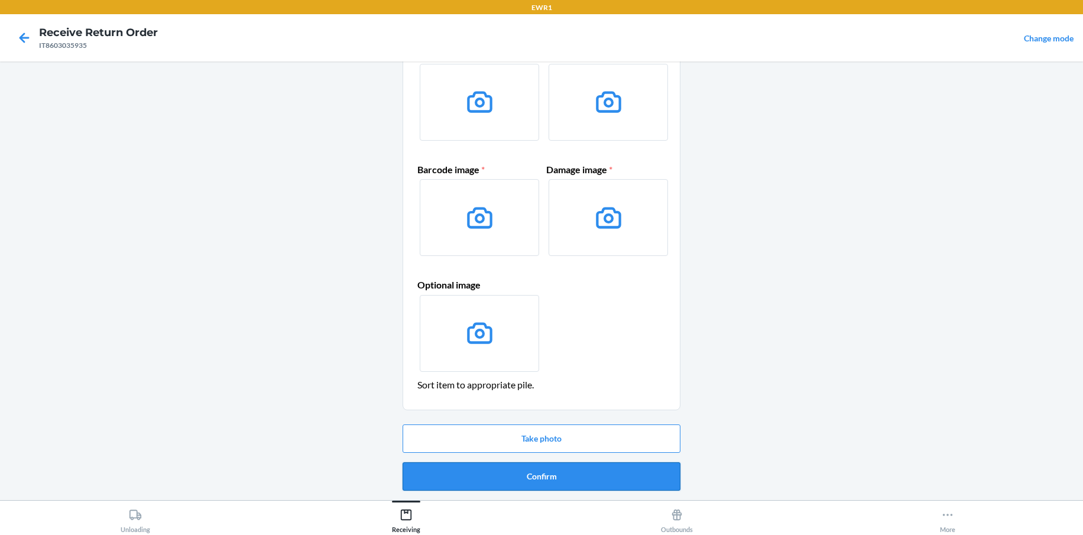
click at [512, 483] on button "Confirm" at bounding box center [542, 476] width 278 height 28
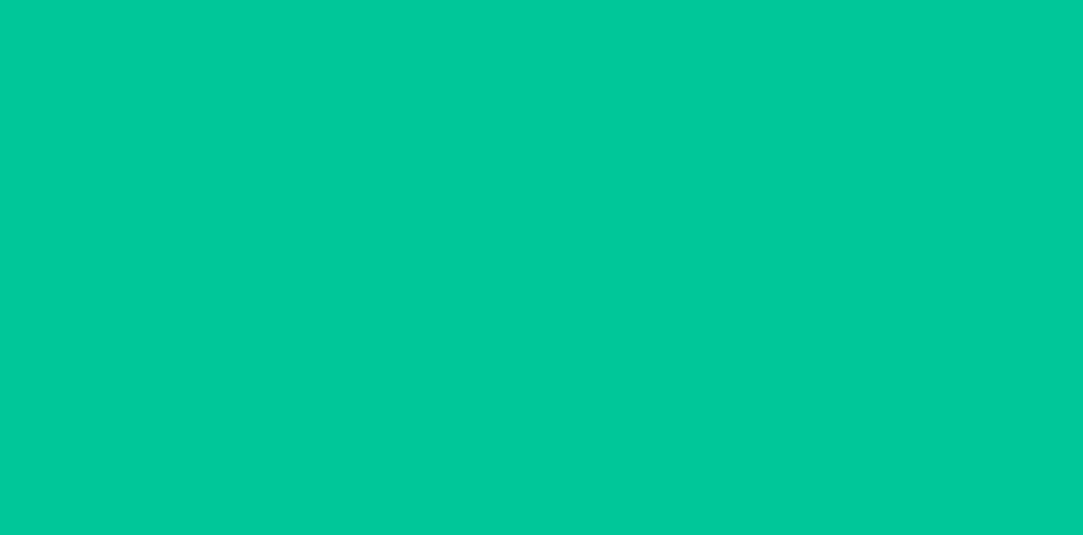
scroll to position [0, 0]
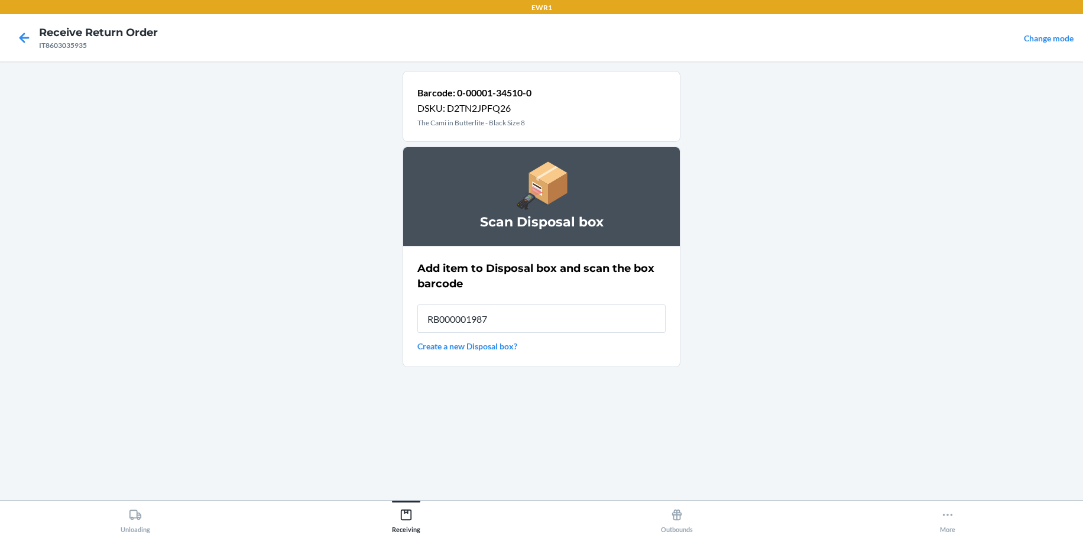
type input "RB000001987"
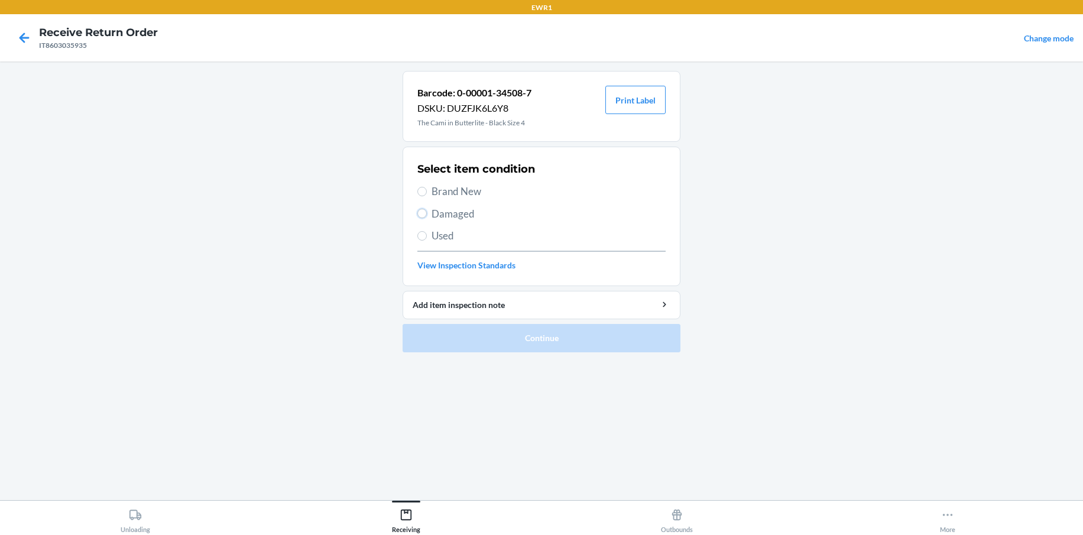
drag, startPoint x: 419, startPoint y: 215, endPoint x: 422, endPoint y: 225, distance: 10.7
click at [419, 215] on input "Damaged" at bounding box center [422, 213] width 9 height 9
radio input "true"
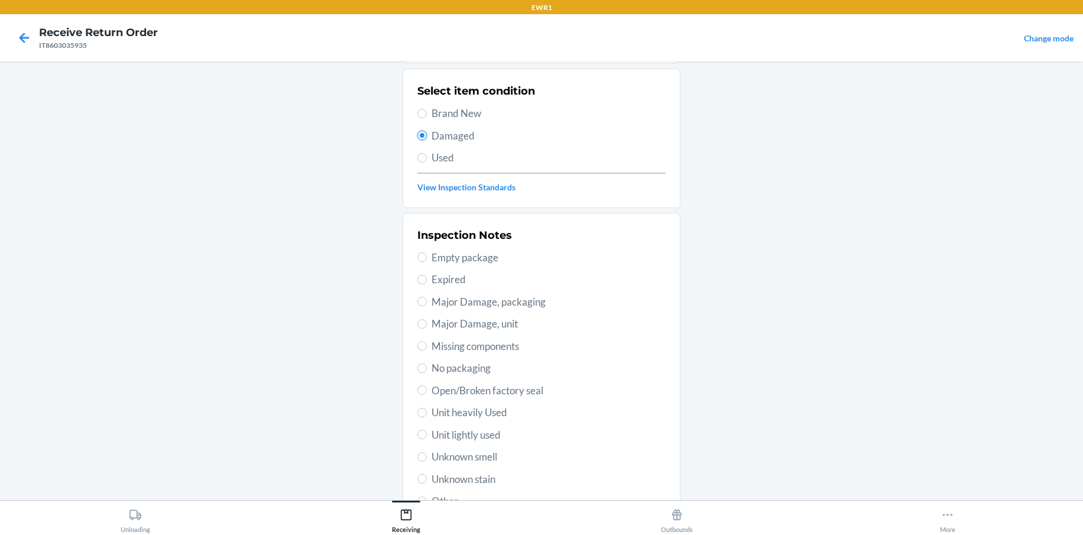
scroll to position [177, 0]
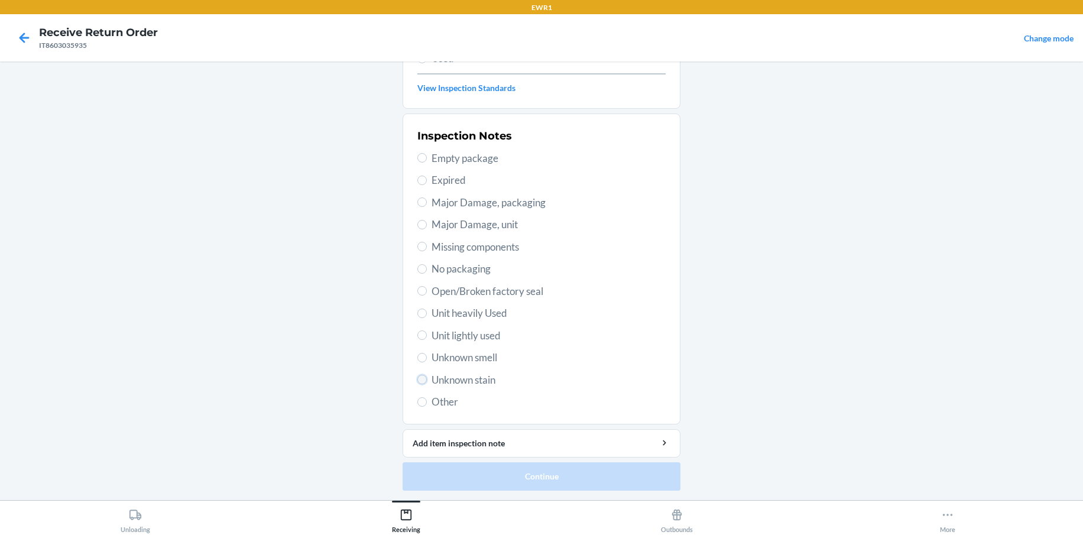
click at [418, 376] on input "Unknown stain" at bounding box center [422, 379] width 9 height 9
radio input "true"
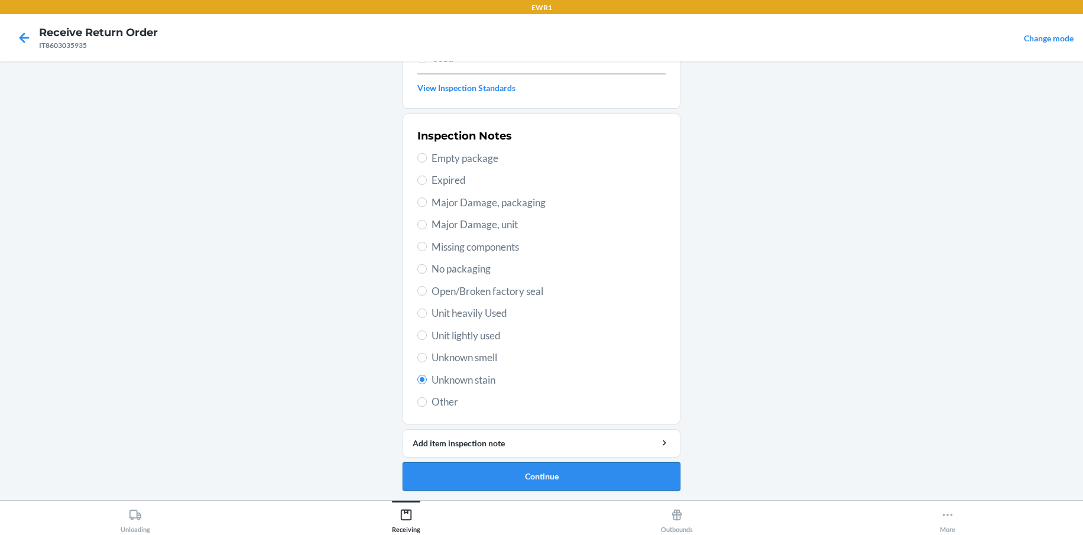
click at [552, 480] on button "Continue" at bounding box center [542, 476] width 278 height 28
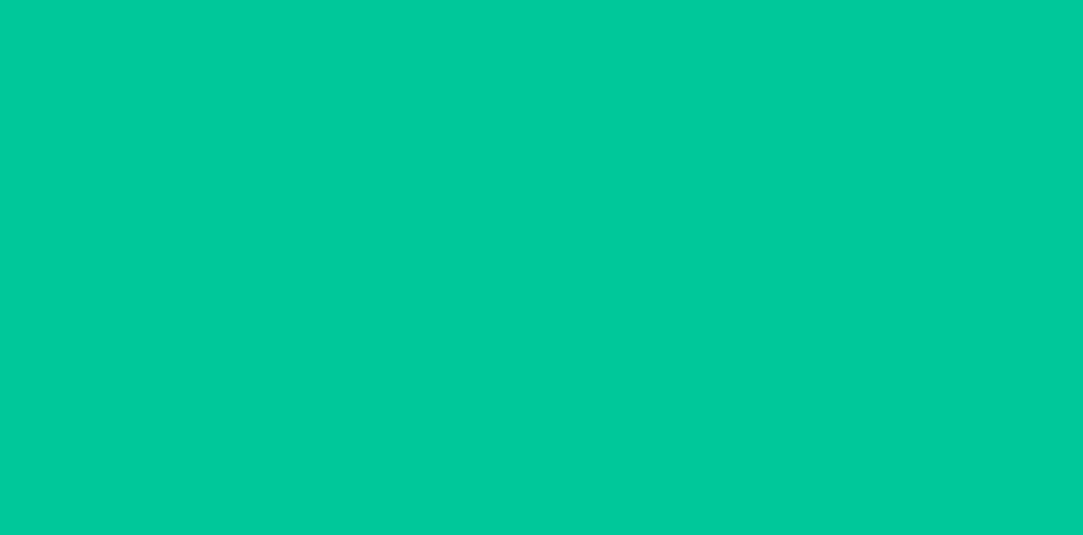
scroll to position [80, 0]
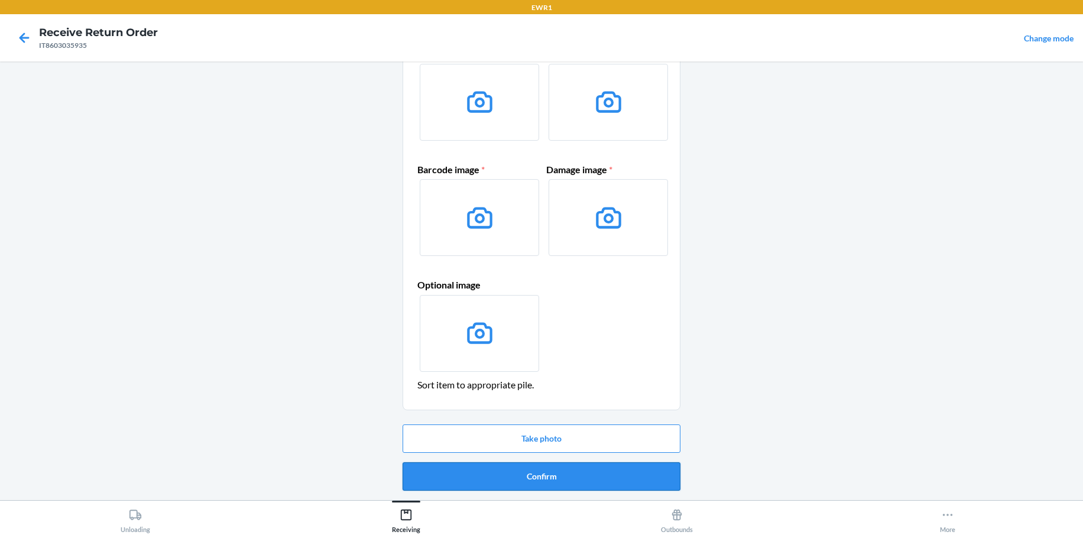
click at [513, 478] on button "Confirm" at bounding box center [542, 476] width 278 height 28
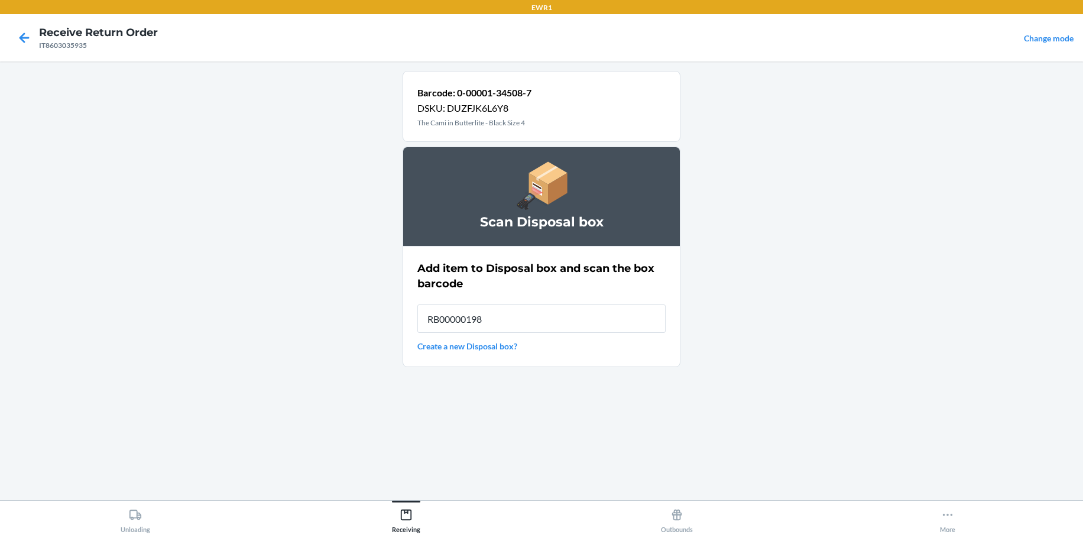
type input "RB000001987"
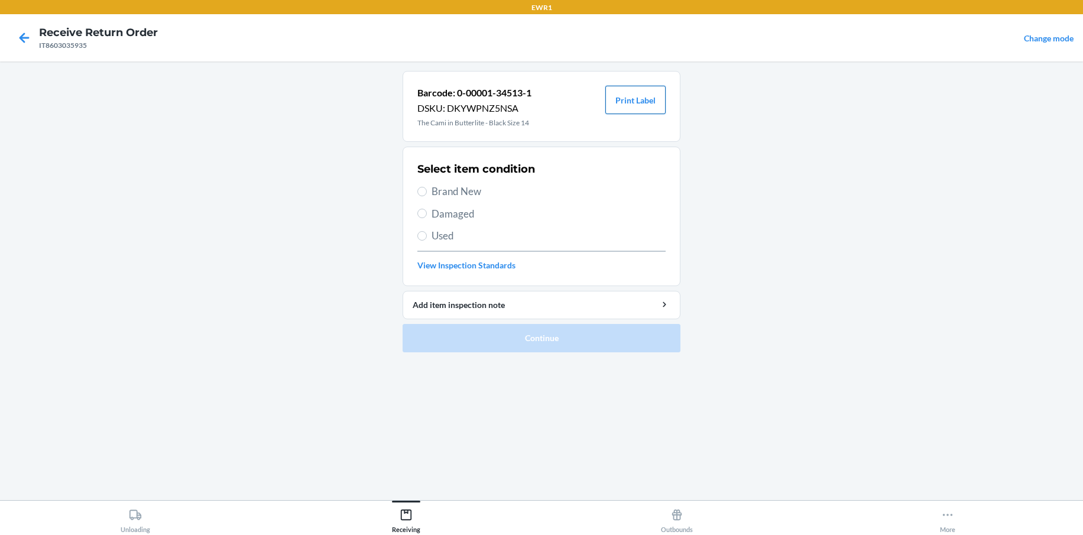
click at [642, 104] on button "Print Label" at bounding box center [636, 100] width 60 height 28
drag, startPoint x: 423, startPoint y: 193, endPoint x: 462, endPoint y: 215, distance: 44.7
click at [423, 193] on input "Brand New" at bounding box center [422, 191] width 9 height 9
radio input "true"
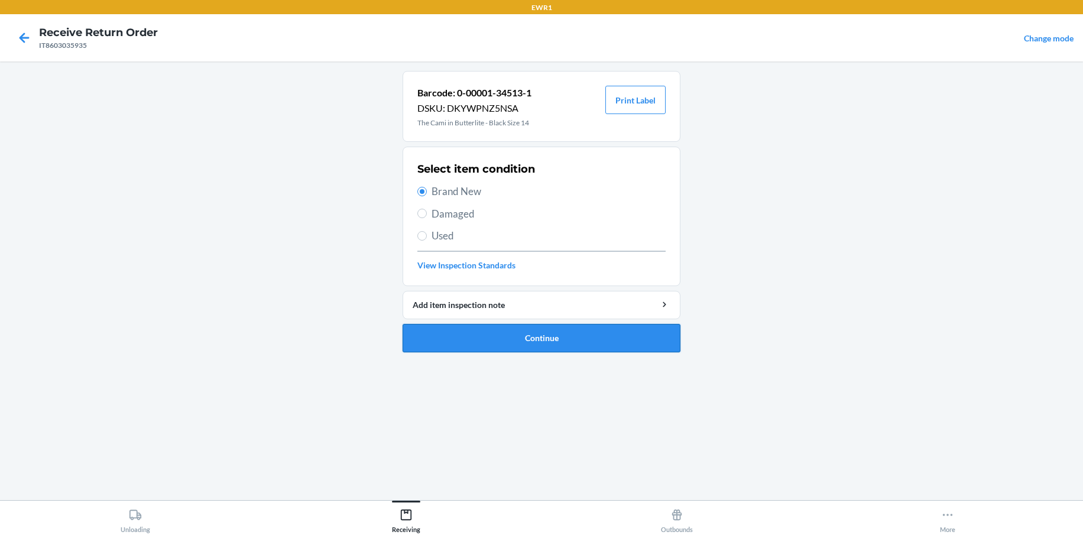
click at [578, 336] on button "Continue" at bounding box center [542, 338] width 278 height 28
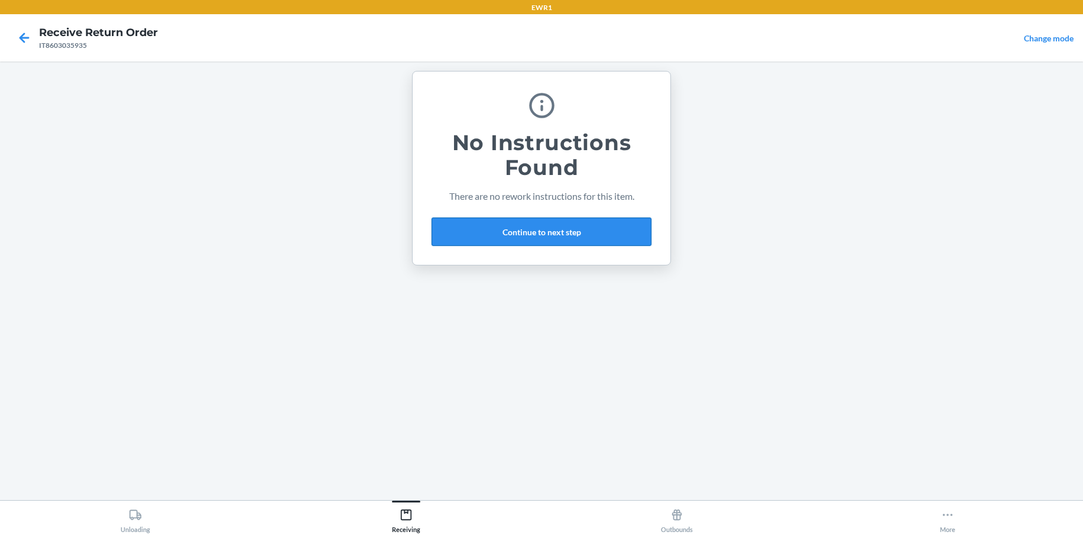
click at [556, 232] on button "Continue to next step" at bounding box center [542, 232] width 220 height 28
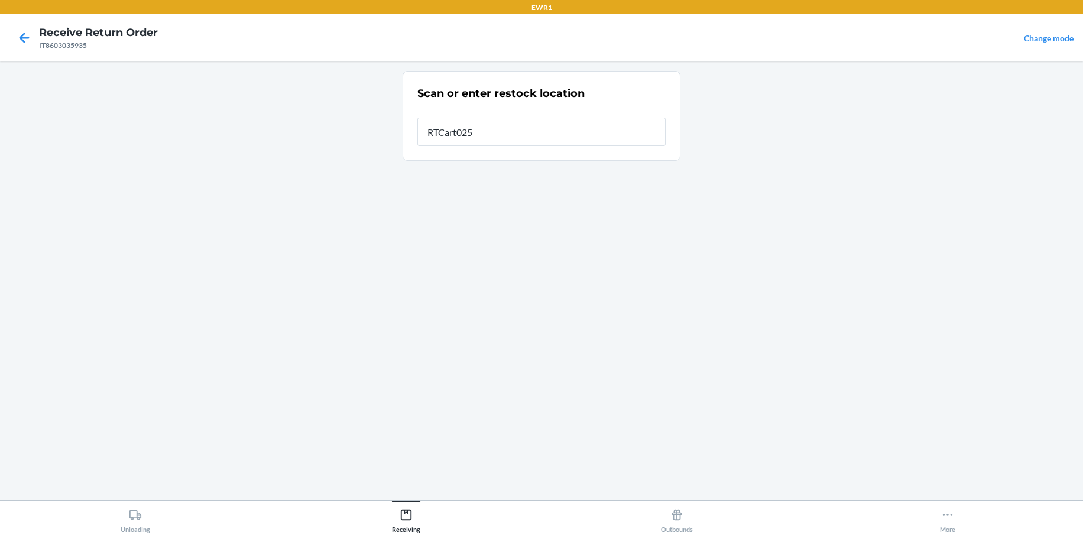
type input "RTCart025"
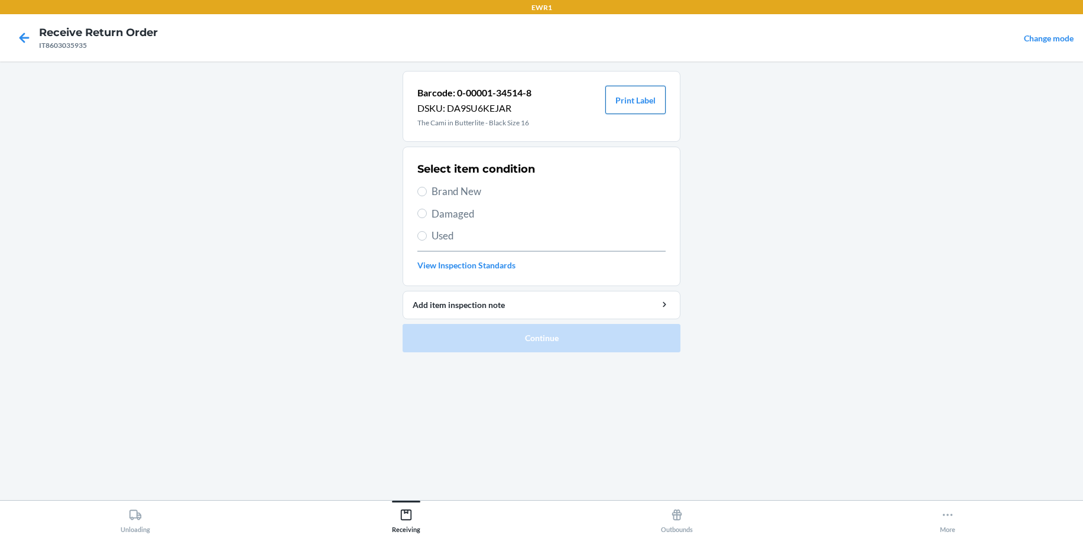
click at [635, 104] on button "Print Label" at bounding box center [636, 100] width 60 height 28
click at [421, 183] on div "Select item condition Brand New Damaged Used View Inspection Standards" at bounding box center [542, 216] width 248 height 117
click at [420, 195] on input "Brand New" at bounding box center [422, 191] width 9 height 9
radio input "true"
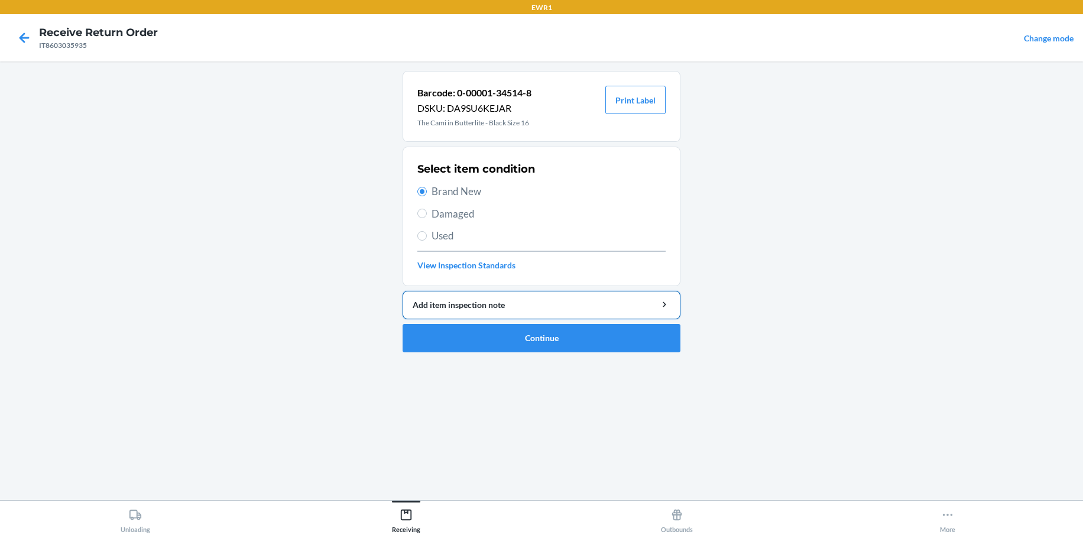
drag, startPoint x: 493, startPoint y: 303, endPoint x: 495, endPoint y: 311, distance: 7.9
click at [495, 311] on button "Add item inspection note" at bounding box center [542, 305] width 278 height 28
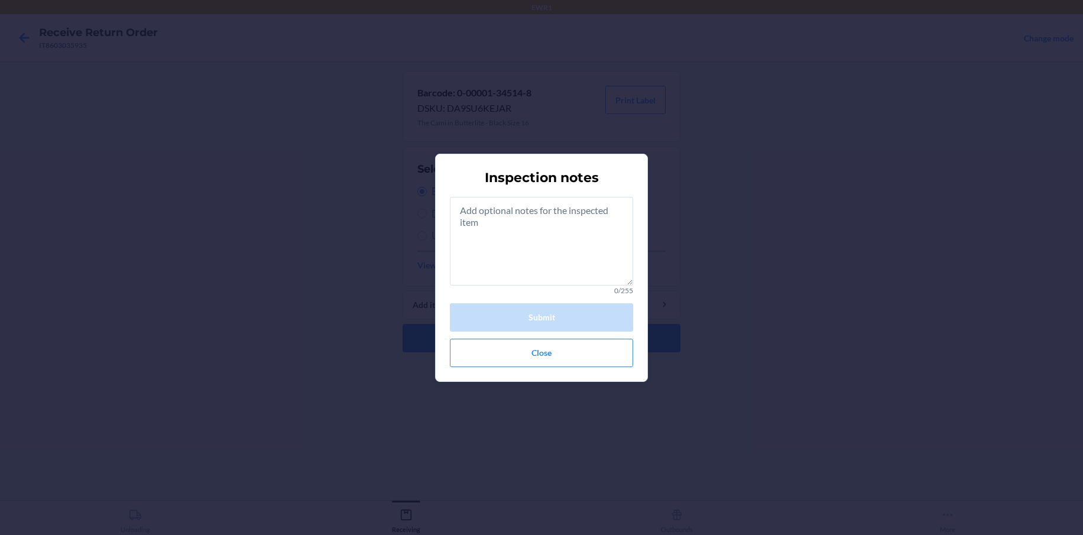
click at [721, 245] on div "Inspection notes 0/255 Submit Close" at bounding box center [541, 267] width 1083 height 535
click at [471, 212] on textarea at bounding box center [541, 241] width 183 height 89
drag, startPoint x: 561, startPoint y: 360, endPoint x: 539, endPoint y: 239, distance: 122.5
click at [561, 358] on button "Close" at bounding box center [541, 353] width 183 height 28
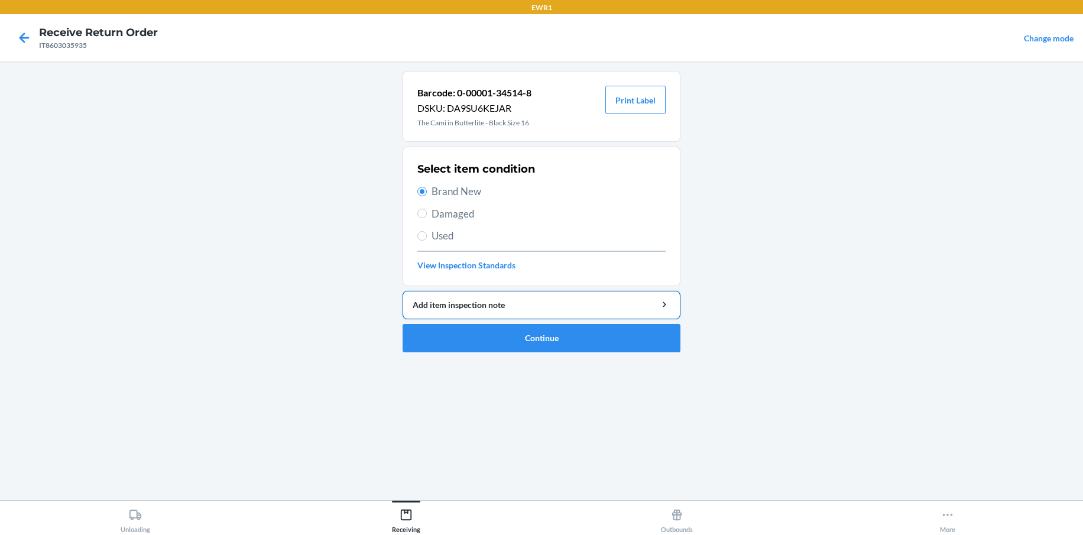
click at [503, 314] on button "Add item inspection note" at bounding box center [542, 305] width 278 height 28
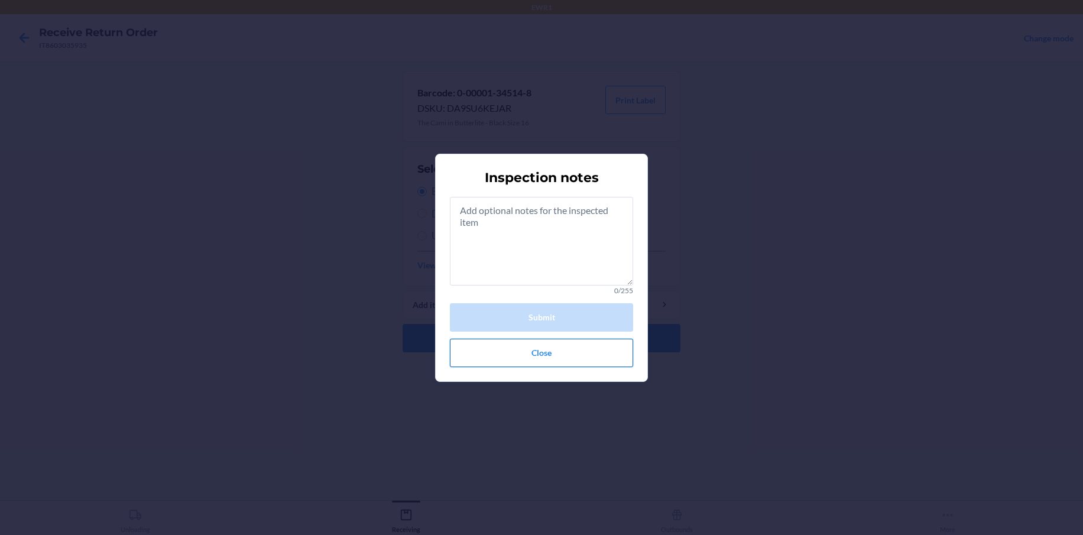
click at [546, 346] on button "Close" at bounding box center [541, 353] width 183 height 28
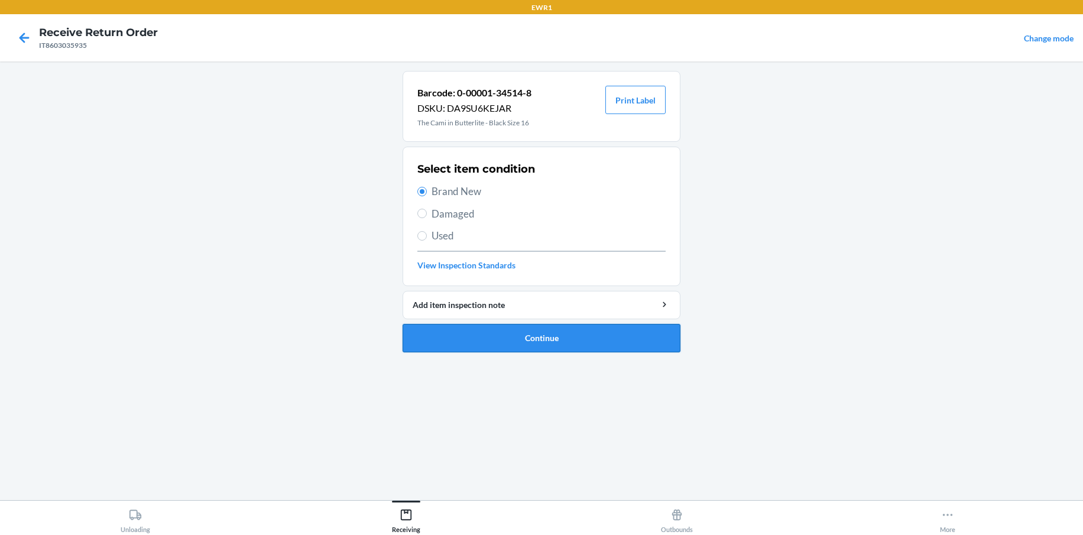
click at [542, 349] on button "Continue" at bounding box center [542, 338] width 278 height 28
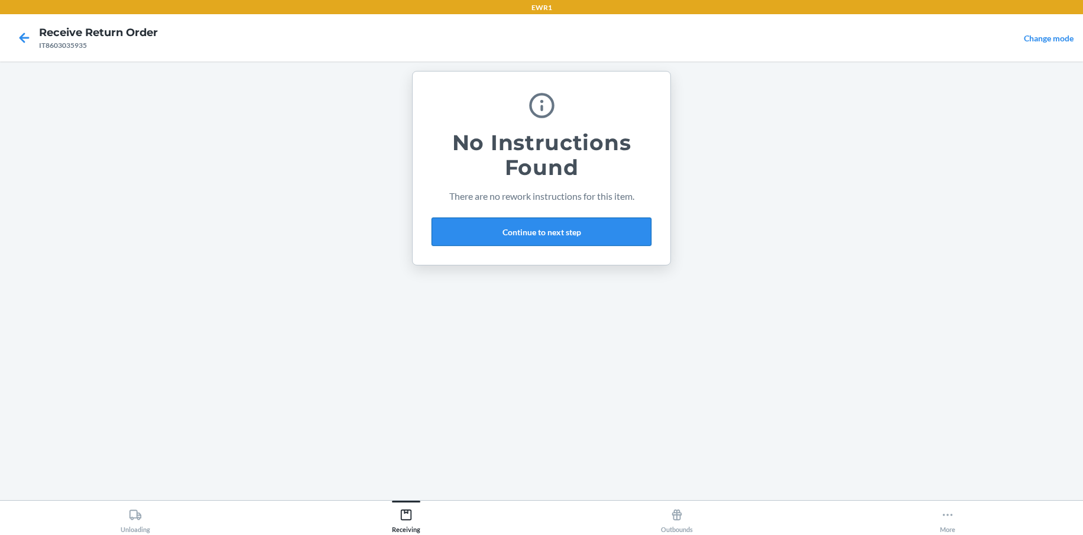
click at [538, 237] on button "Continue to next step" at bounding box center [542, 232] width 220 height 28
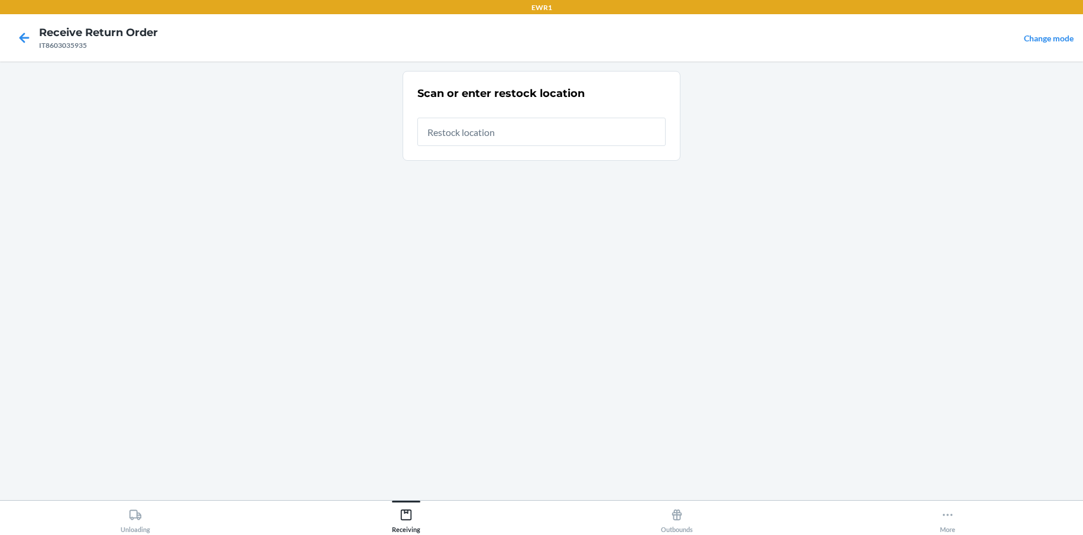
click at [506, 131] on input "text" at bounding box center [542, 132] width 248 height 28
type input "RTCart025"
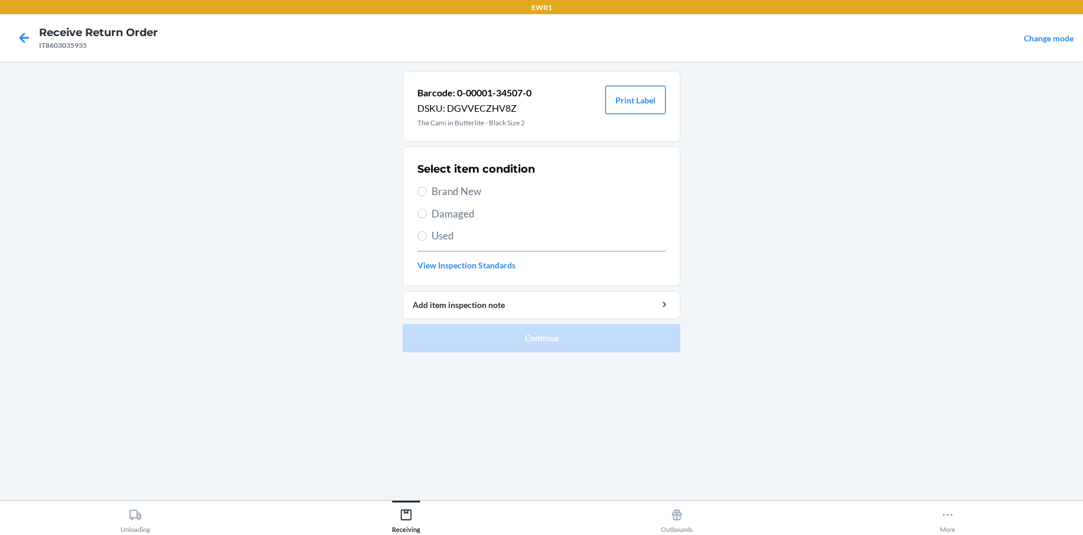
click at [615, 90] on button "Print Label" at bounding box center [636, 100] width 60 height 28
drag, startPoint x: 417, startPoint y: 189, endPoint x: 507, endPoint y: 232, distance: 100.3
click at [418, 192] on section "Select item condition Brand New Damaged Used View Inspection Standards" at bounding box center [542, 217] width 278 height 140
click at [420, 195] on input "Brand New" at bounding box center [422, 191] width 9 height 9
radio input "true"
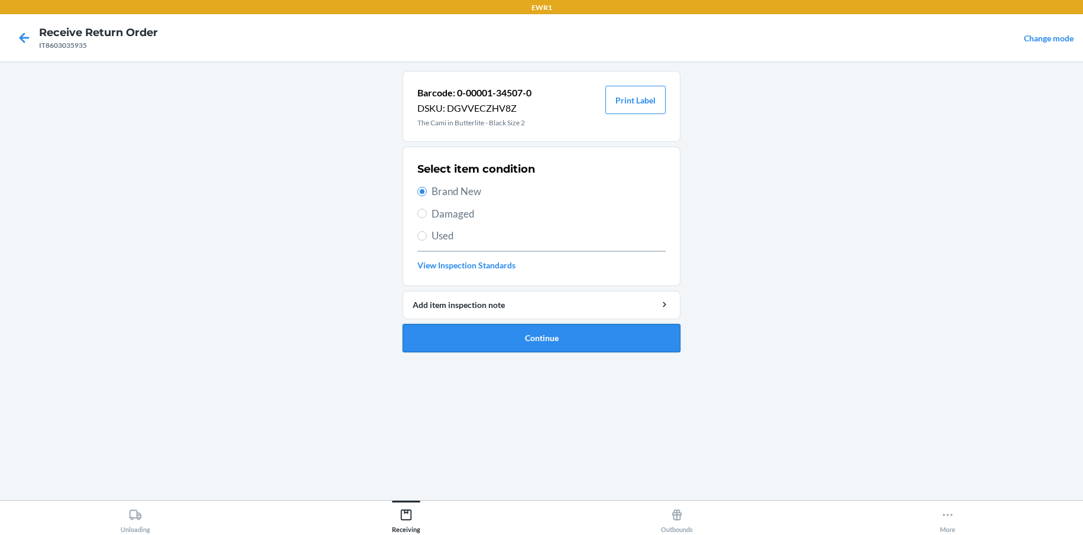
click at [543, 345] on button "Continue" at bounding box center [542, 338] width 278 height 28
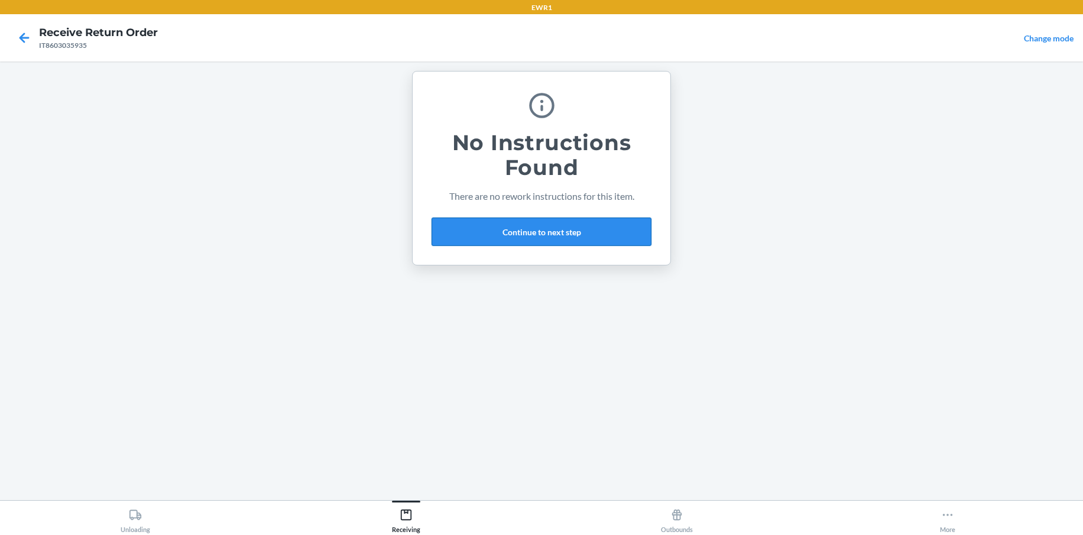
click at [522, 235] on button "Continue to next step" at bounding box center [542, 232] width 220 height 28
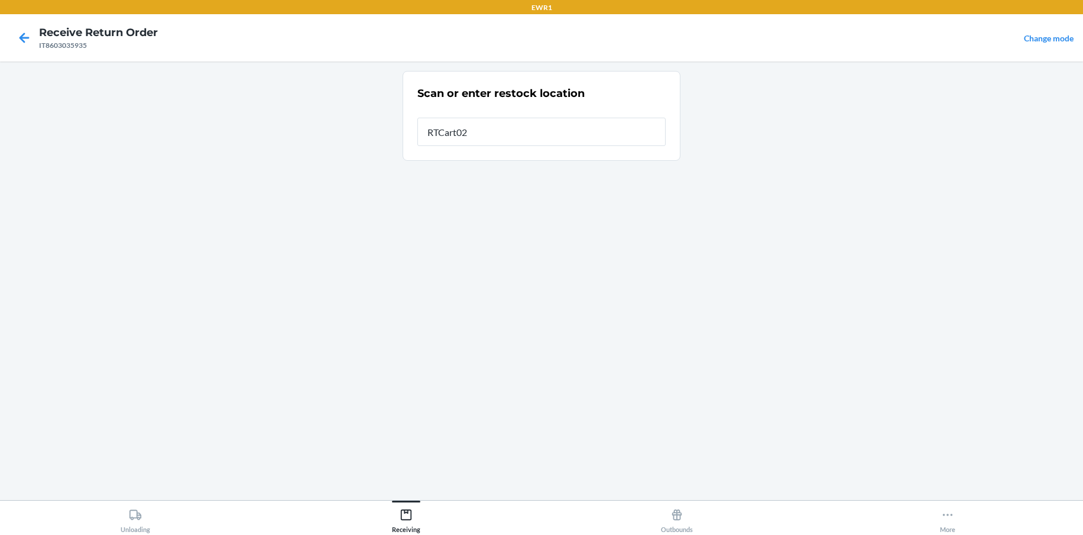
type input "RTCart025"
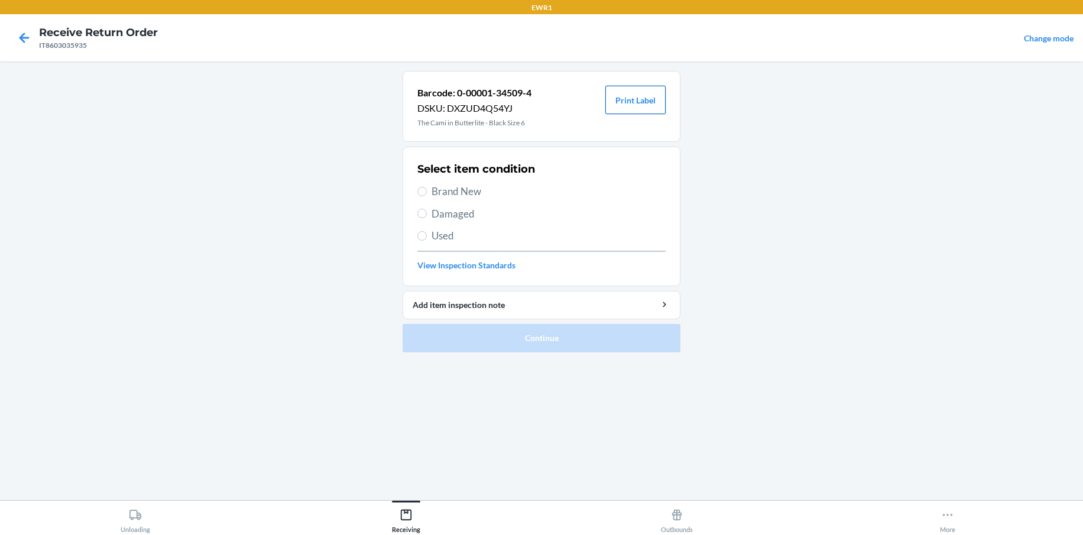
click at [633, 95] on button "Print Label" at bounding box center [636, 100] width 60 height 28
click at [432, 195] on span "Brand New" at bounding box center [549, 191] width 234 height 15
click at [427, 195] on input "Brand New" at bounding box center [422, 191] width 9 height 9
radio input "true"
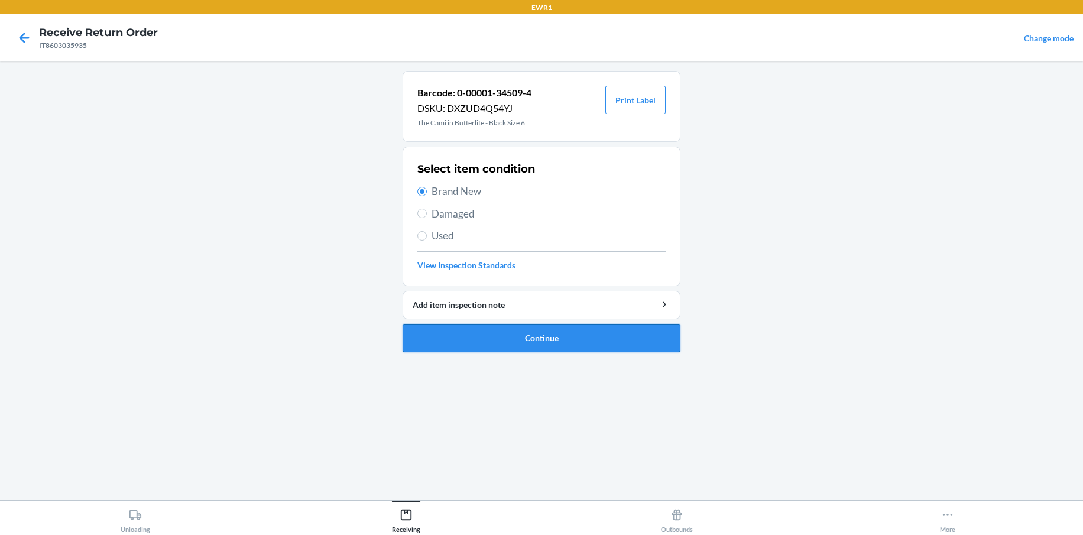
click at [536, 329] on button "Continue" at bounding box center [542, 338] width 278 height 28
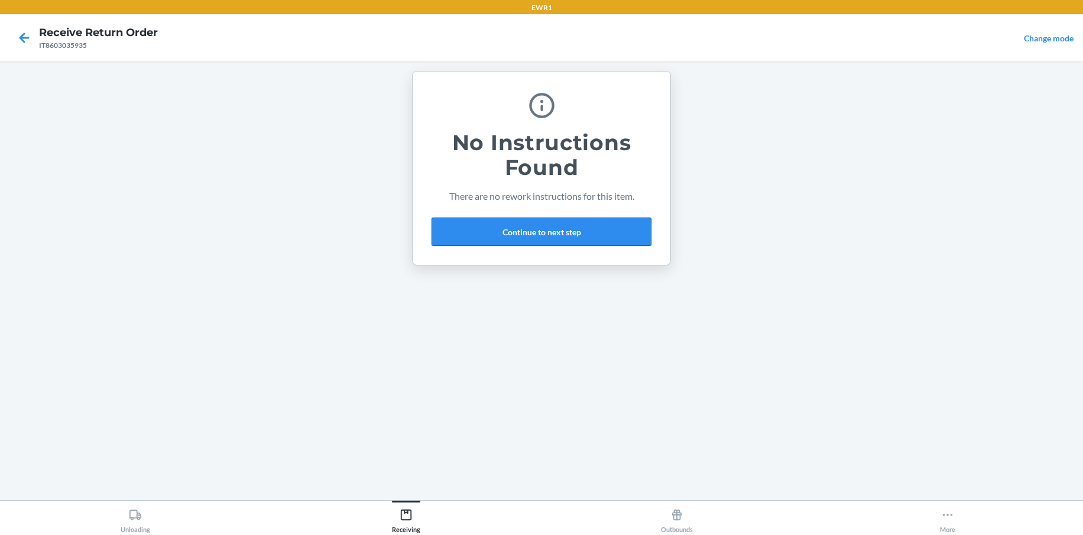
click at [560, 227] on button "Continue to next step" at bounding box center [542, 232] width 220 height 28
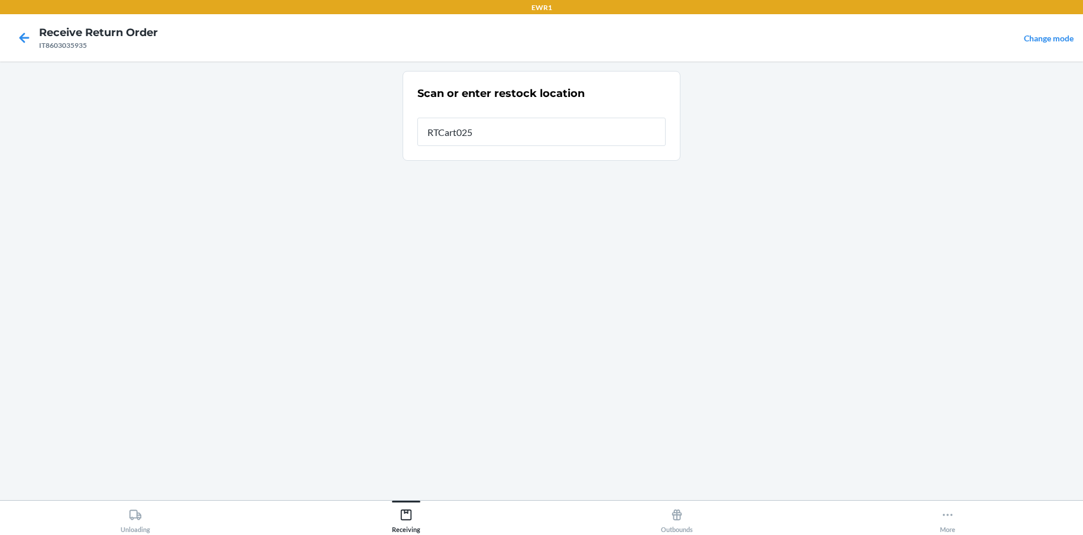
type input "RTCart025"
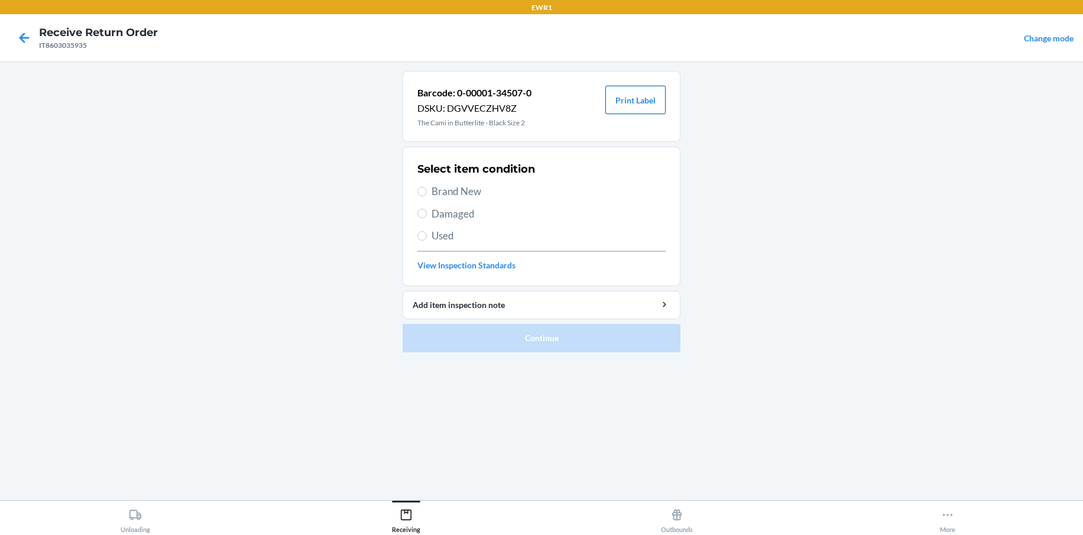
click at [613, 95] on button "Print Label" at bounding box center [636, 100] width 60 height 28
click at [419, 193] on input "Brand New" at bounding box center [422, 191] width 9 height 9
radio input "true"
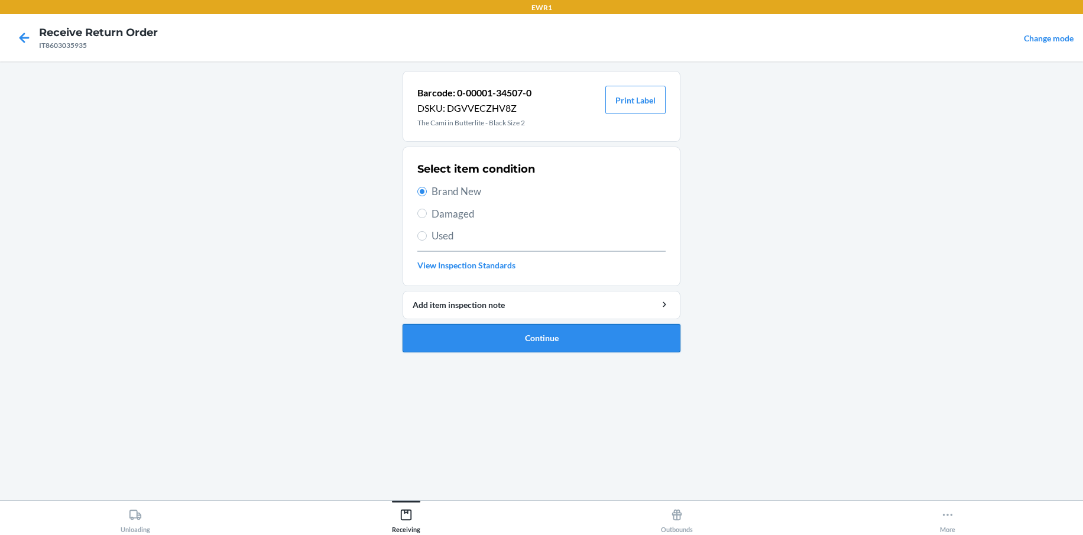
click at [534, 338] on button "Continue" at bounding box center [542, 338] width 278 height 28
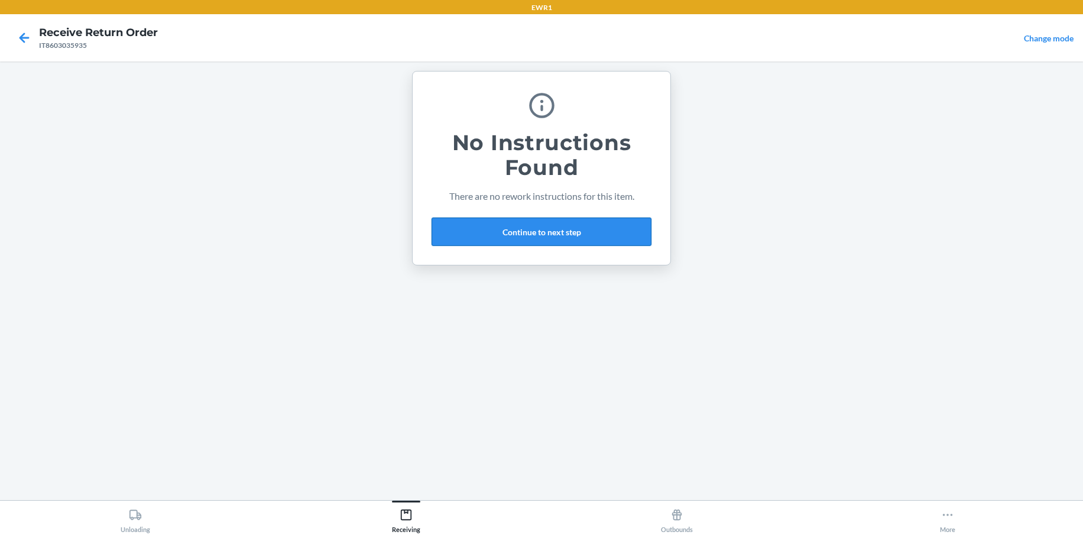
click at [548, 235] on button "Continue to next step" at bounding box center [542, 232] width 220 height 28
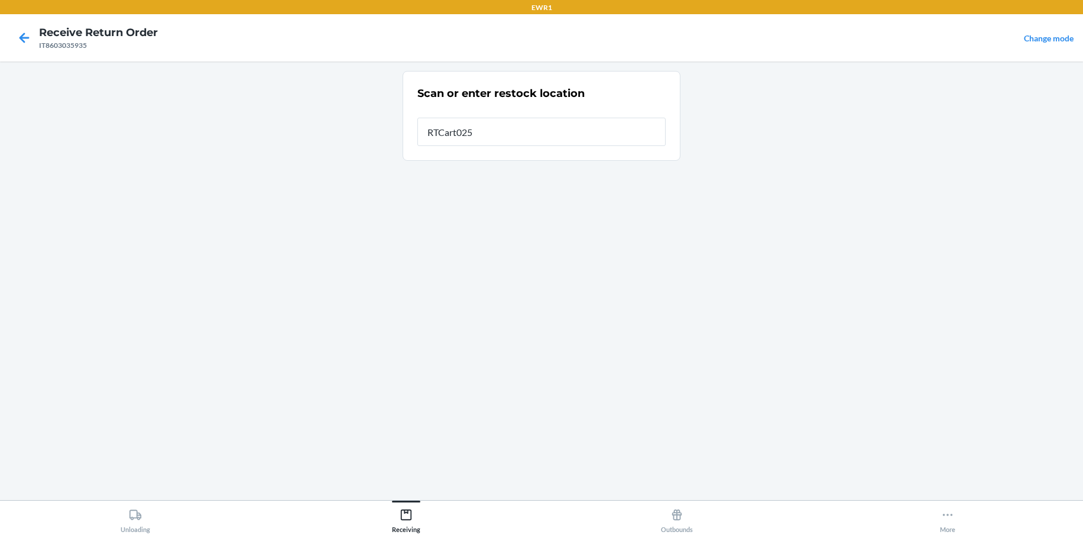
type input "RTCart025"
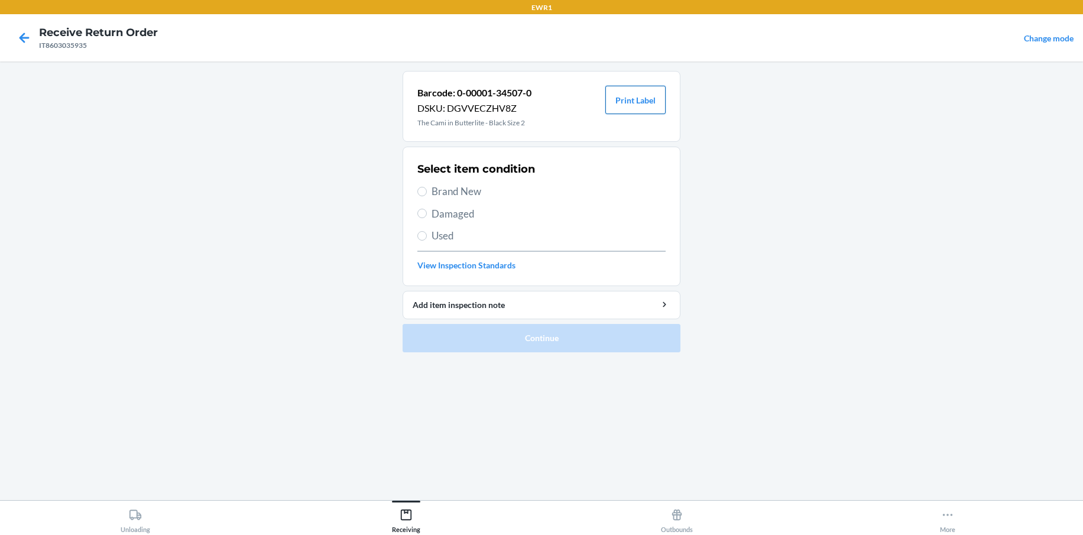
click at [622, 97] on button "Print Label" at bounding box center [636, 100] width 60 height 28
click at [424, 190] on input "Brand New" at bounding box center [422, 191] width 9 height 9
radio input "true"
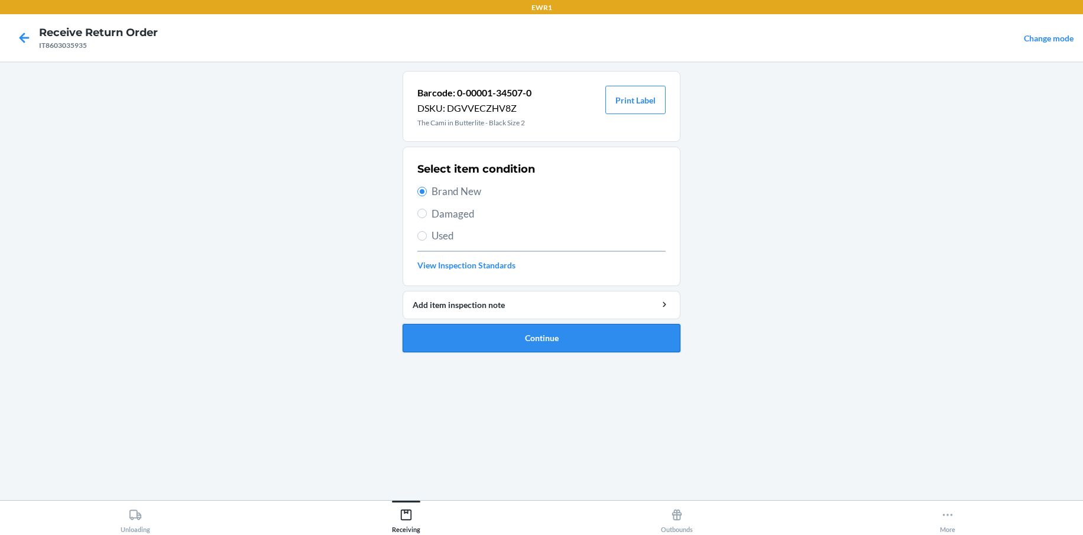
click at [610, 335] on button "Continue" at bounding box center [542, 338] width 278 height 28
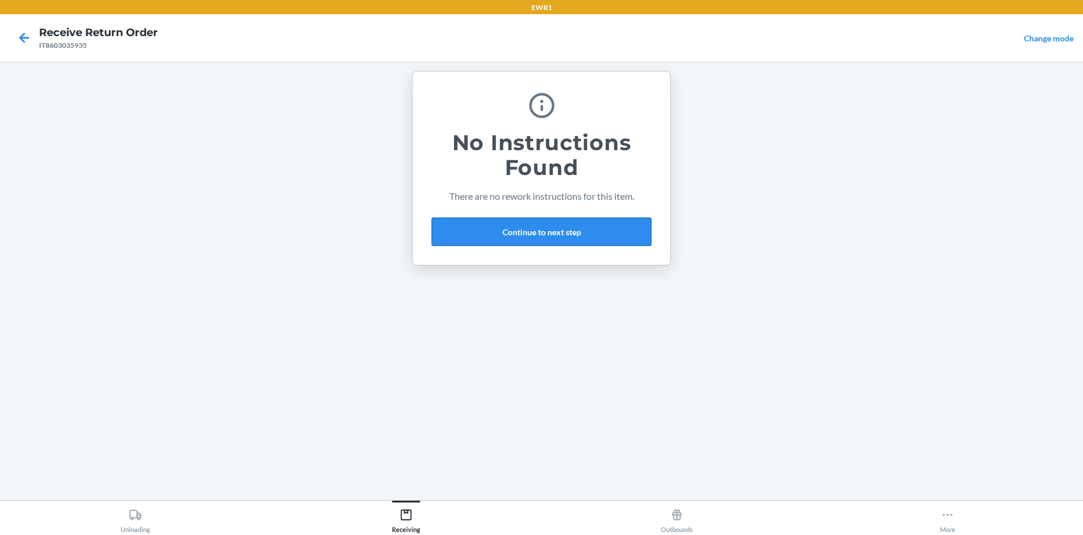
click at [572, 235] on button "Continue to next step" at bounding box center [542, 232] width 220 height 28
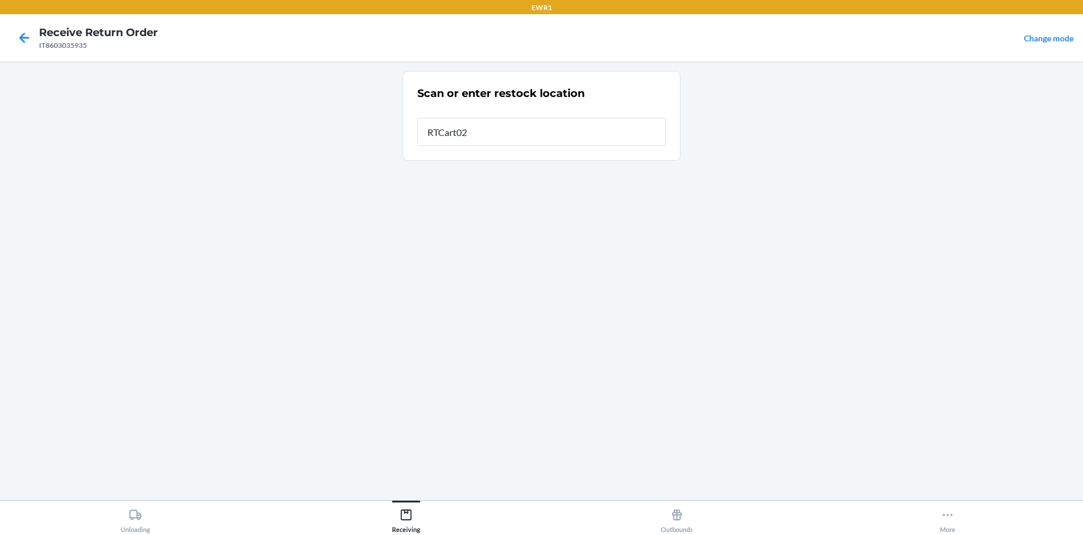
type input "RTCart025"
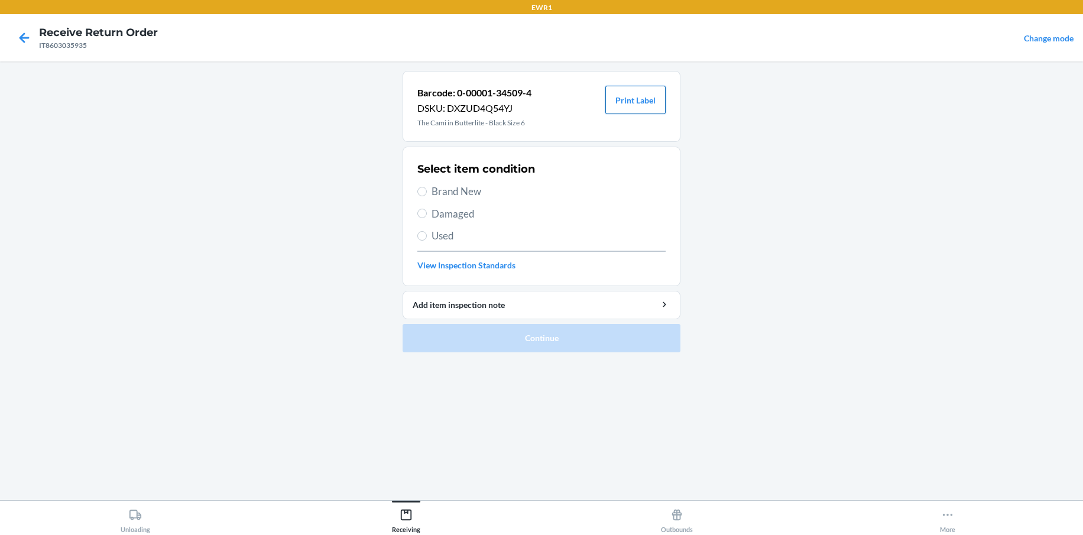
click at [632, 103] on button "Print Label" at bounding box center [636, 100] width 60 height 28
click at [617, 109] on button "Print Label" at bounding box center [636, 100] width 60 height 28
click at [431, 195] on label "Brand New" at bounding box center [542, 191] width 248 height 15
click at [427, 195] on input "Brand New" at bounding box center [422, 191] width 9 height 9
radio input "true"
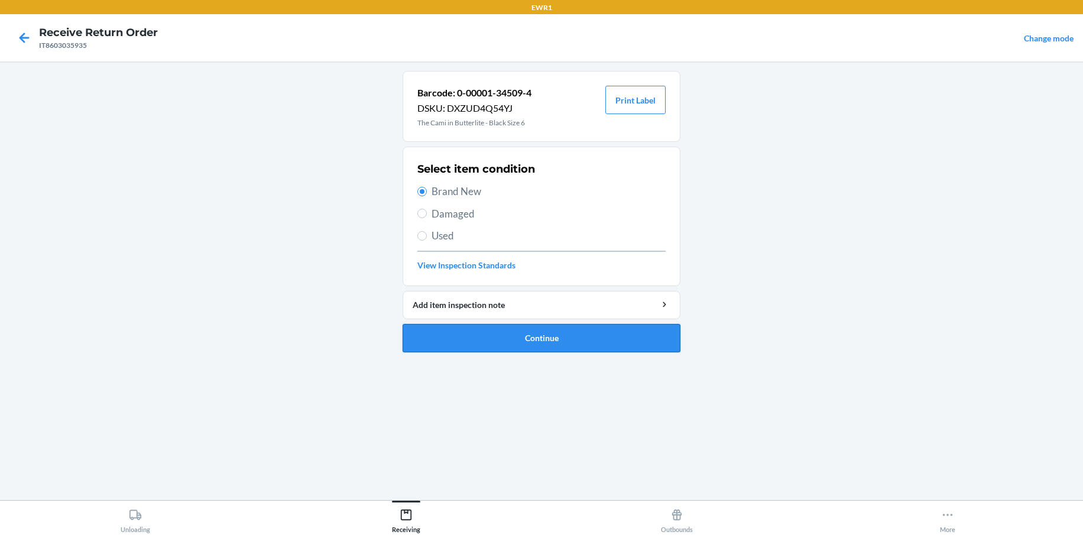
drag, startPoint x: 523, startPoint y: 331, endPoint x: 536, endPoint y: 325, distance: 14.3
click at [524, 331] on button "Continue" at bounding box center [542, 338] width 278 height 28
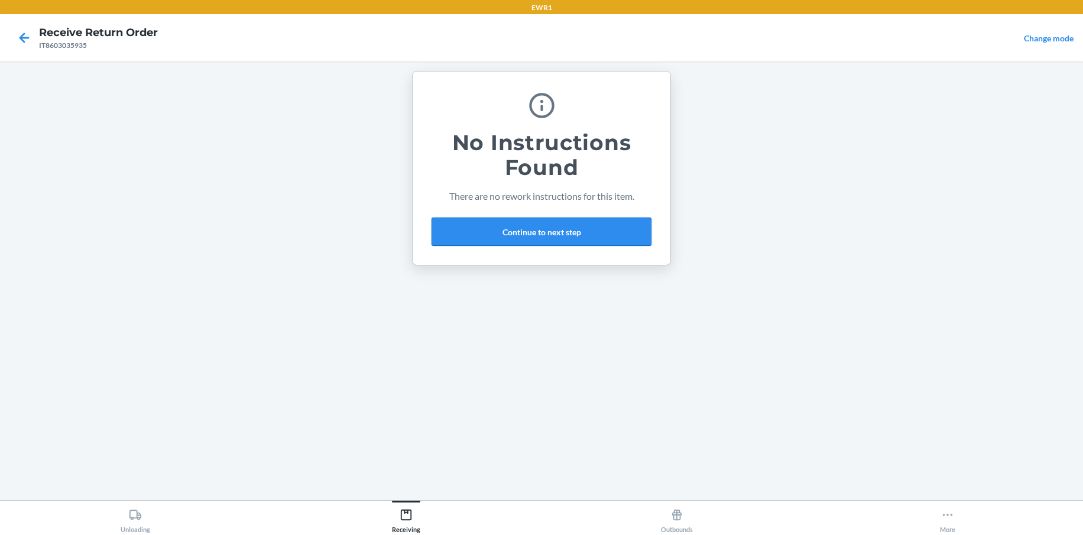
click at [545, 234] on button "Continue to next step" at bounding box center [542, 232] width 220 height 28
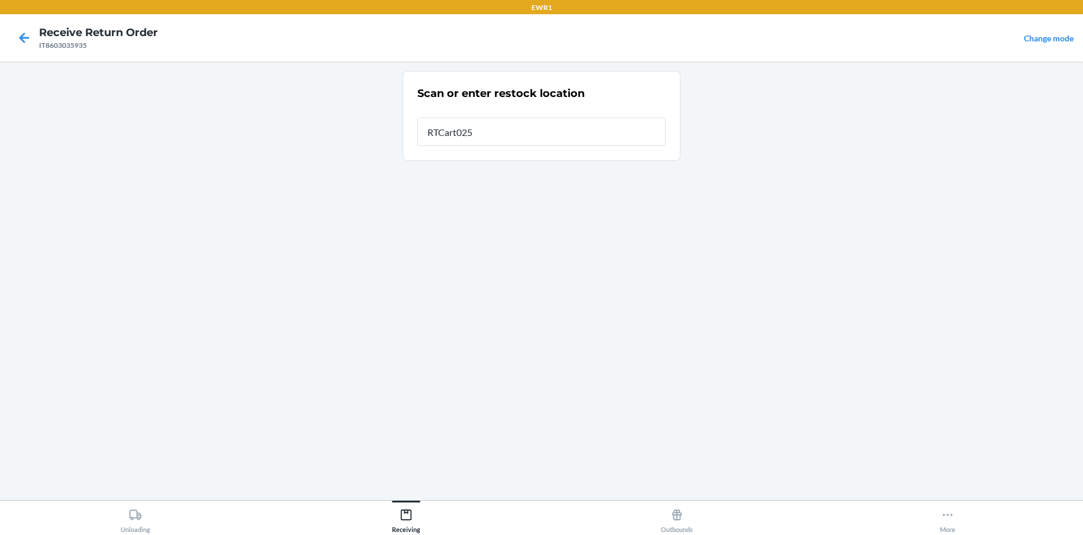
type input "RTCart025"
